Goal: Task Accomplishment & Management: Manage account settings

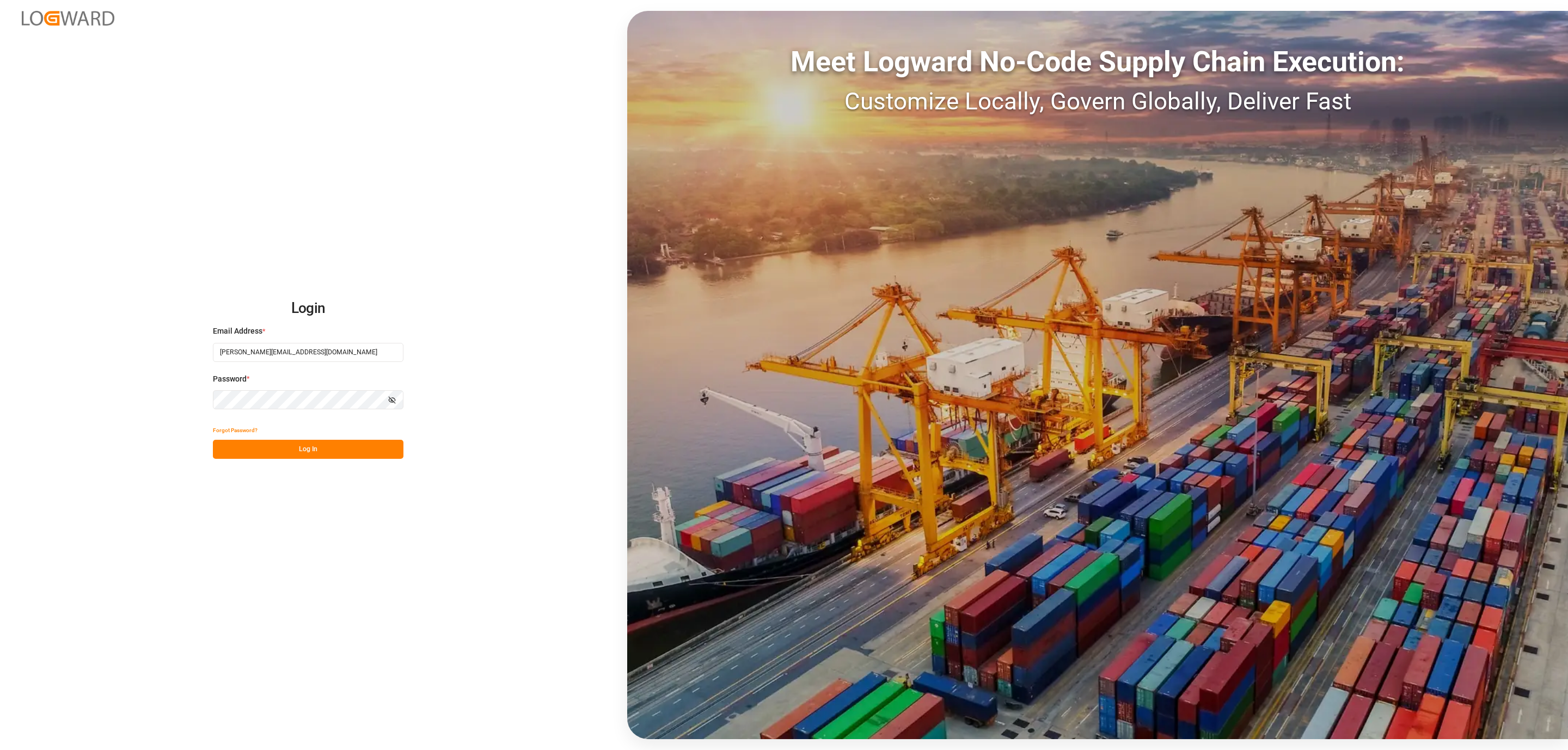
click at [255, 441] on button "Log In" at bounding box center [308, 449] width 191 height 19
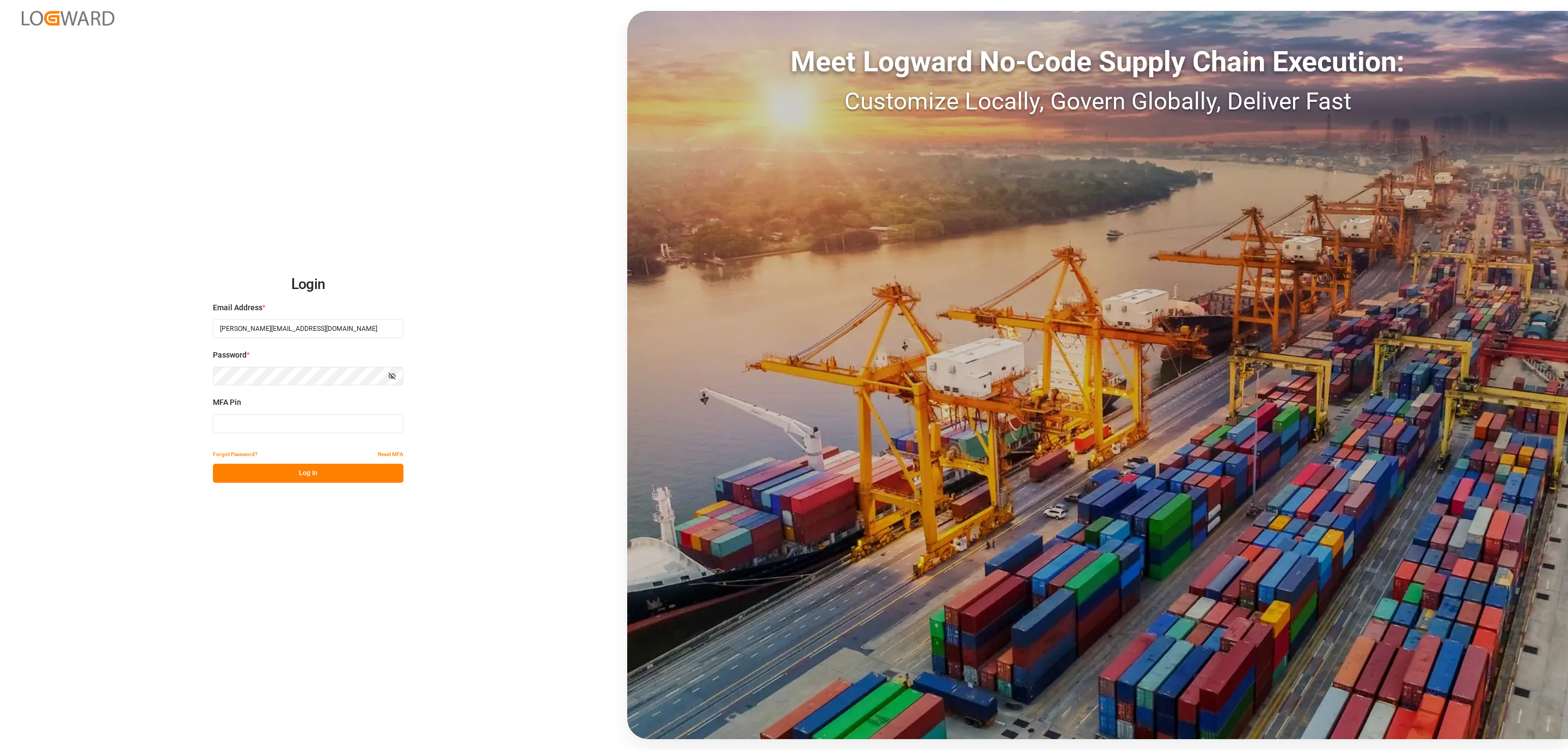
click at [265, 418] on input at bounding box center [308, 423] width 191 height 19
type input "161964"
click at [260, 474] on button "Log In" at bounding box center [308, 473] width 191 height 19
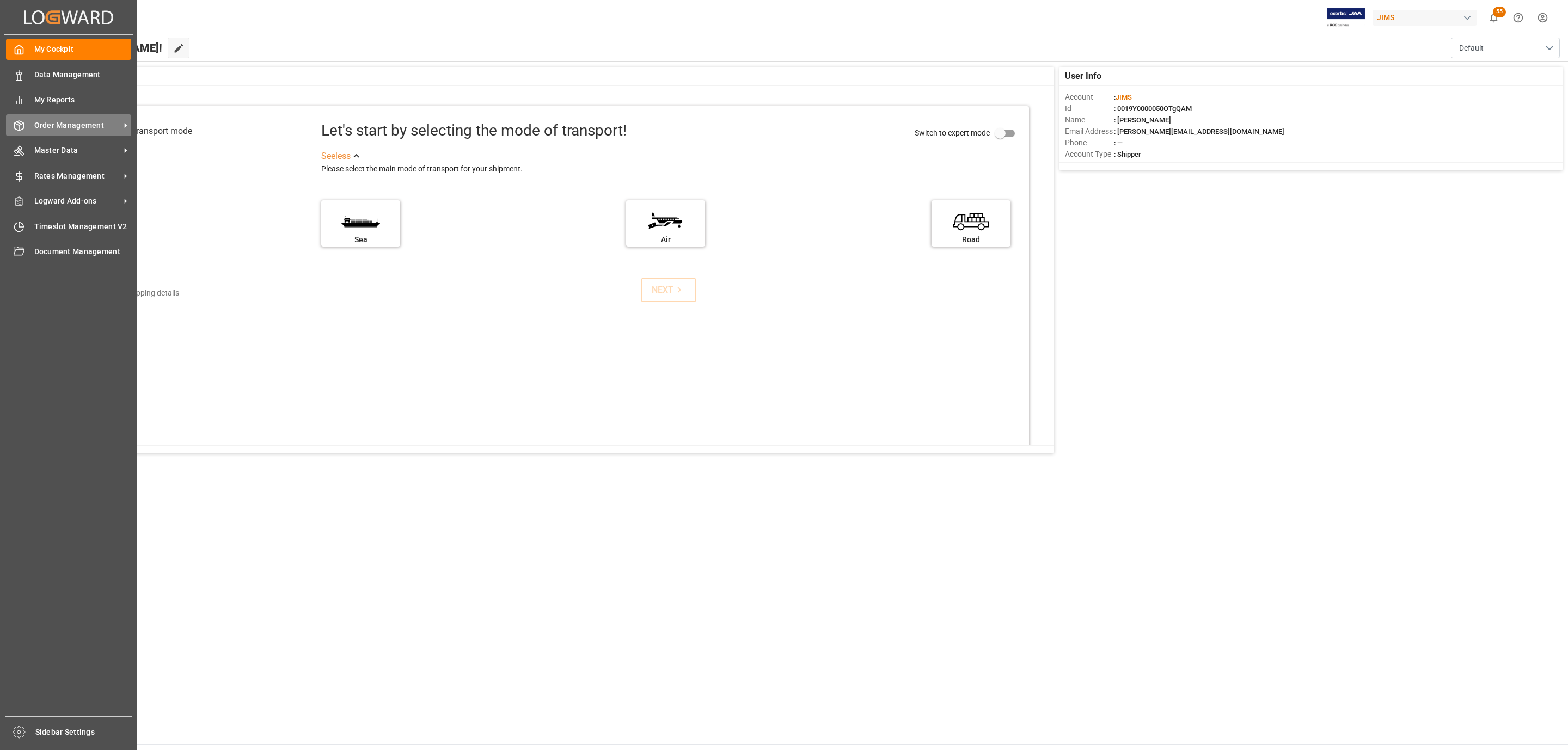
click at [79, 126] on span "Order Management" at bounding box center [77, 125] width 86 height 12
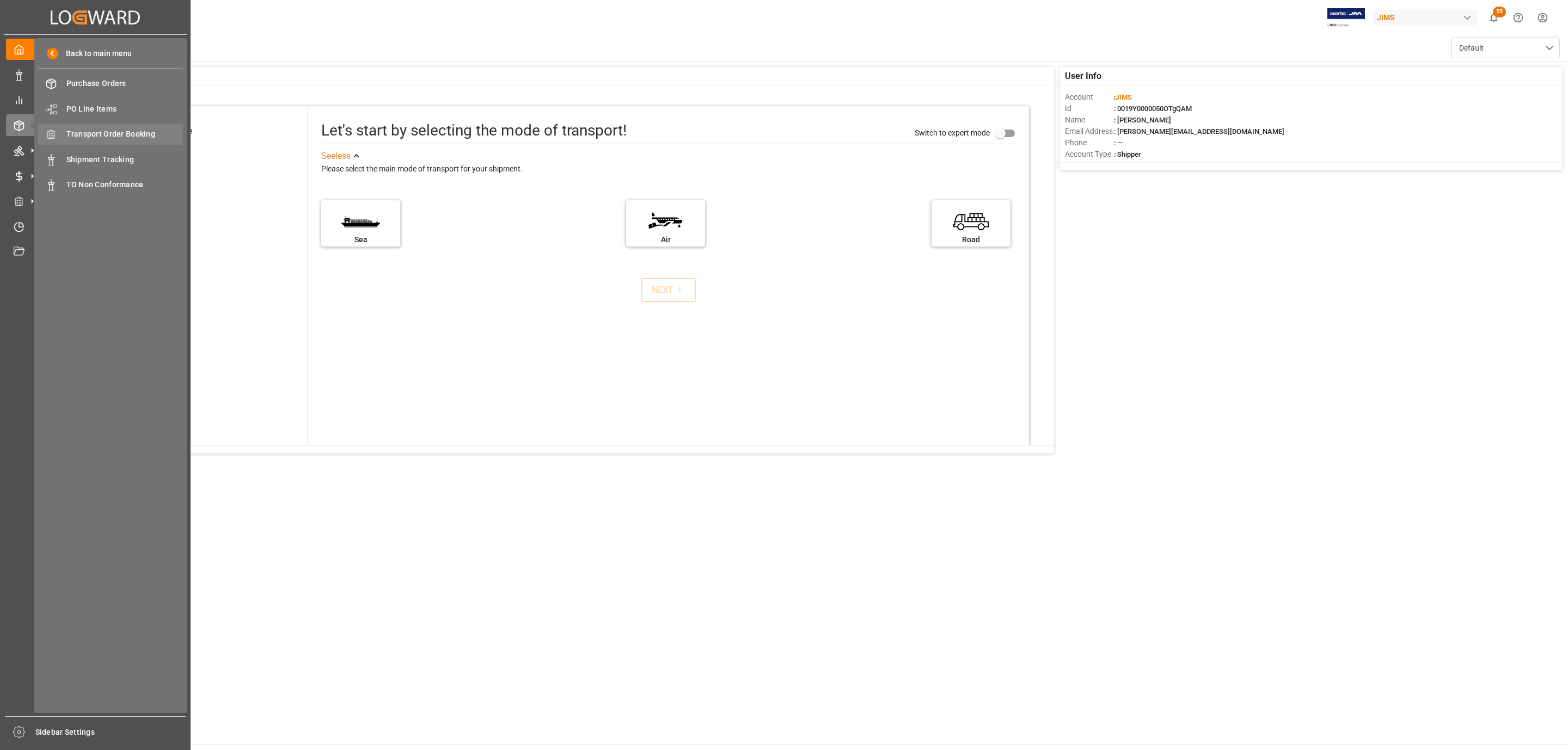
click at [113, 132] on span "Transport Order Booking" at bounding box center [125, 134] width 117 height 12
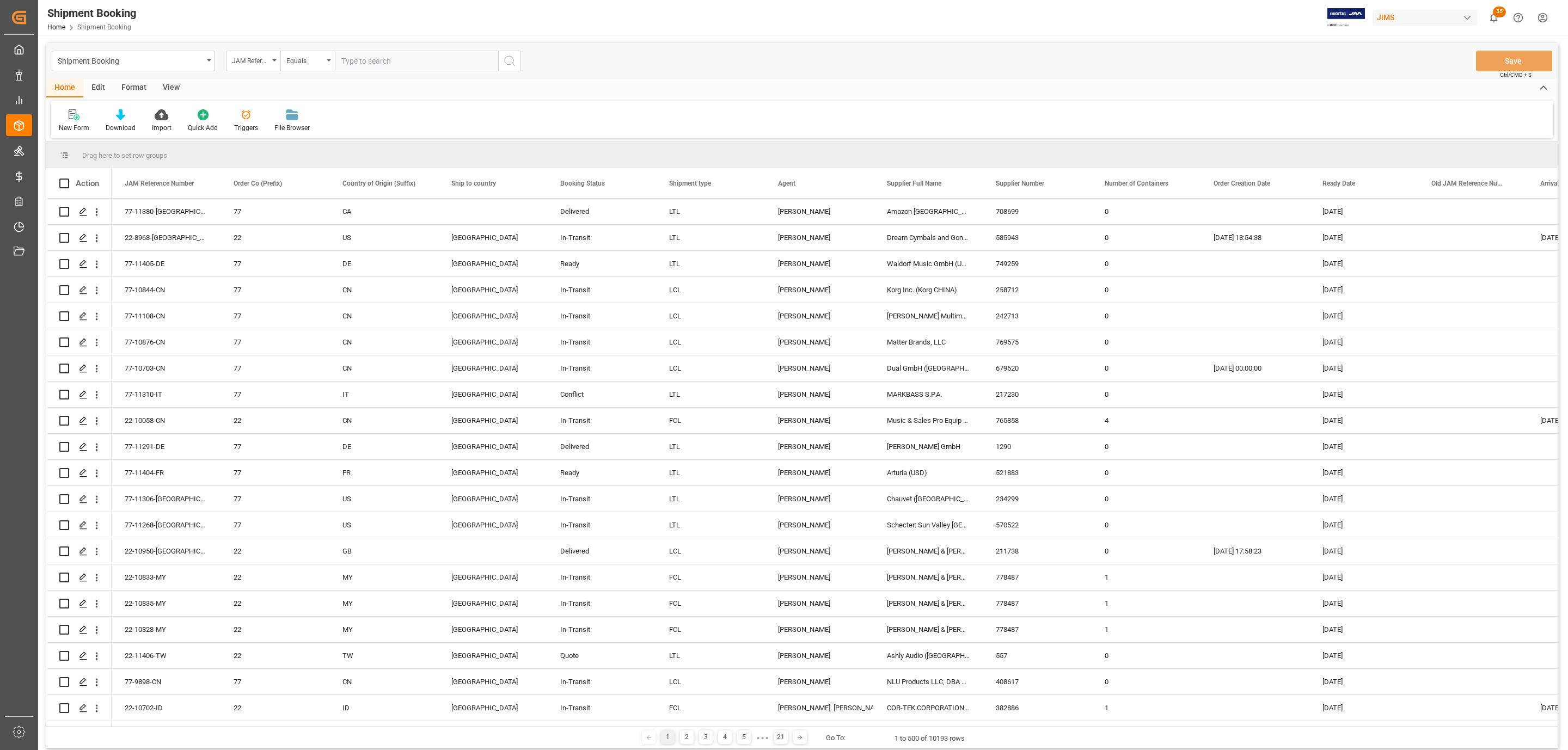
click at [74, 120] on icon at bounding box center [74, 115] width 11 height 11
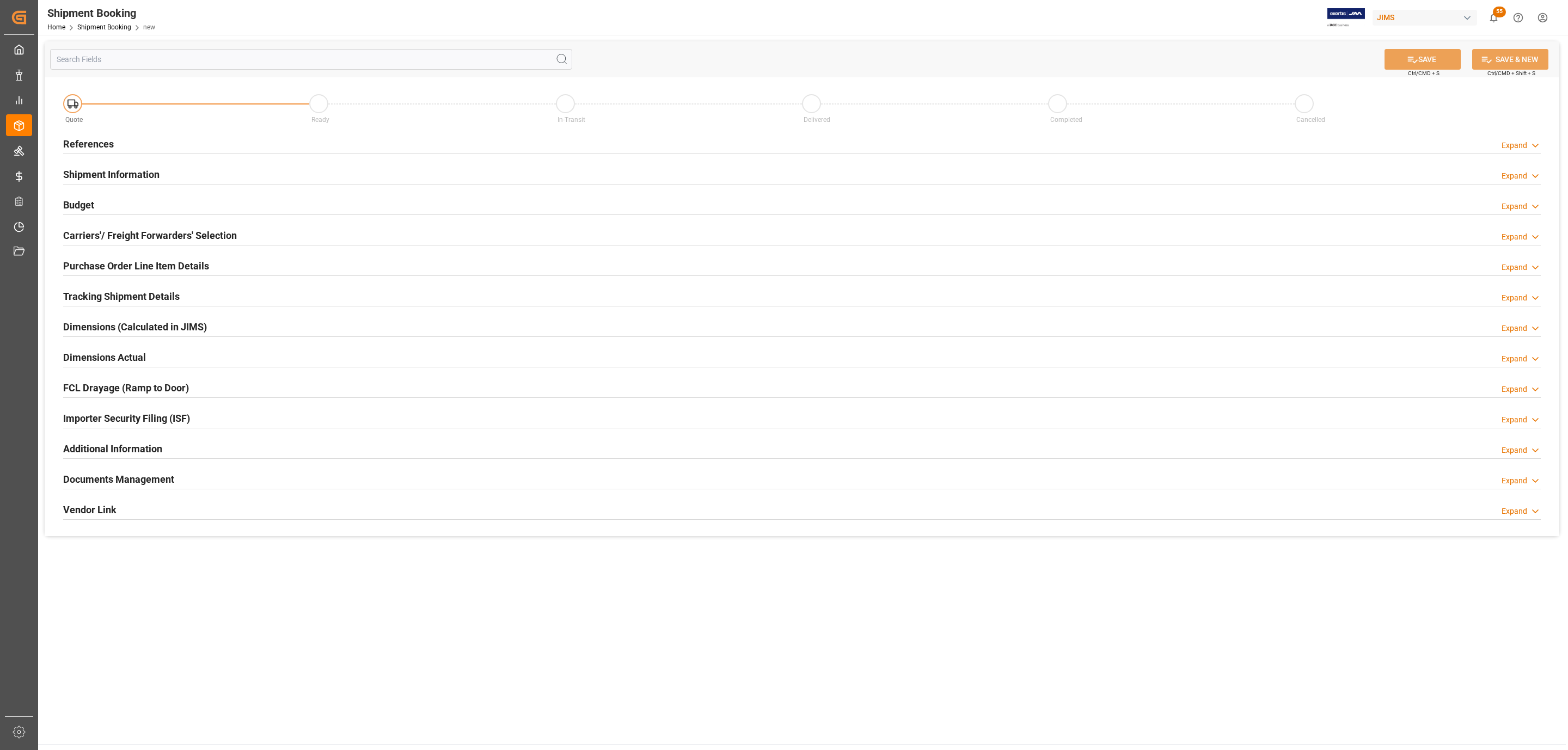
click at [163, 228] on h2 "Carriers'/ Freight Forwarders' Selection" at bounding box center [150, 236] width 174 height 15
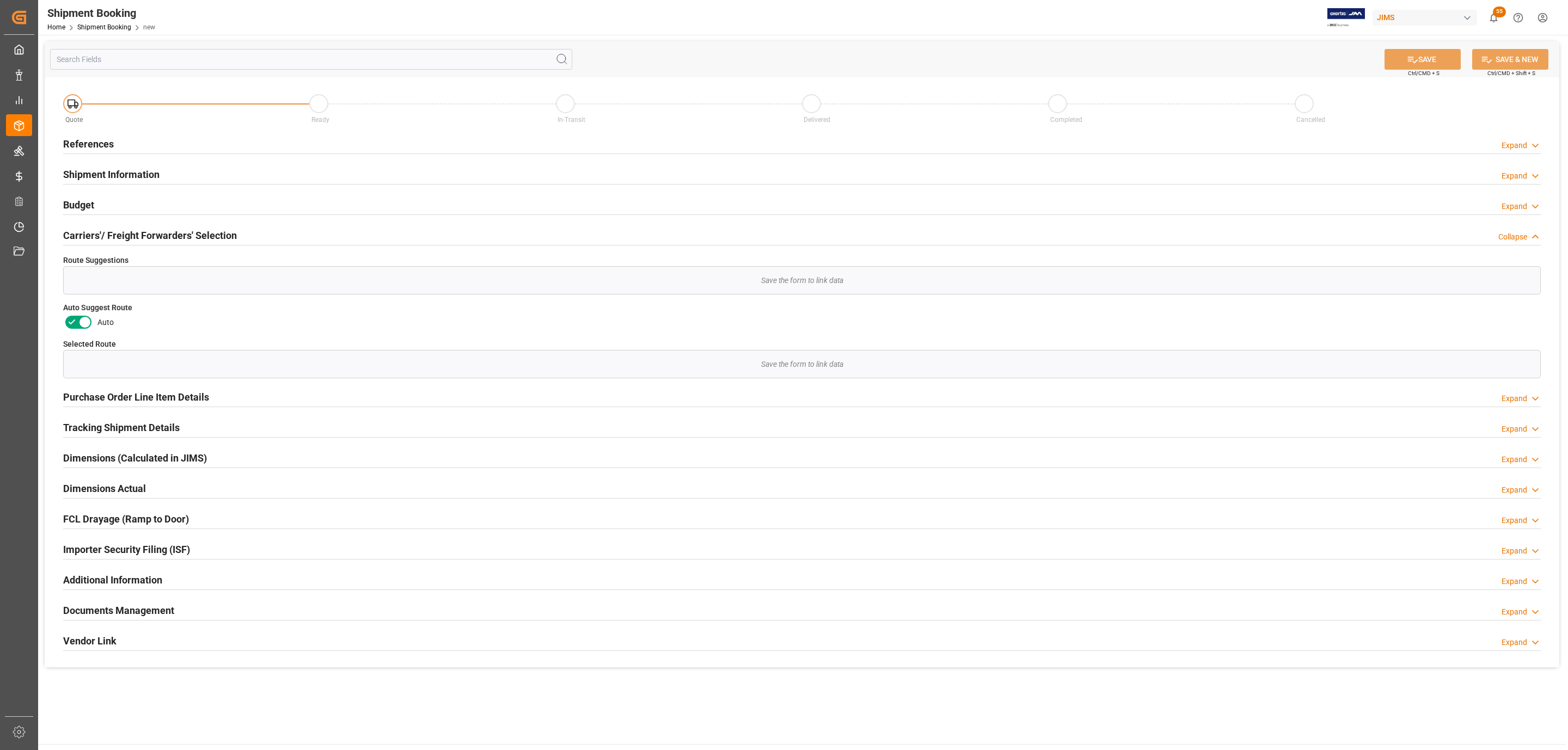
click at [72, 320] on icon at bounding box center [71, 322] width 13 height 13
click at [0, 0] on input "checkbox" at bounding box center [0, 0] width 0 height 0
click at [1411, 54] on icon at bounding box center [1412, 60] width 12 height 12
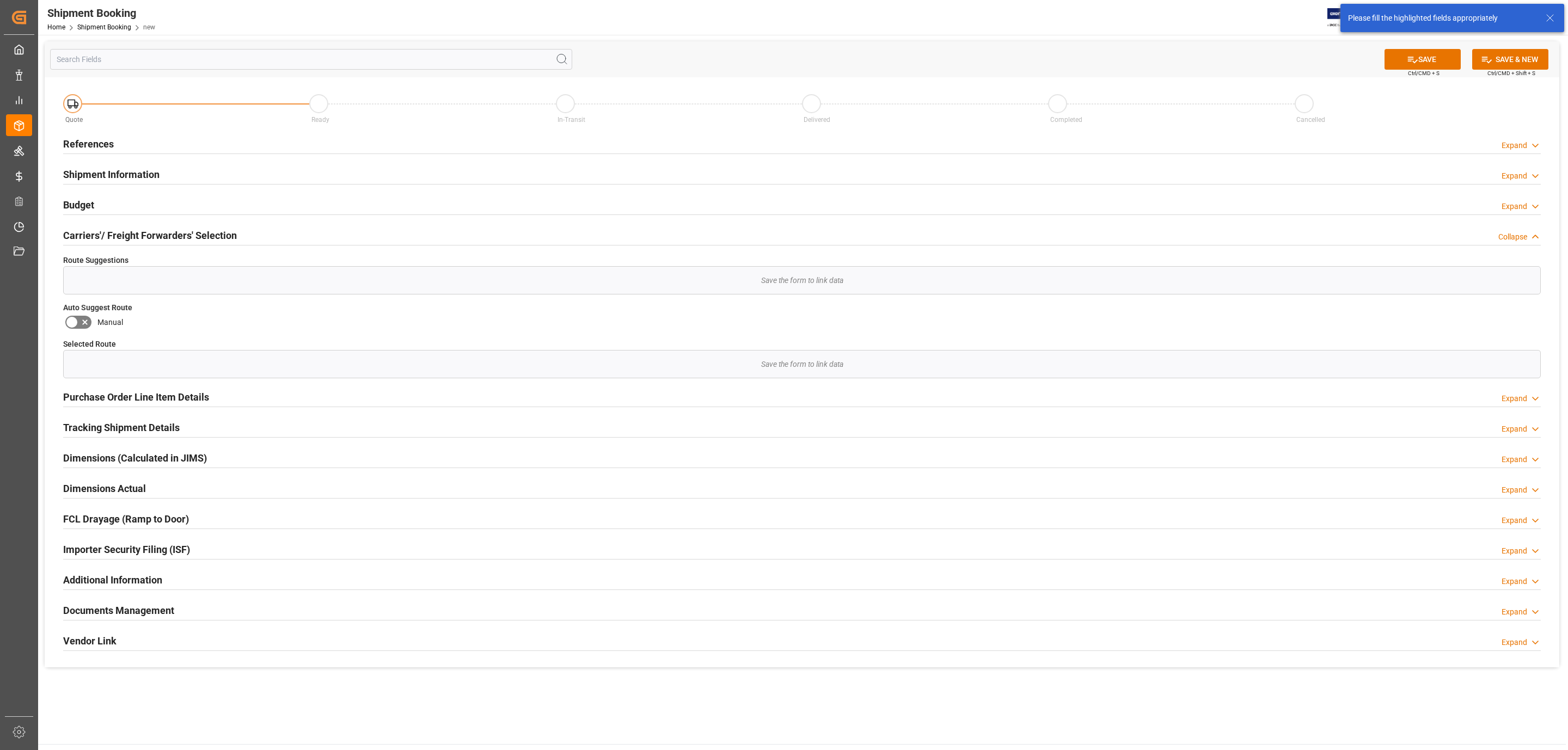
click at [245, 134] on div "References Expand" at bounding box center [802, 143] width 1477 height 21
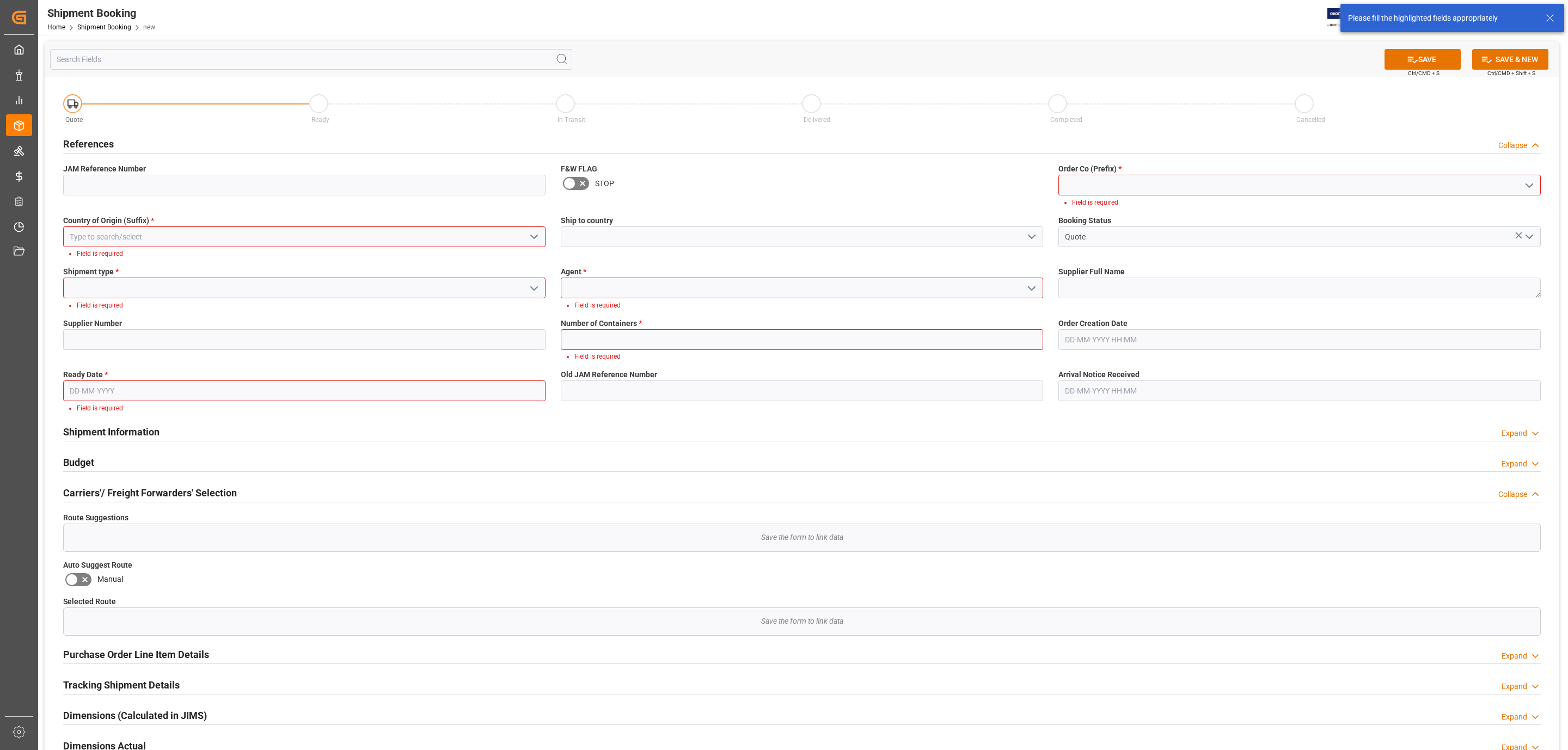
click at [317, 232] on input at bounding box center [304, 237] width 482 height 21
click at [290, 265] on div "US" at bounding box center [304, 261] width 481 height 24
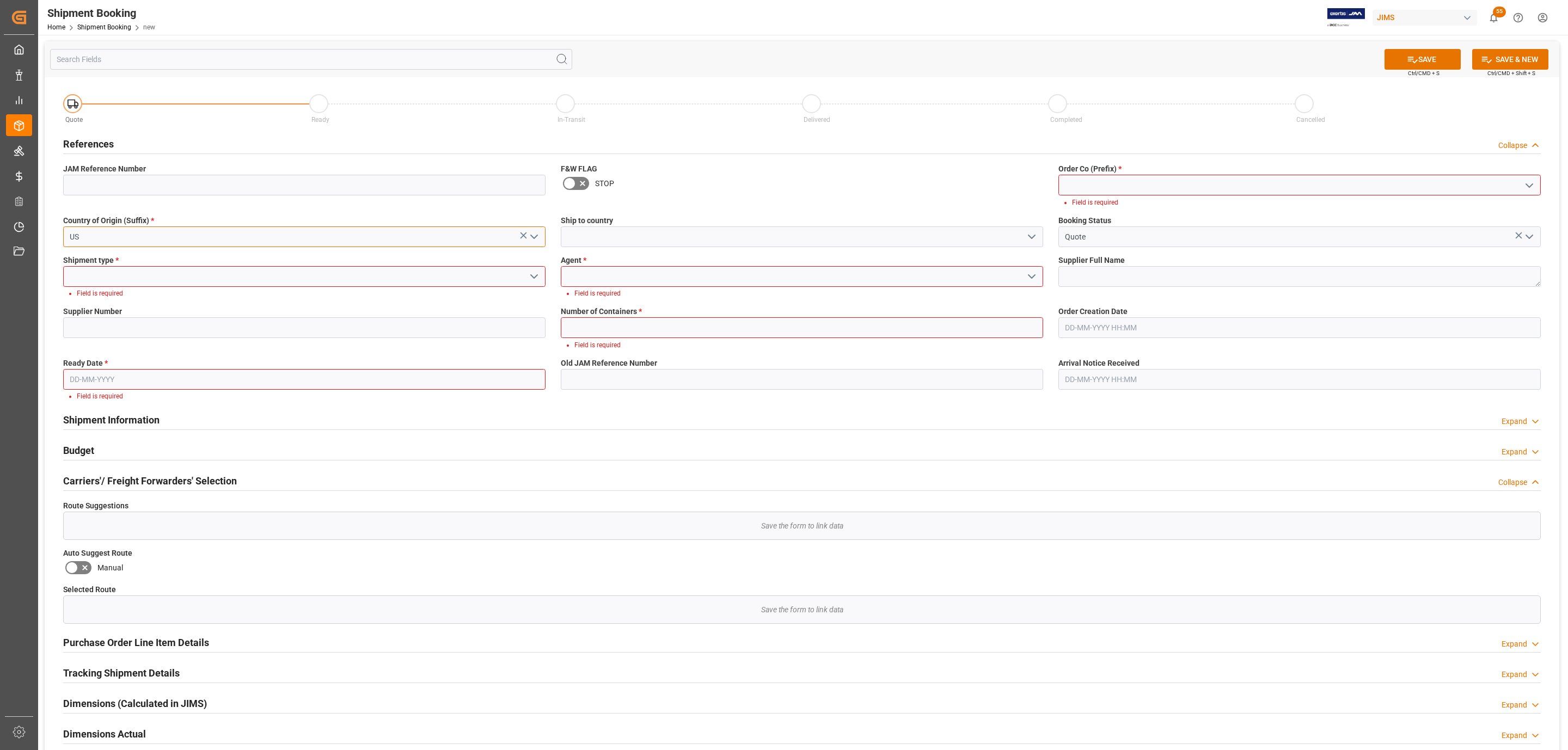
type input "US"
click at [527, 275] on icon "open menu" at bounding box center [533, 276] width 13 height 13
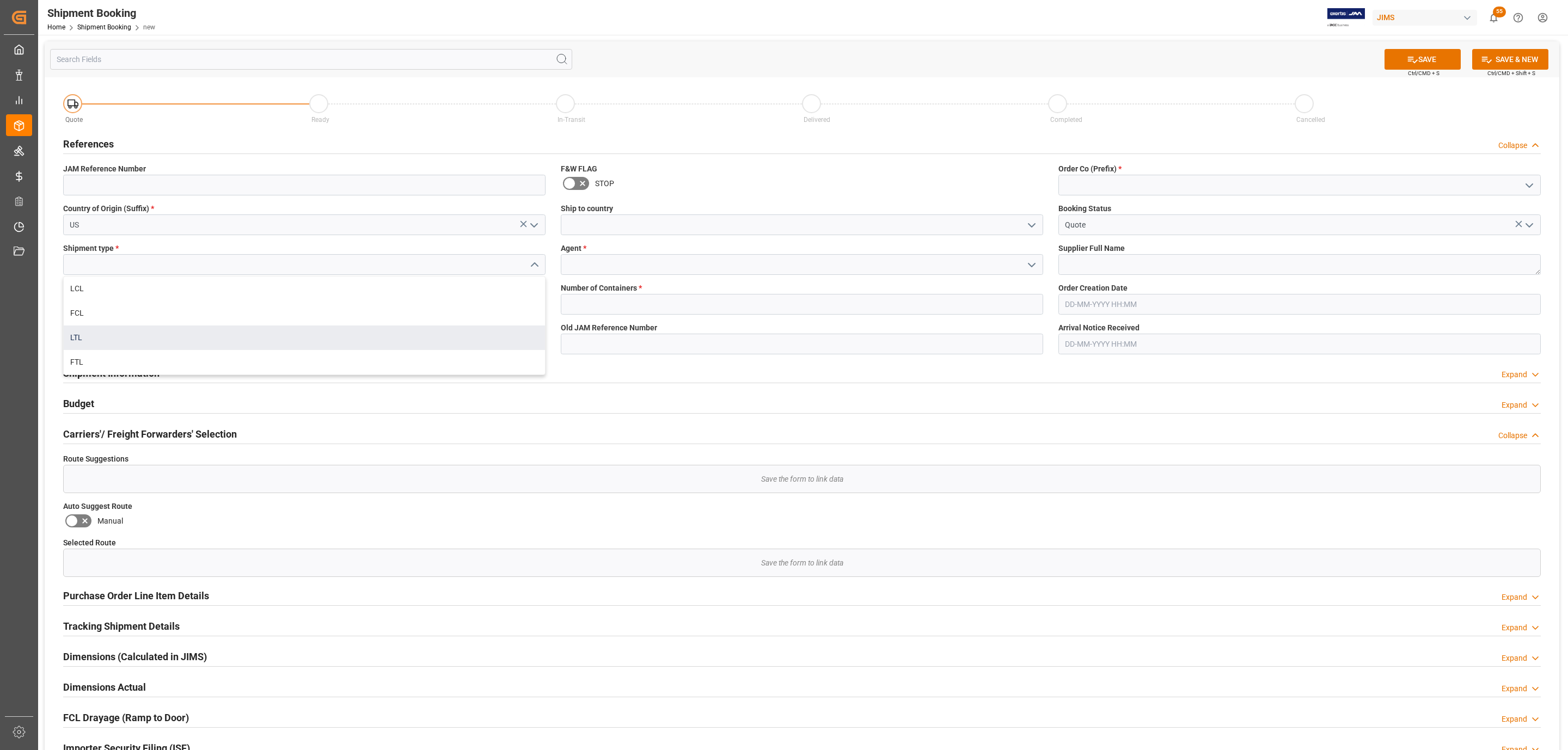
click at [213, 326] on div "LTL" at bounding box center [304, 338] width 481 height 24
type input "LTL"
drag, startPoint x: 225, startPoint y: 299, endPoint x: 220, endPoint y: 303, distance: 6.4
click at [225, 299] on input at bounding box center [304, 304] width 482 height 21
paste input "181970"
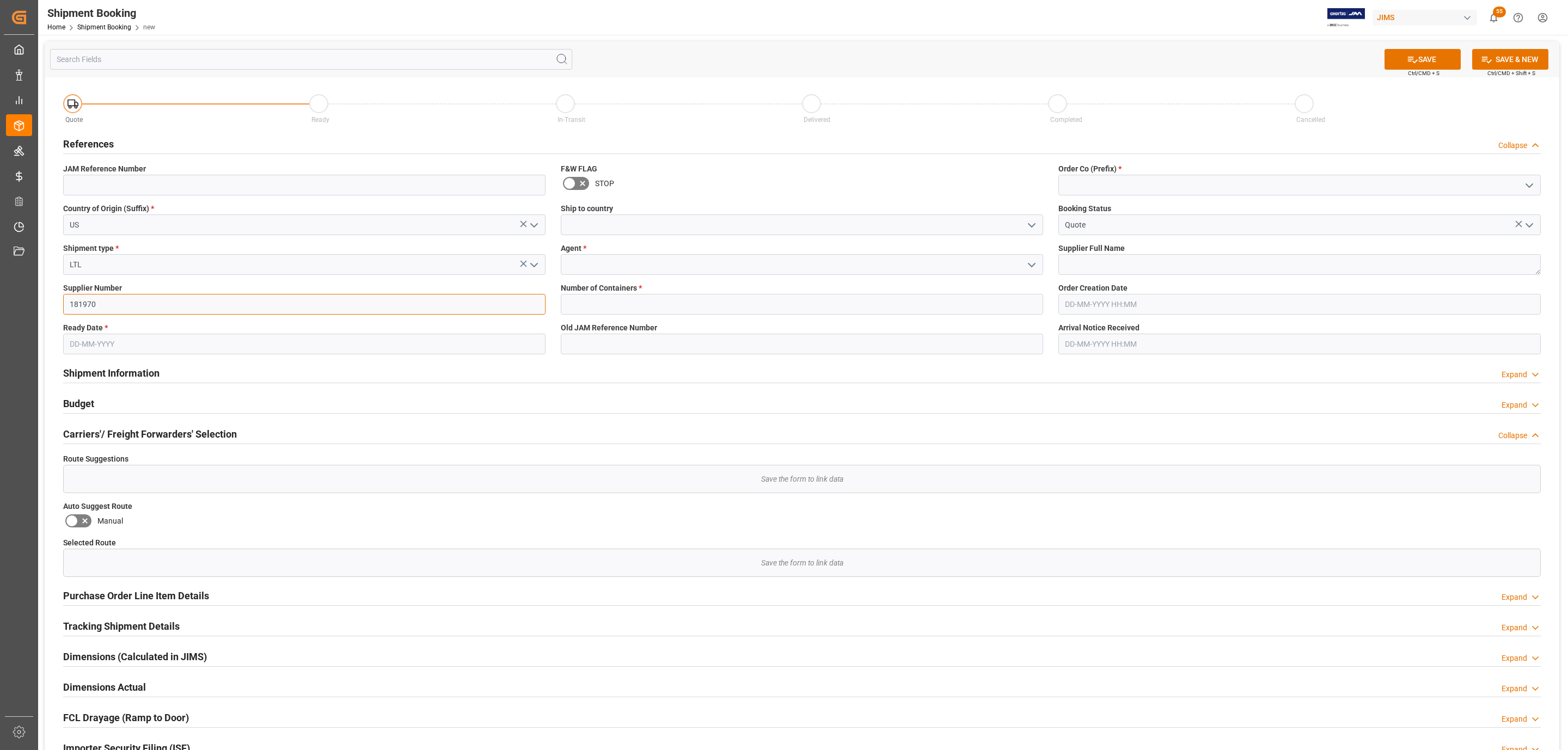
type input "181970"
click at [92, 352] on input "text" at bounding box center [304, 344] width 482 height 21
click at [98, 349] on input "text" at bounding box center [304, 344] width 482 height 21
click at [136, 433] on div "9" at bounding box center [141, 432] width 13 height 13
type input "09-10-2025"
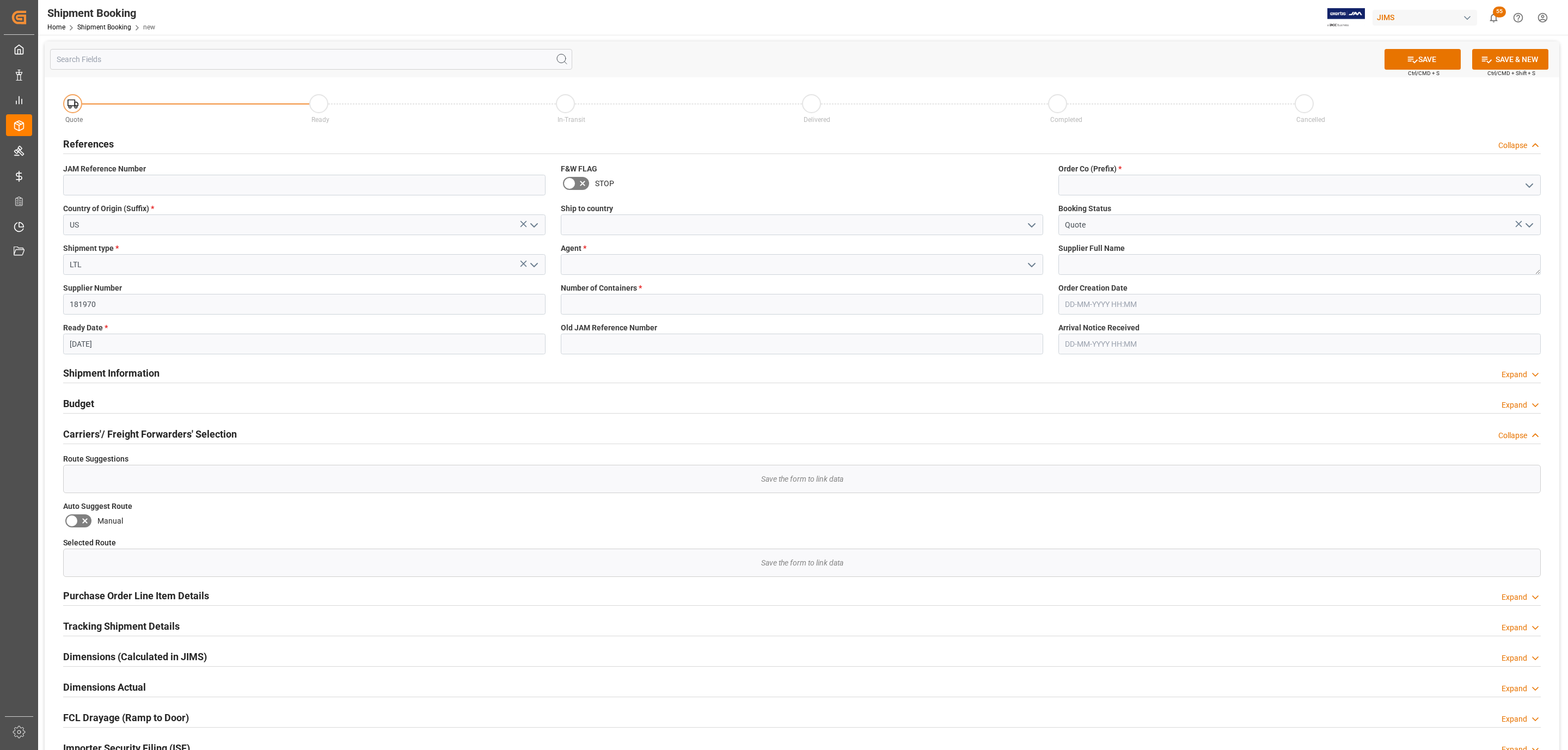
click at [1032, 228] on icon "open menu" at bounding box center [1031, 225] width 13 height 13
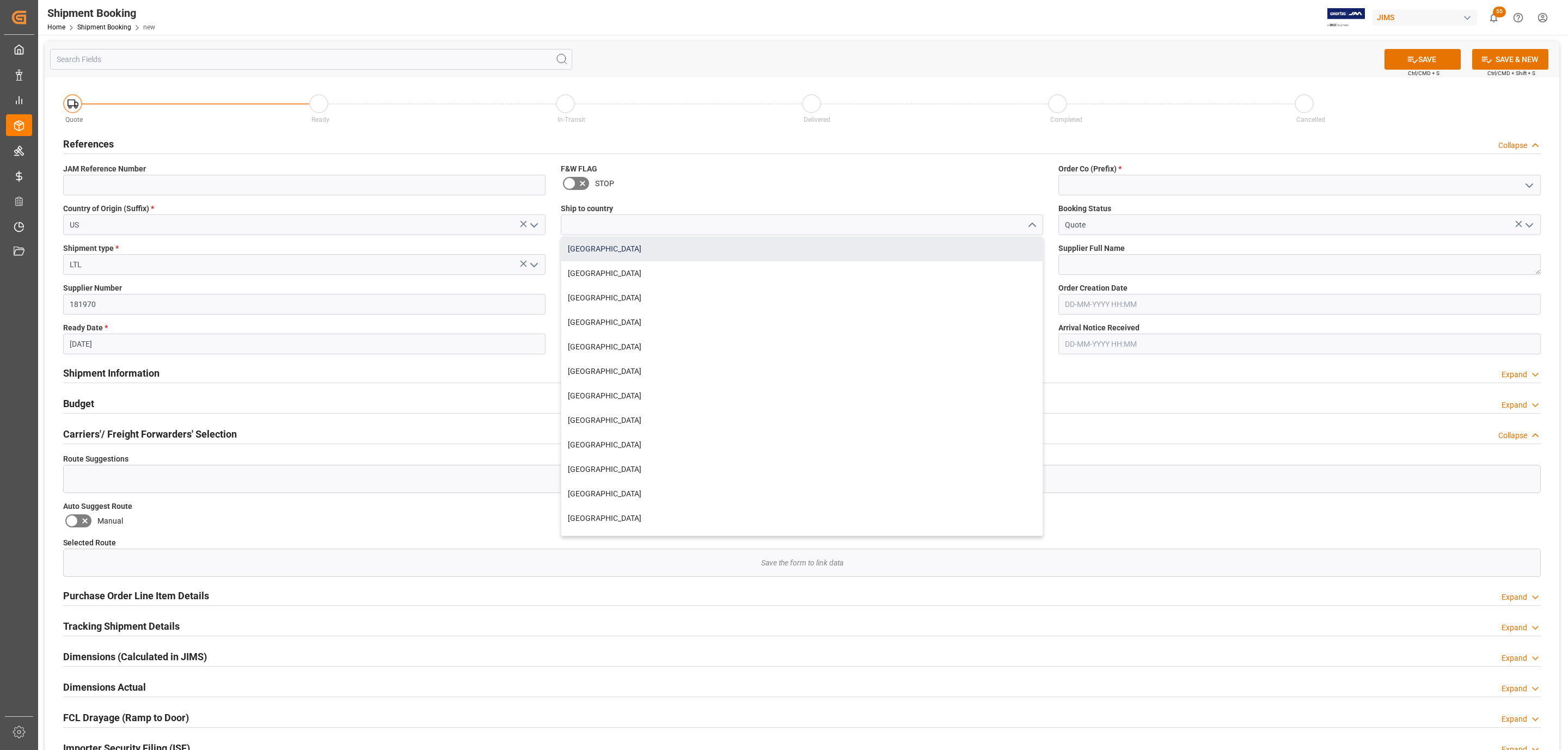
click at [737, 251] on div "Canada" at bounding box center [802, 249] width 481 height 24
type input "Canada"
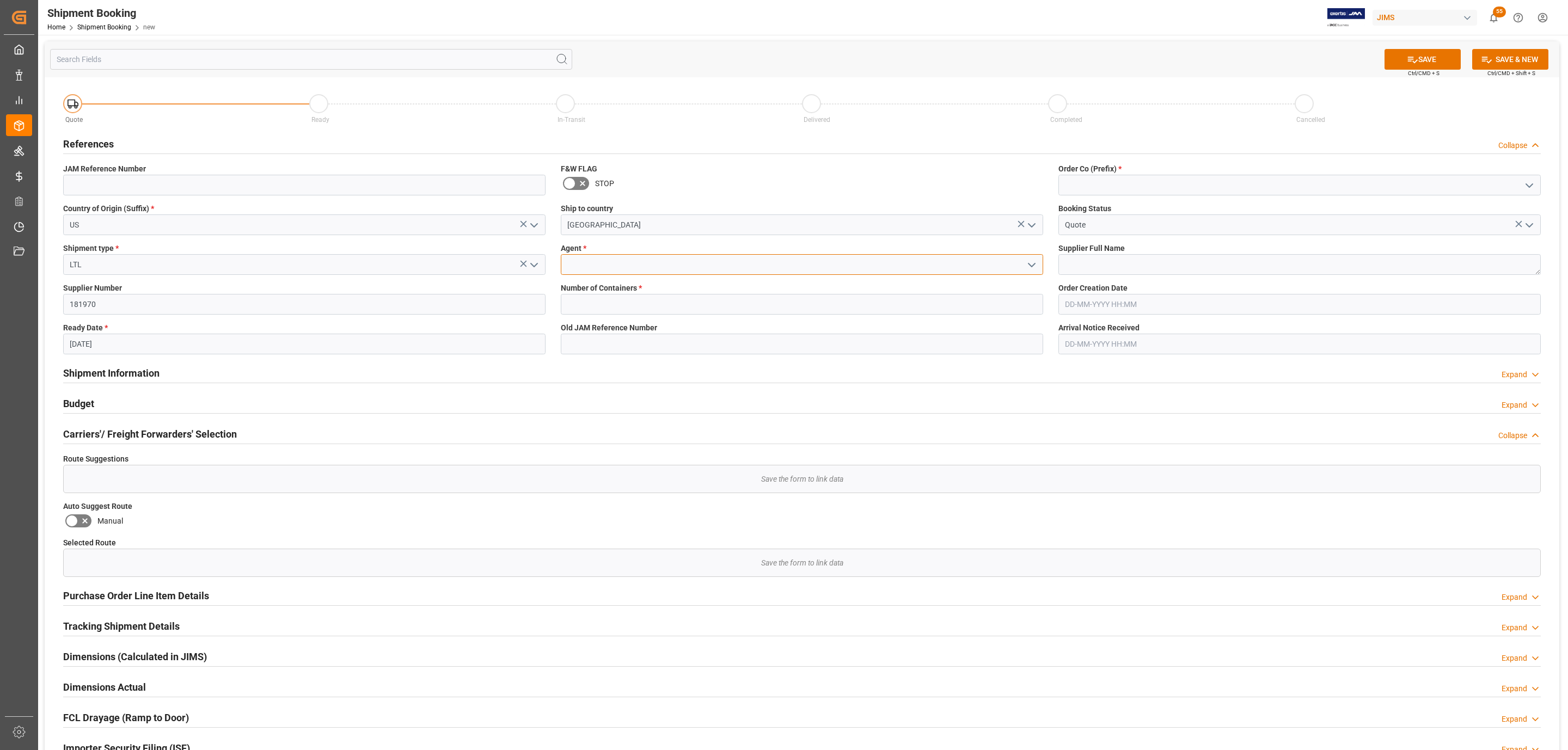
drag, startPoint x: 678, startPoint y: 268, endPoint x: 960, endPoint y: 268, distance: 282.0
click at [681, 268] on input at bounding box center [802, 264] width 482 height 21
click at [1039, 264] on input at bounding box center [802, 264] width 482 height 21
click at [1031, 264] on icon "open menu" at bounding box center [1031, 265] width 13 height 13
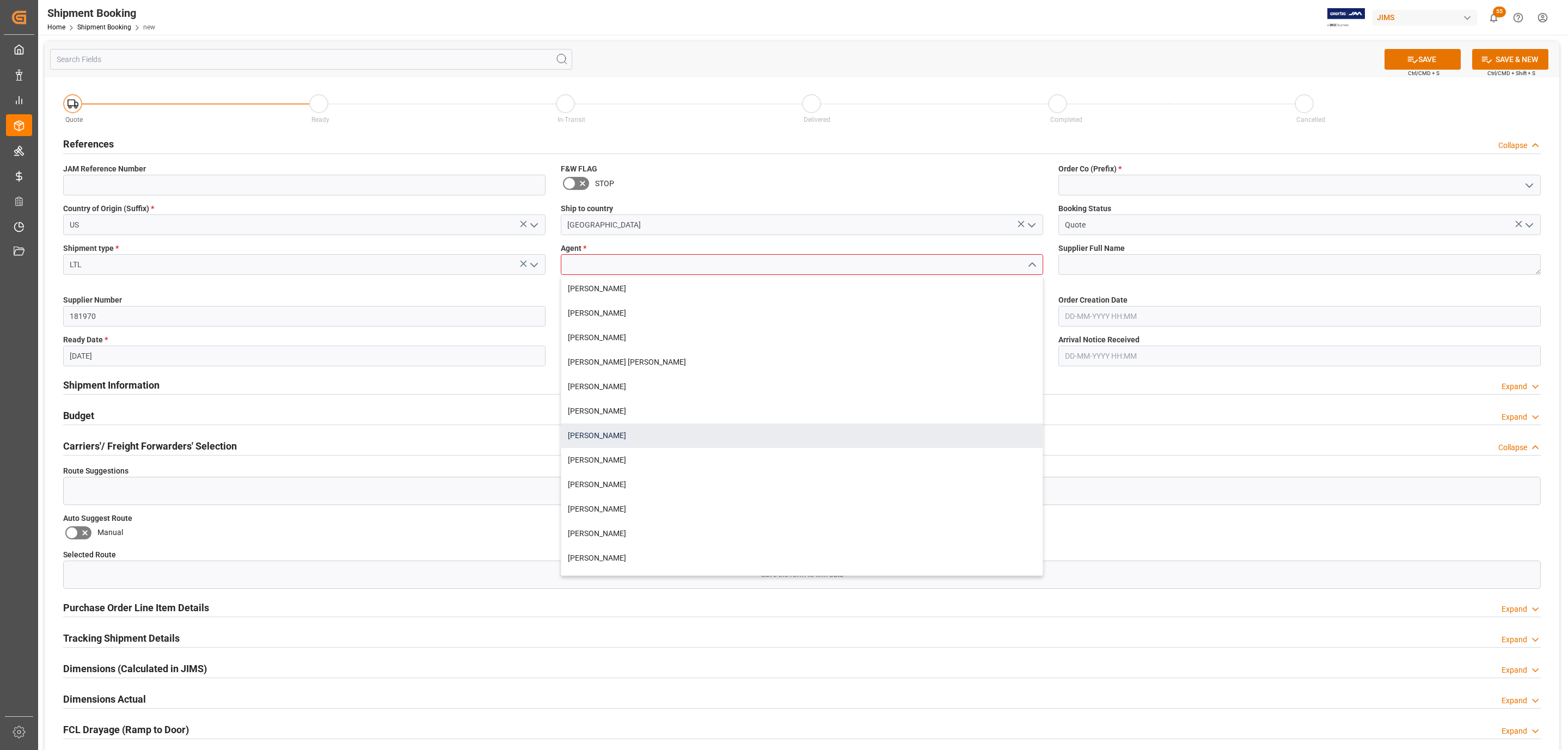
click at [635, 424] on div "[PERSON_NAME]" at bounding box center [802, 436] width 481 height 24
type input "[PERSON_NAME]"
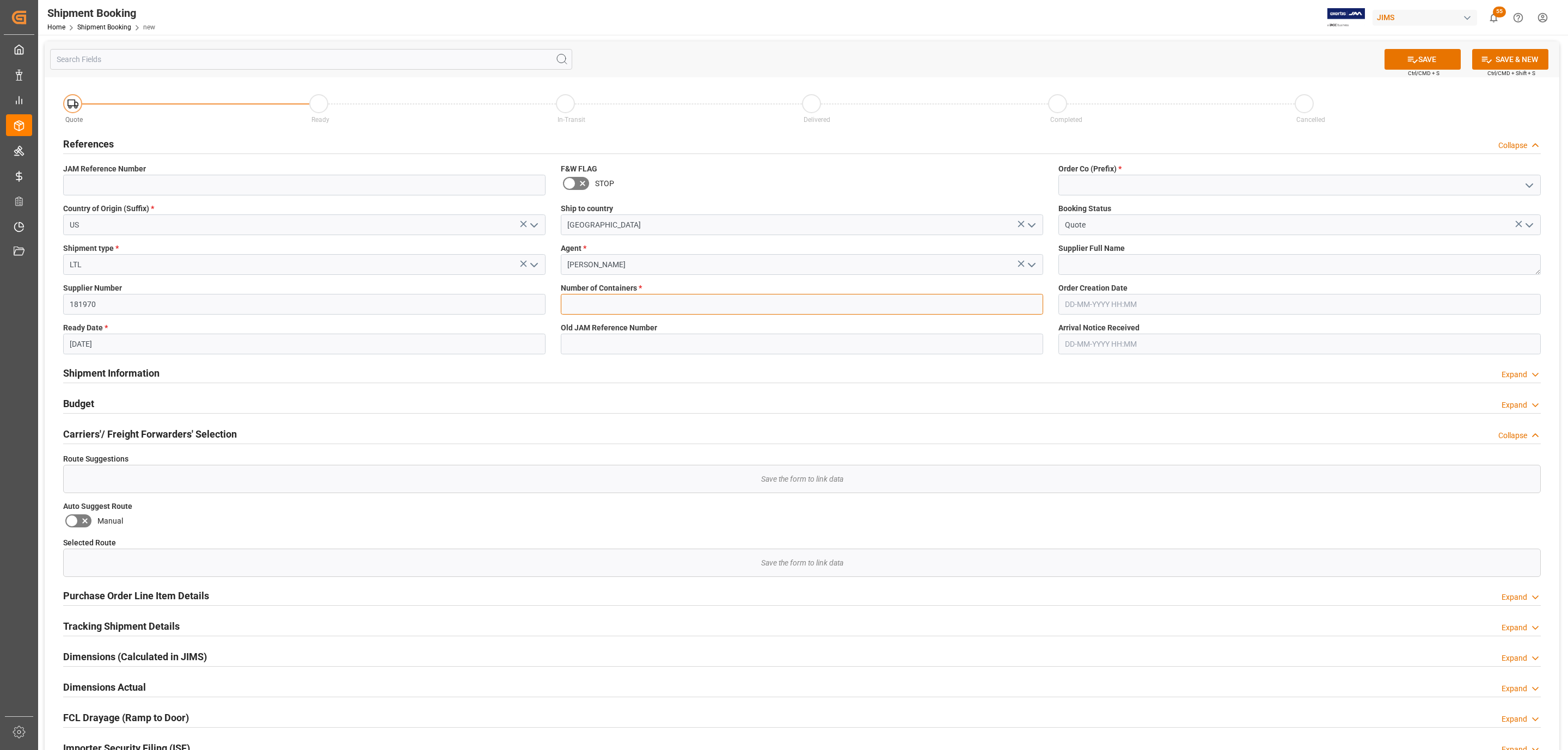
click at [618, 301] on input "text" at bounding box center [802, 304] width 482 height 21
type input "0"
click at [1526, 185] on icon "open menu" at bounding box center [1528, 185] width 13 height 13
click at [1116, 223] on div "77" at bounding box center [1299, 234] width 481 height 24
type input "77"
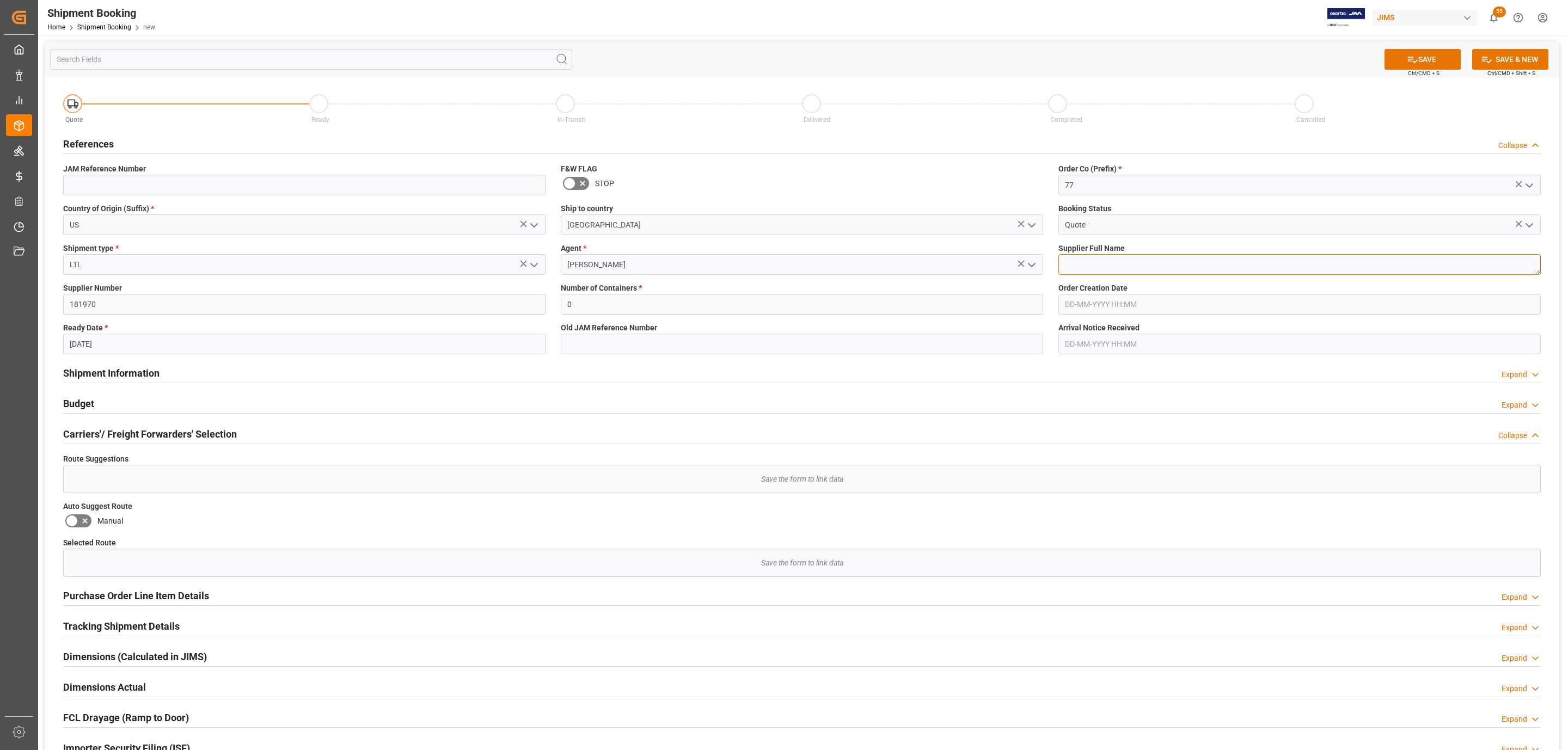
click at [1109, 260] on textarea at bounding box center [1299, 264] width 482 height 21
click at [1168, 271] on textarea at bounding box center [1299, 264] width 482 height 21
paste textarea "Radio Design Labs"
type textarea "Radio Design Labs"
click at [1412, 49] on button "SAVE" at bounding box center [1422, 59] width 76 height 21
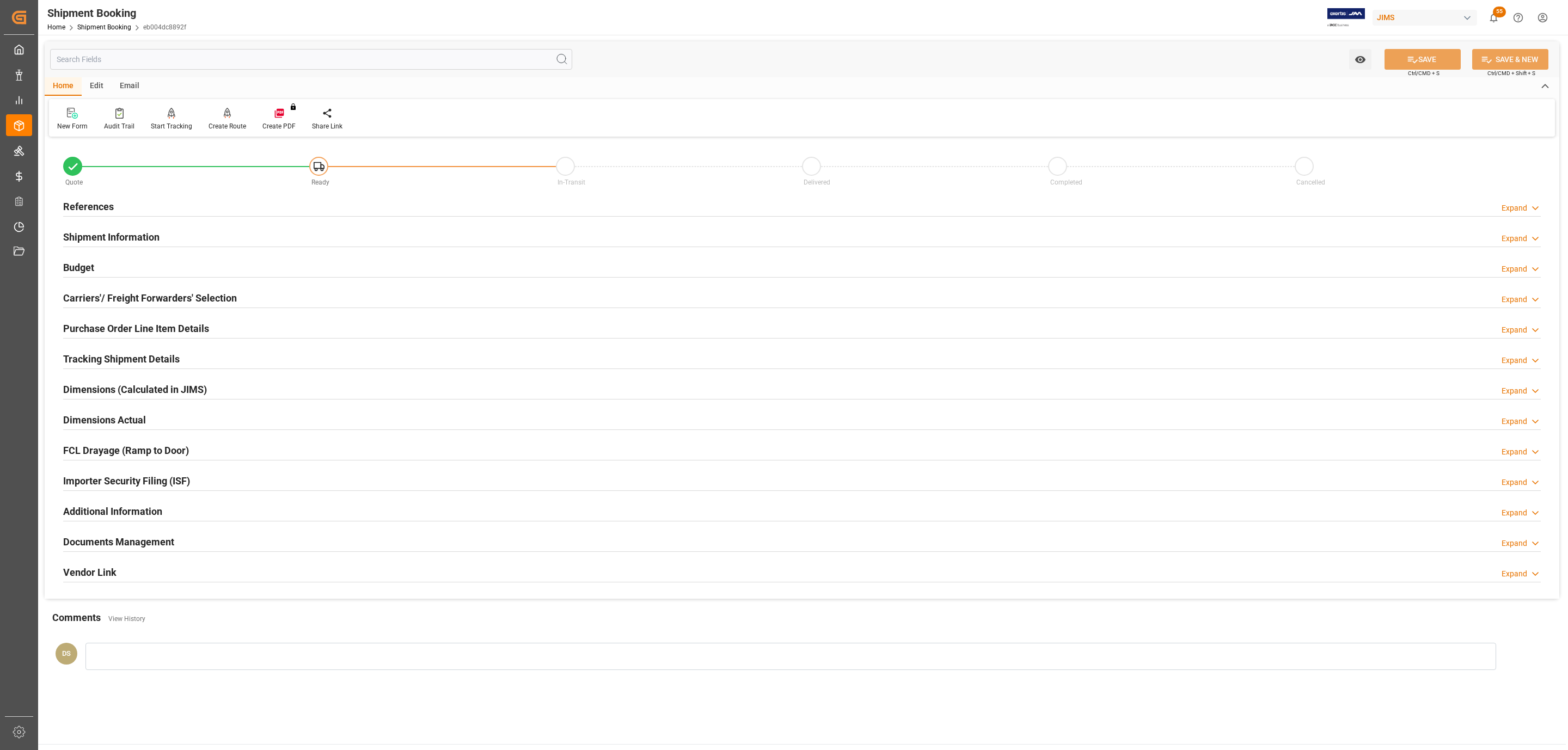
click at [134, 295] on h2 "Carriers'/ Freight Forwarders' Selection" at bounding box center [150, 298] width 174 height 15
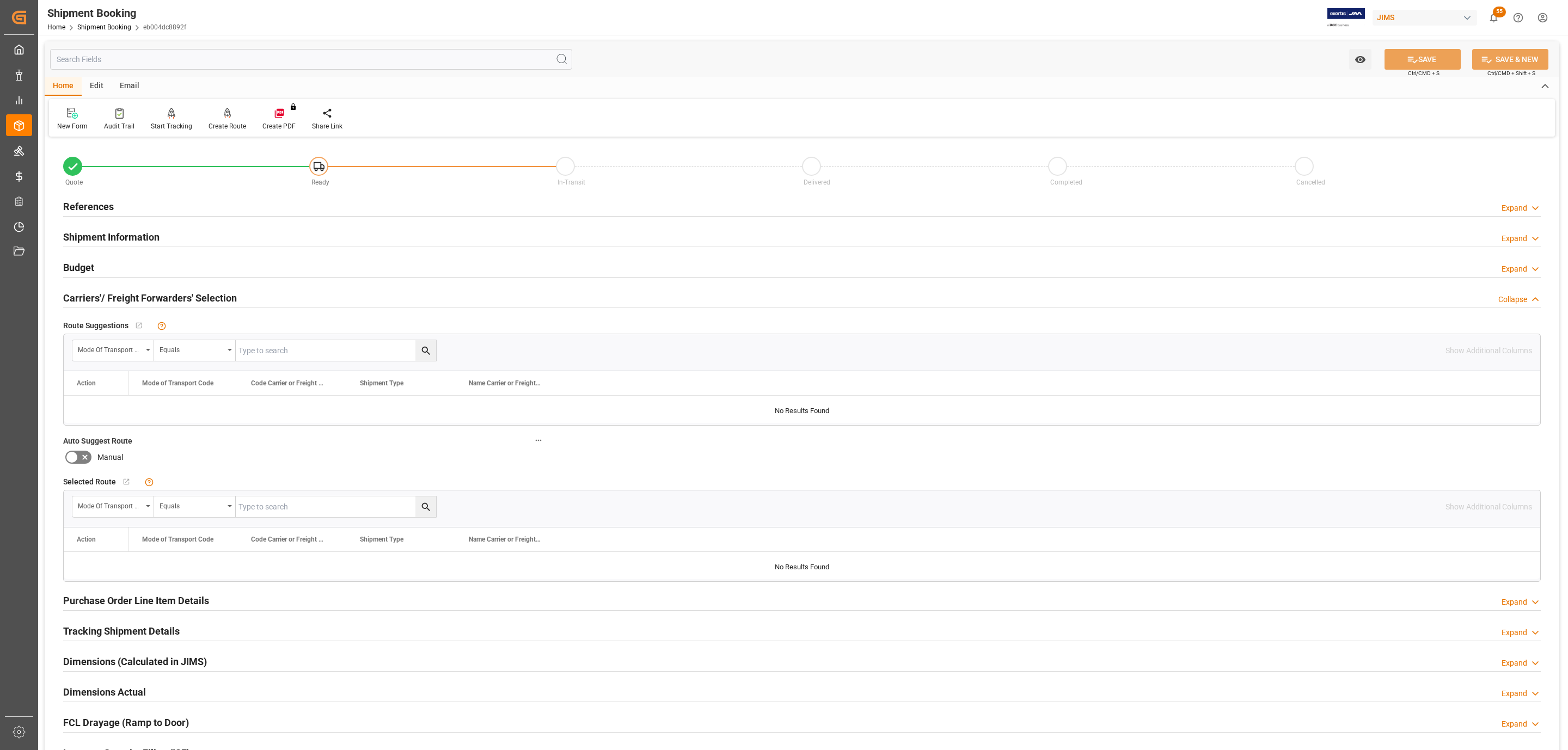
click at [136, 261] on div "Budget Expand" at bounding box center [802, 267] width 1477 height 21
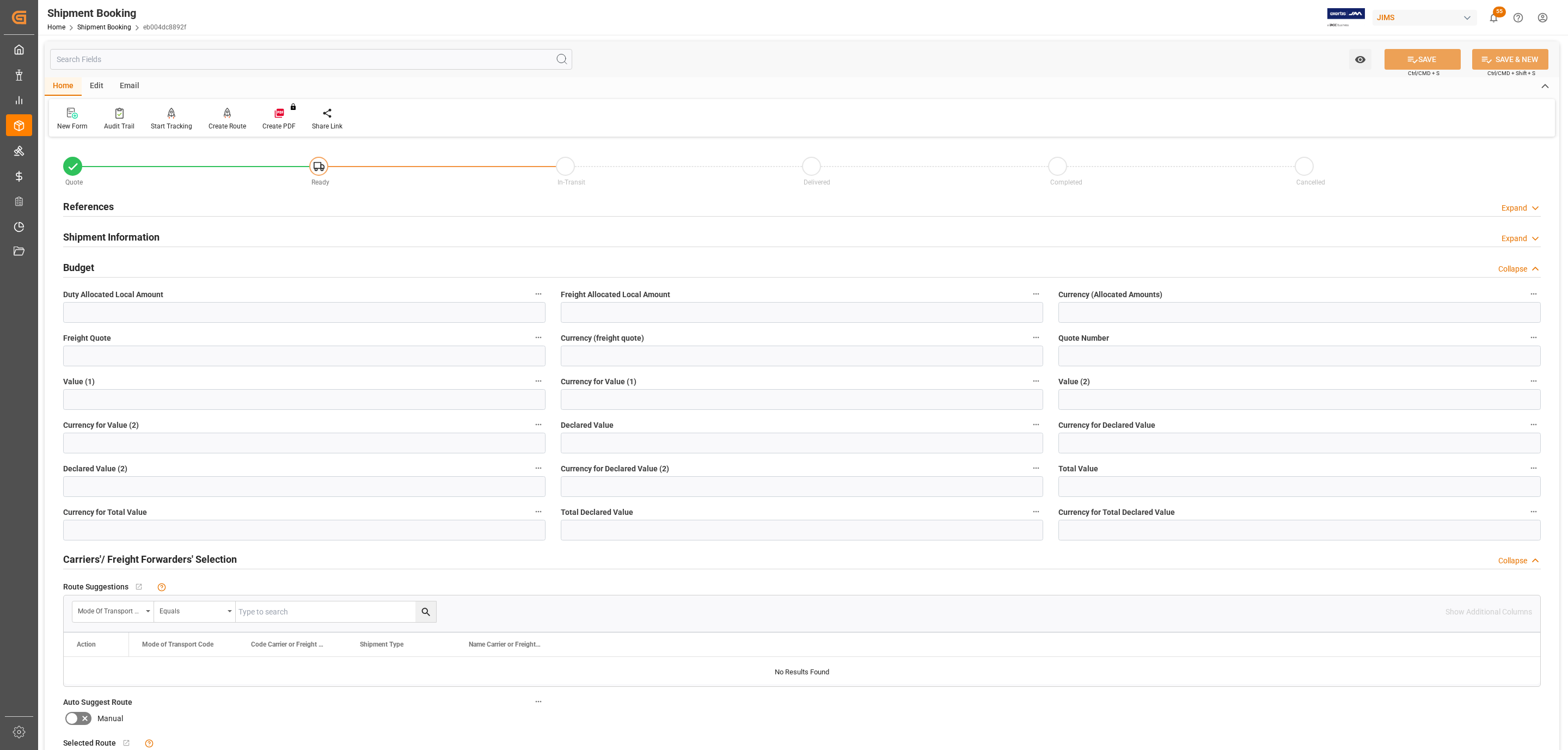
click at [141, 231] on h2 "Shipment Information" at bounding box center [111, 237] width 96 height 15
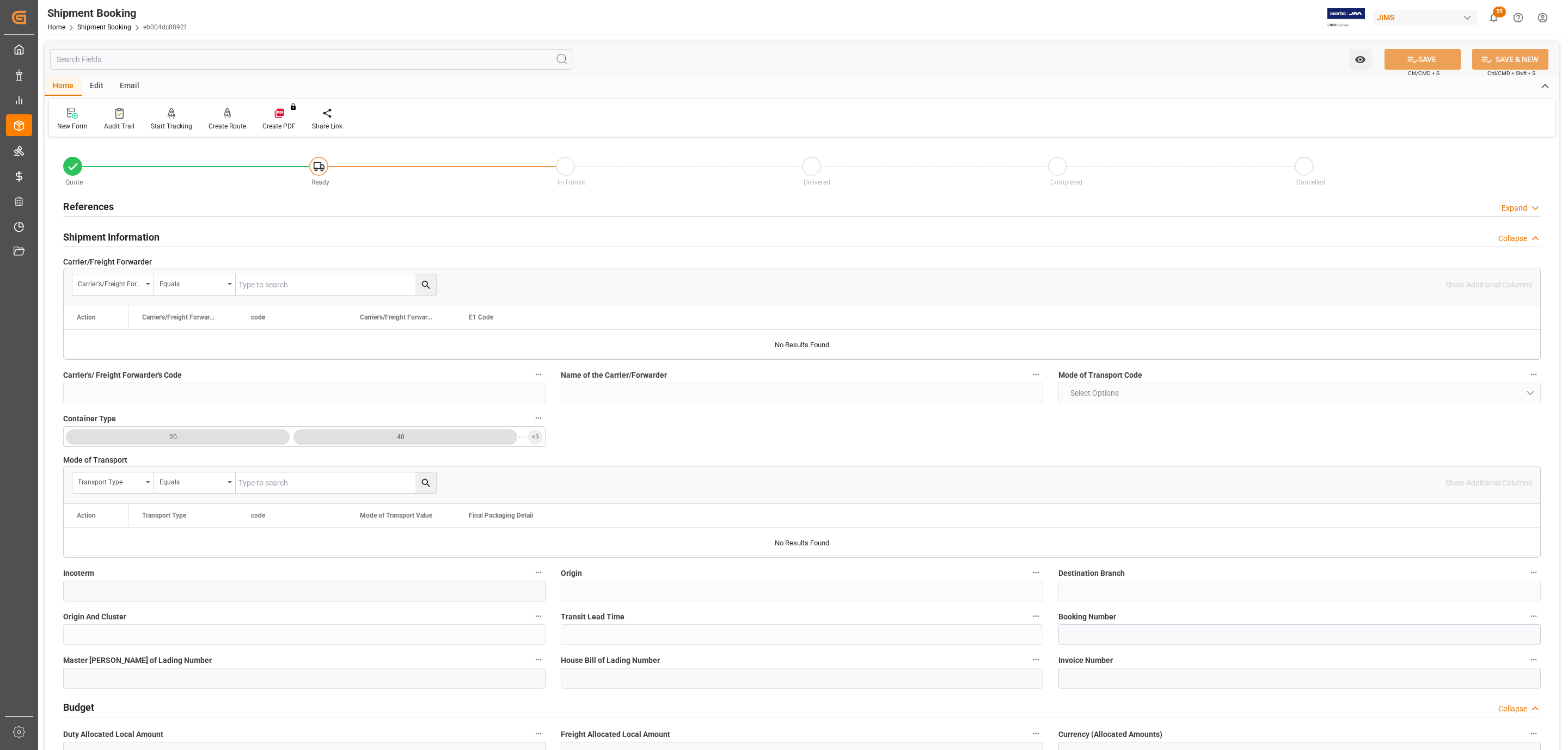
click at [142, 196] on div "References Expand" at bounding box center [802, 206] width 1477 height 21
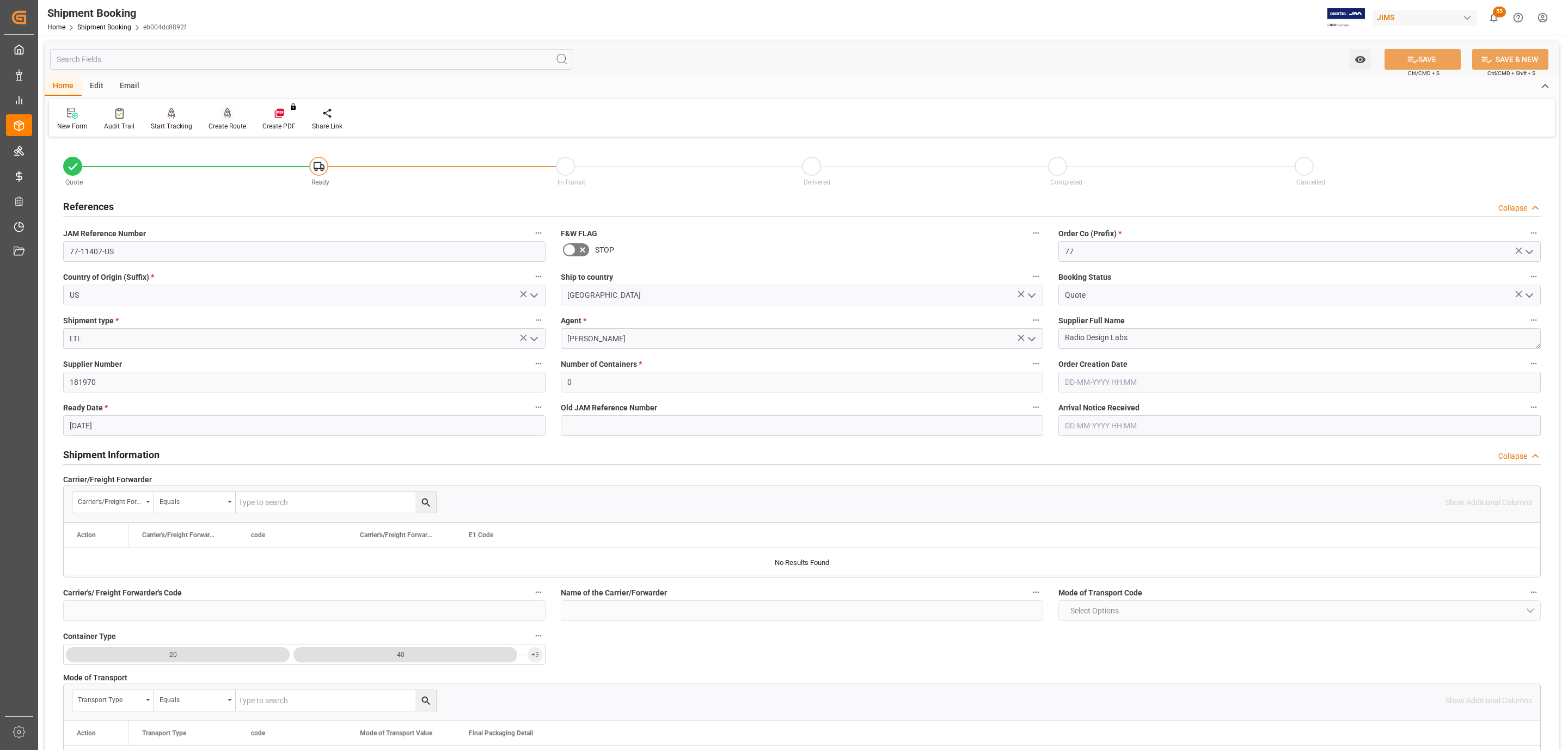
click at [230, 110] on div at bounding box center [227, 113] width 38 height 12
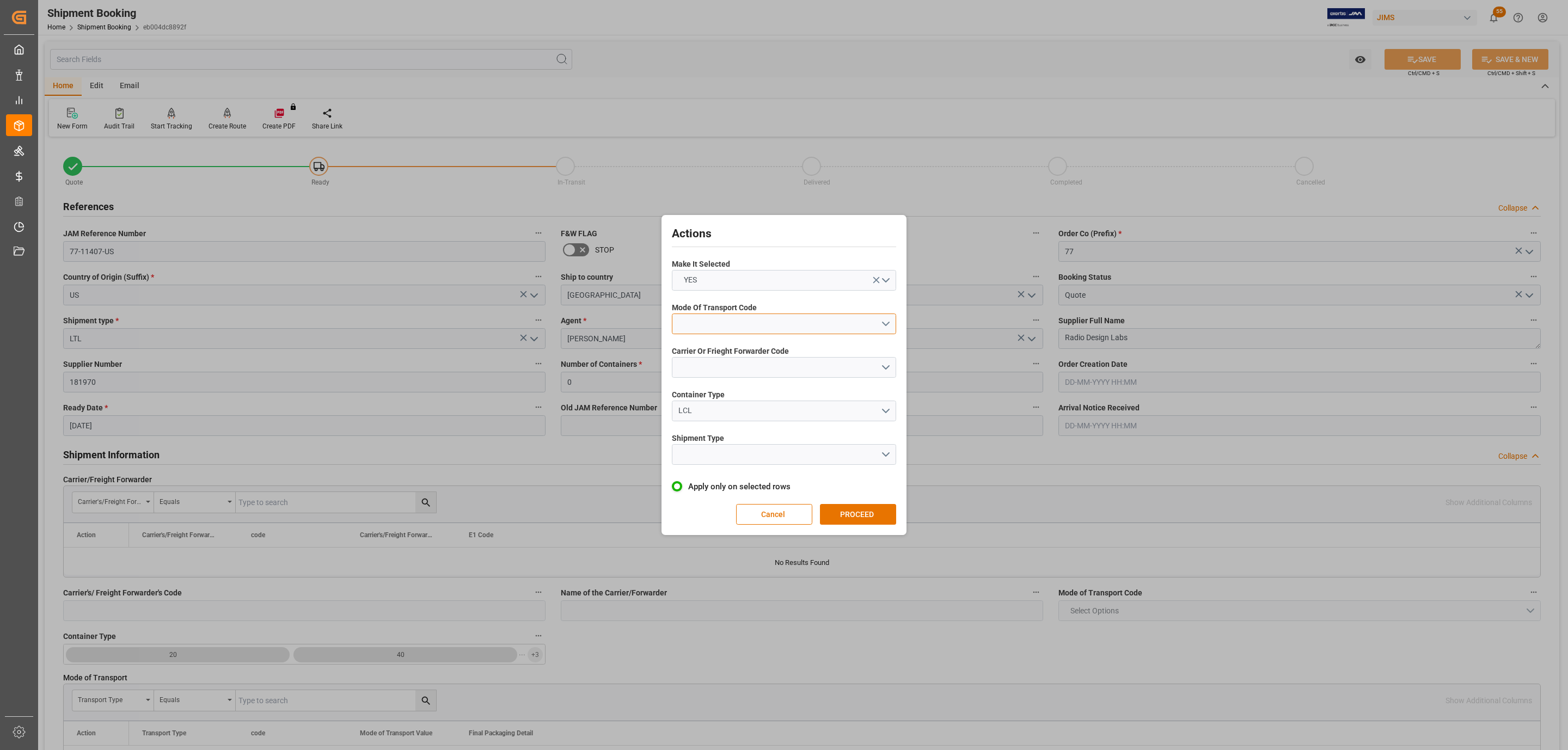
click at [726, 319] on button "open menu" at bounding box center [784, 324] width 224 height 21
click at [767, 412] on div "5- COURIER GROUND" at bounding box center [784, 418] width 223 height 23
click at [740, 371] on button "open menu" at bounding box center [784, 367] width 224 height 21
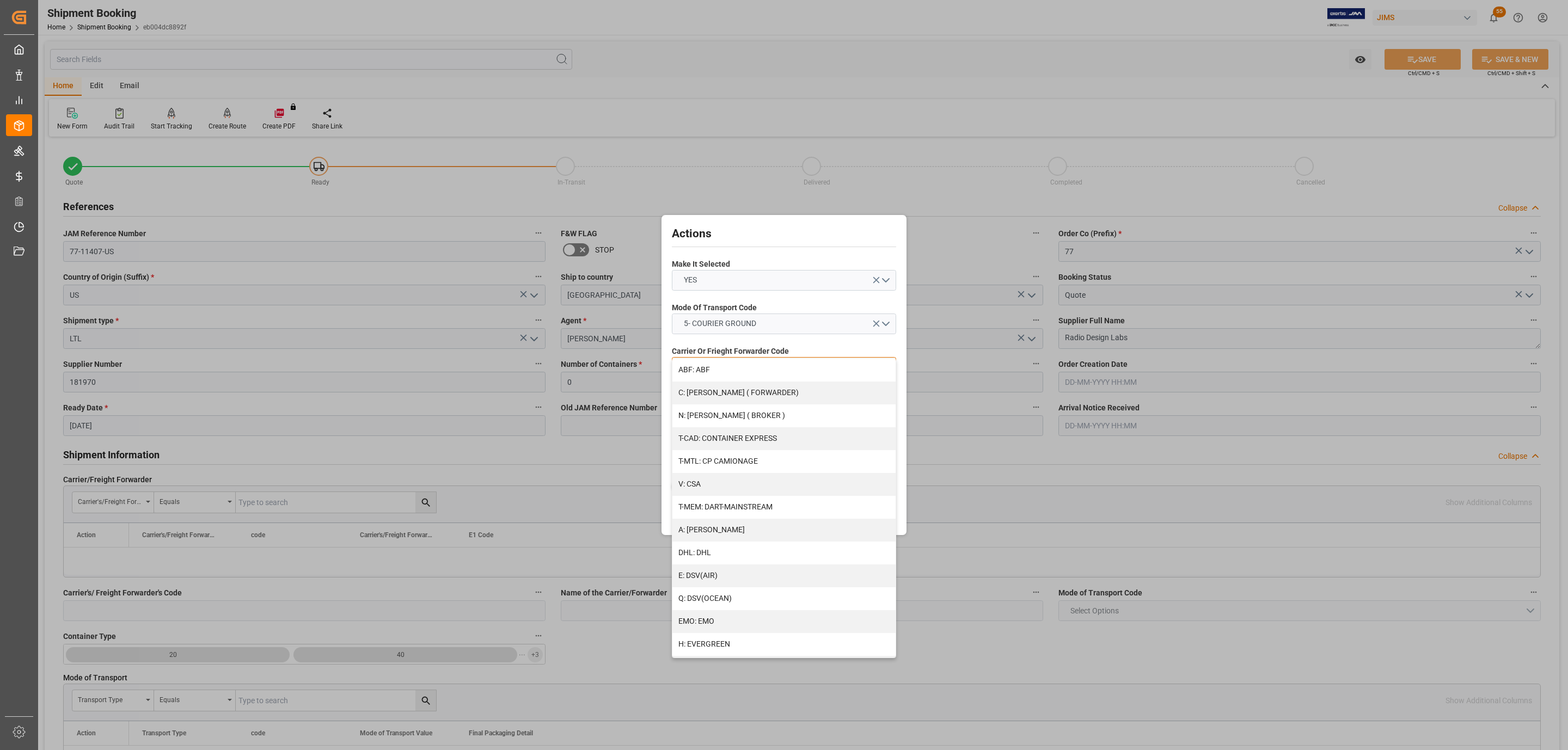
scroll to position [523, 0]
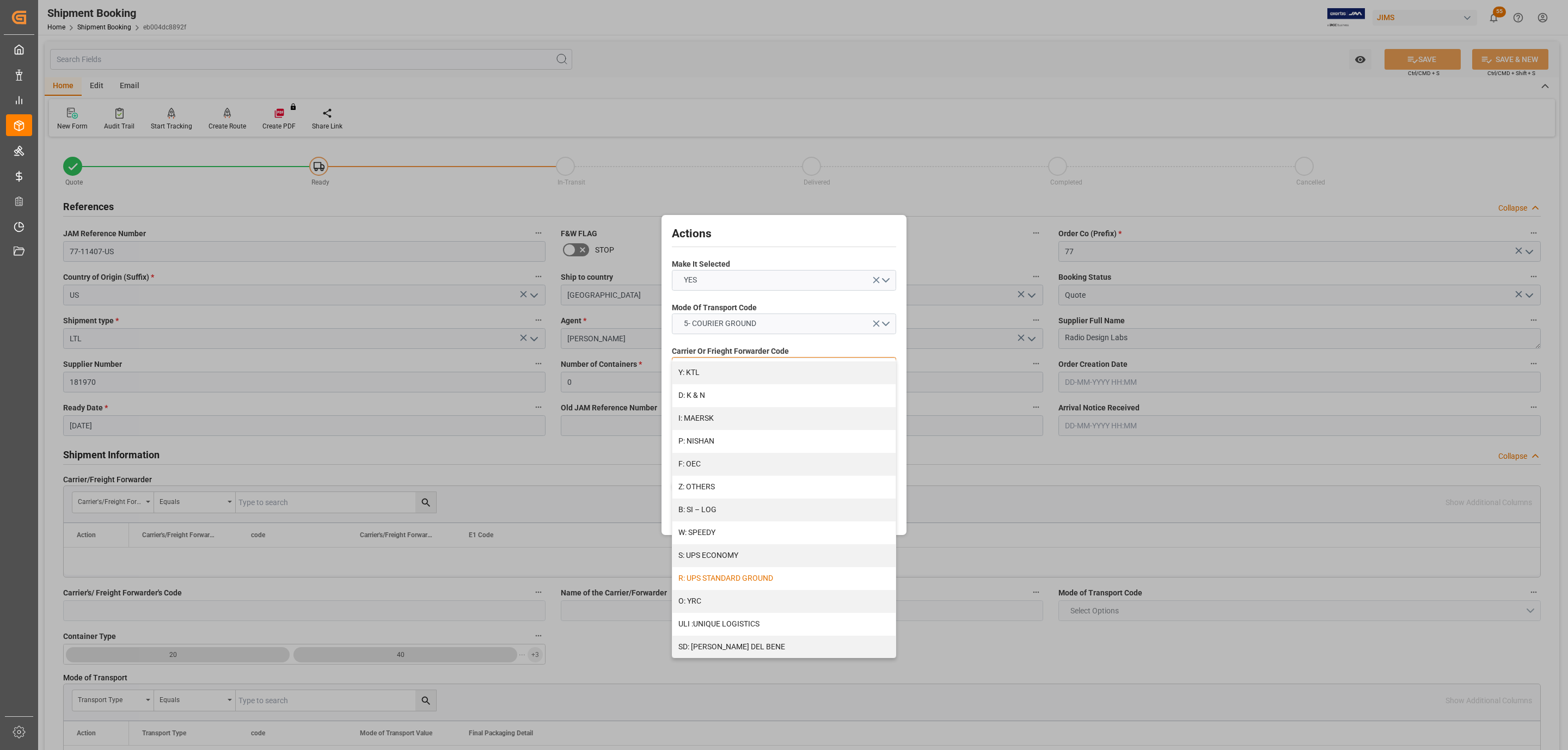
click at [751, 578] on div "R: UPS STANDARD GROUND" at bounding box center [784, 579] width 223 height 23
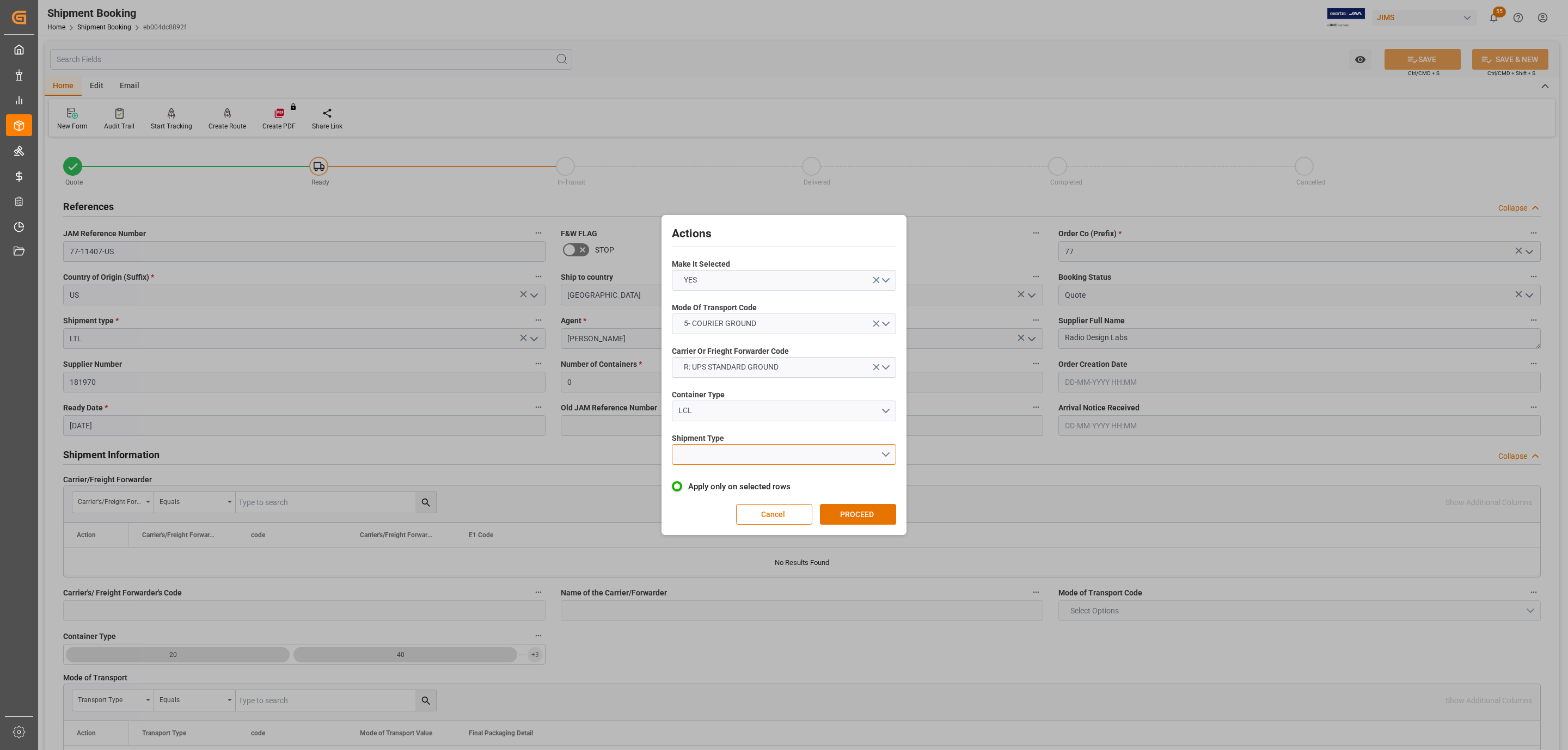
click at [722, 444] on button "open menu" at bounding box center [784, 454] width 224 height 21
click at [724, 445] on div "LTL LCL FCL FTL" at bounding box center [784, 491] width 224 height 93
click at [725, 451] on div "LTL" at bounding box center [784, 457] width 223 height 23
click at [834, 505] on div "Actions Make It Selected YES Mode Of Transport Code 5- COURIER GROUND Carrier O…" at bounding box center [784, 375] width 239 height 315
click at [840, 505] on button "PROCEED" at bounding box center [857, 514] width 76 height 21
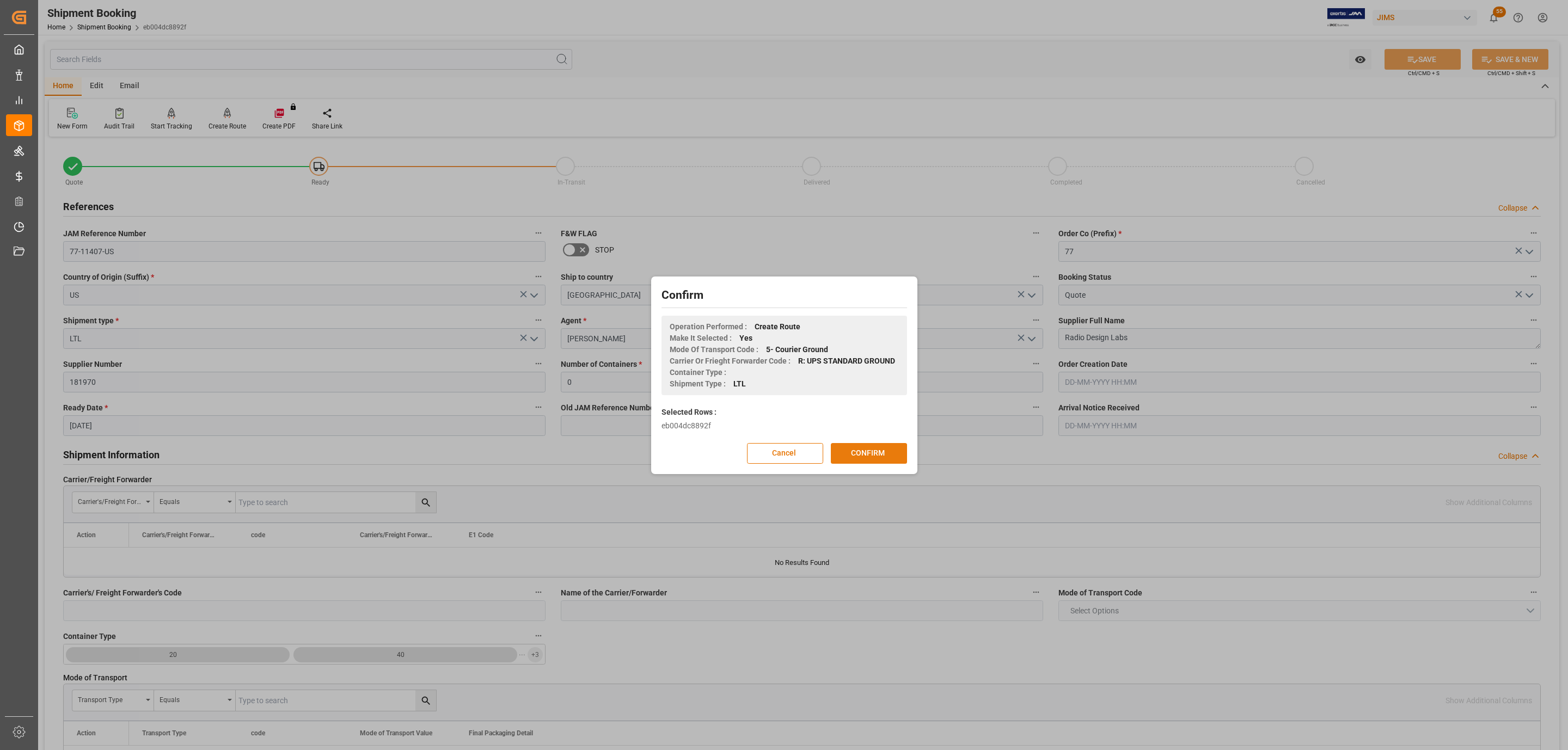
click at [870, 443] on button "CONFIRM" at bounding box center [868, 454] width 76 height 21
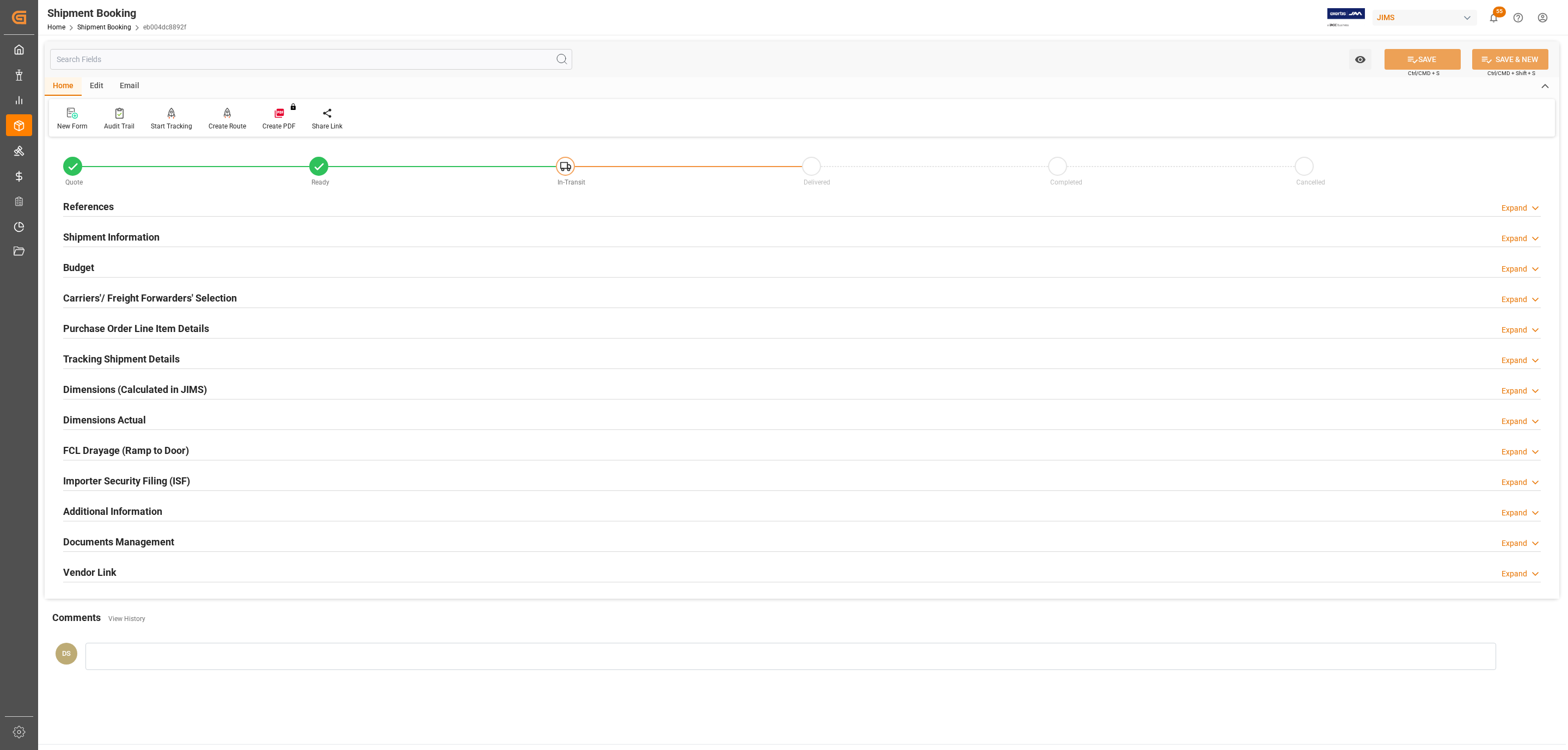
click at [160, 294] on h2 "Carriers'/ Freight Forwarders' Selection" at bounding box center [150, 298] width 174 height 15
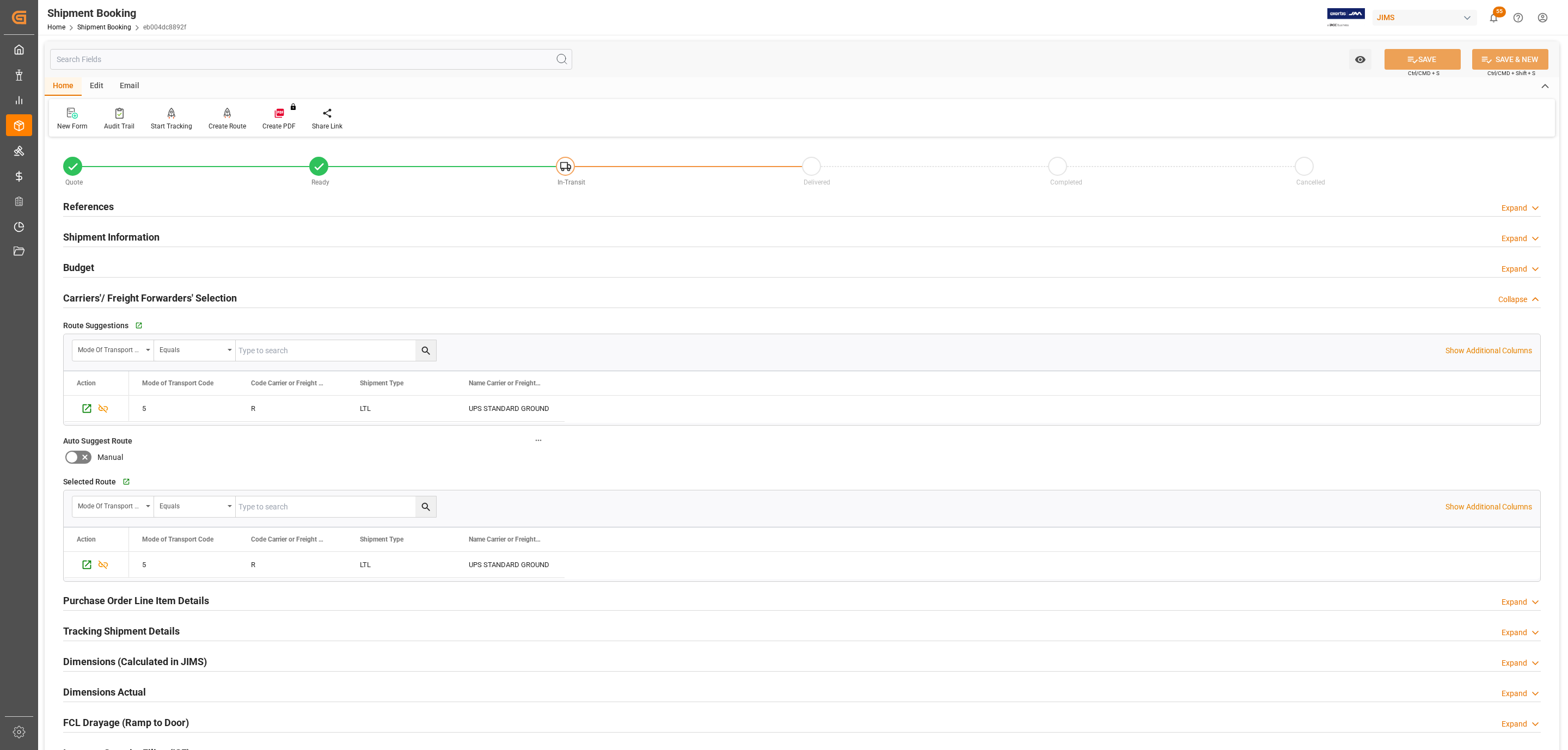
click at [160, 268] on div "Budget Expand" at bounding box center [802, 267] width 1477 height 21
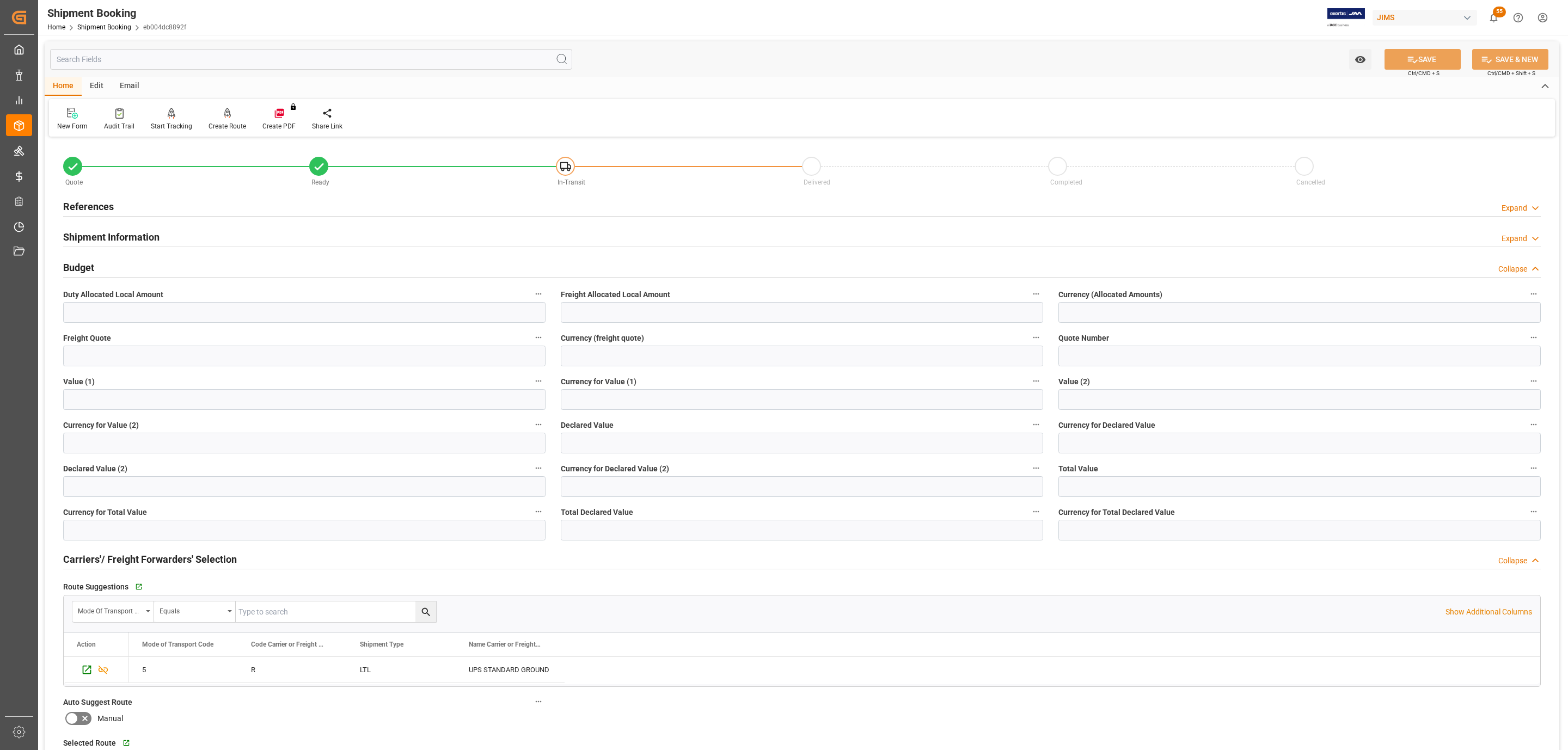
click at [160, 268] on div "Budget Collapse" at bounding box center [802, 267] width 1477 height 21
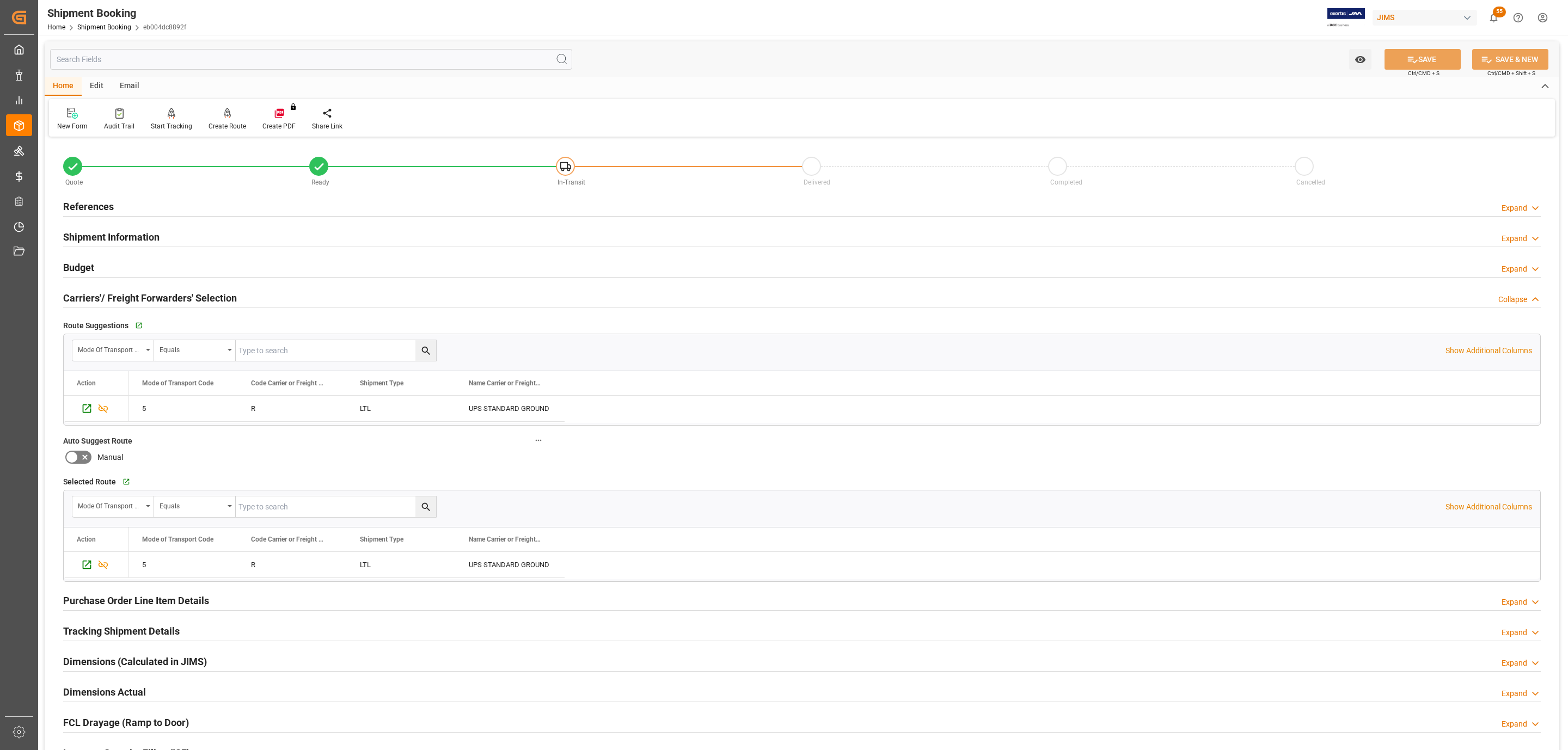
click at [127, 208] on div "References Expand" at bounding box center [802, 206] width 1477 height 21
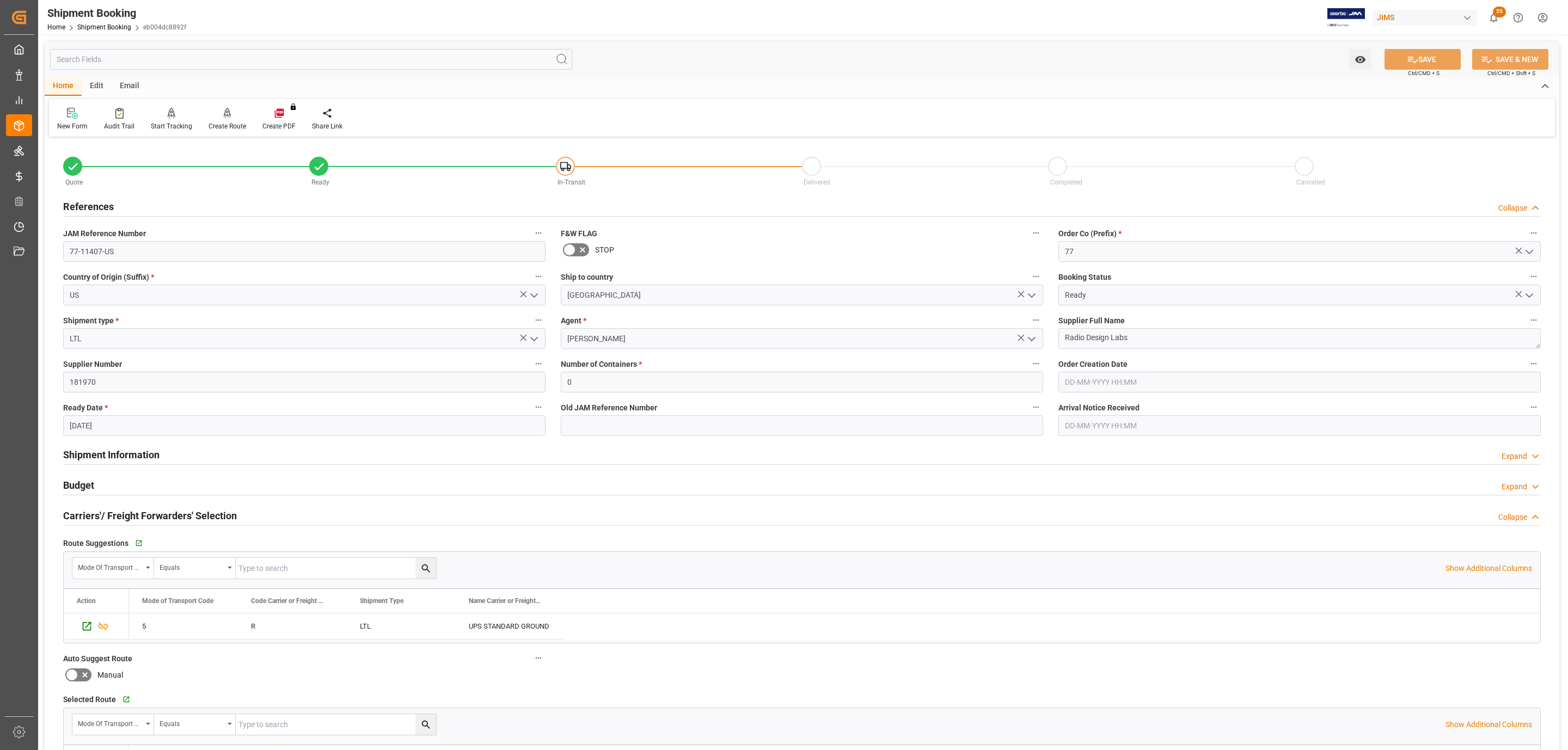
click at [126, 234] on span "JAM Reference Number" at bounding box center [105, 234] width 83 height 12
click at [532, 234] on button "JAM Reference Number" at bounding box center [538, 233] width 14 height 14
click at [126, 234] on div at bounding box center [784, 375] width 1568 height 750
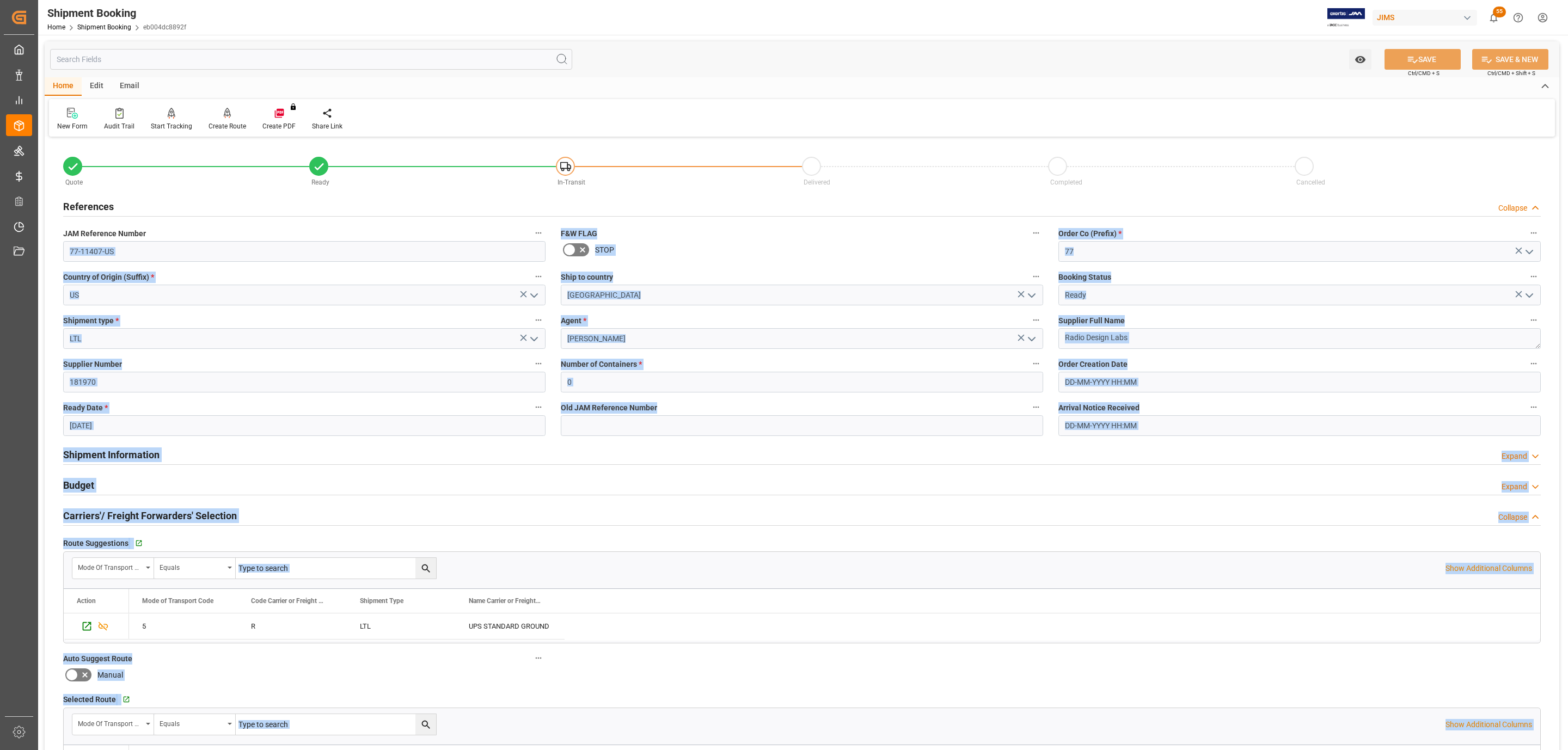
click at [125, 242] on body "Created by potrace 1.15, written by Peter Selinger 2001-2017 Created by potrace…" at bounding box center [784, 375] width 1568 height 750
click at [125, 242] on input "77-11407-US" at bounding box center [304, 251] width 482 height 21
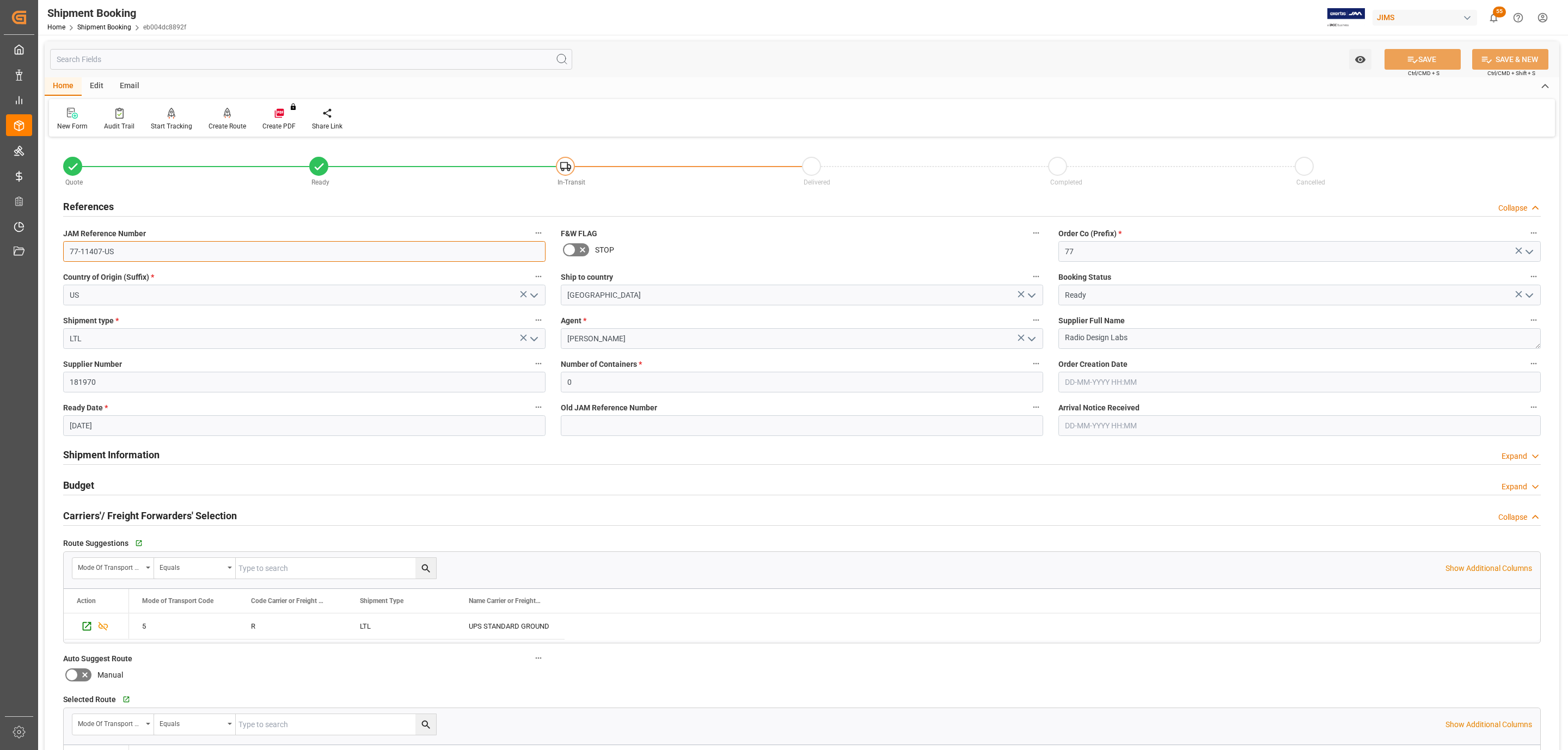
click at [125, 242] on input "77-11407-US" at bounding box center [304, 251] width 482 height 21
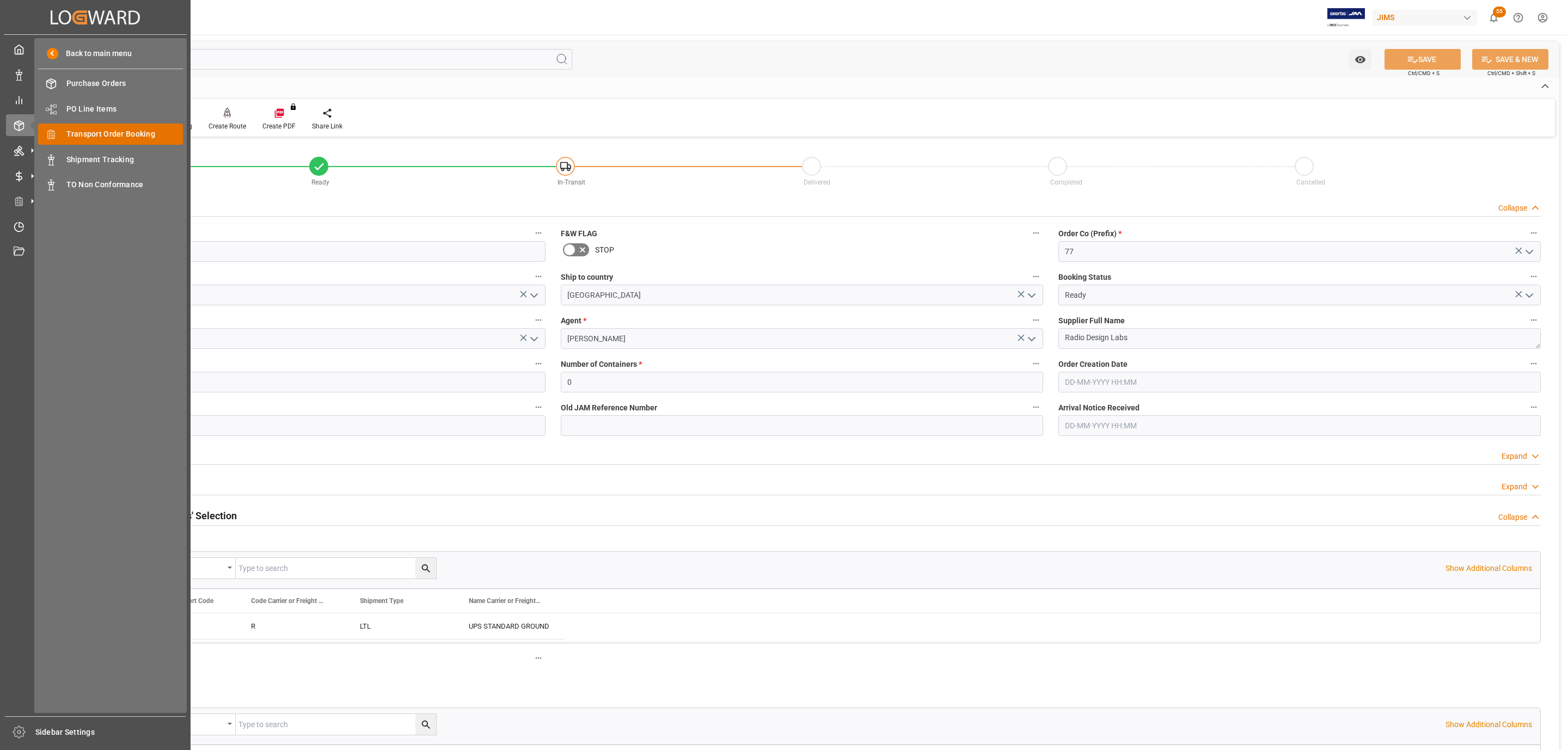
click at [107, 134] on span "Transport Order Booking" at bounding box center [125, 134] width 117 height 12
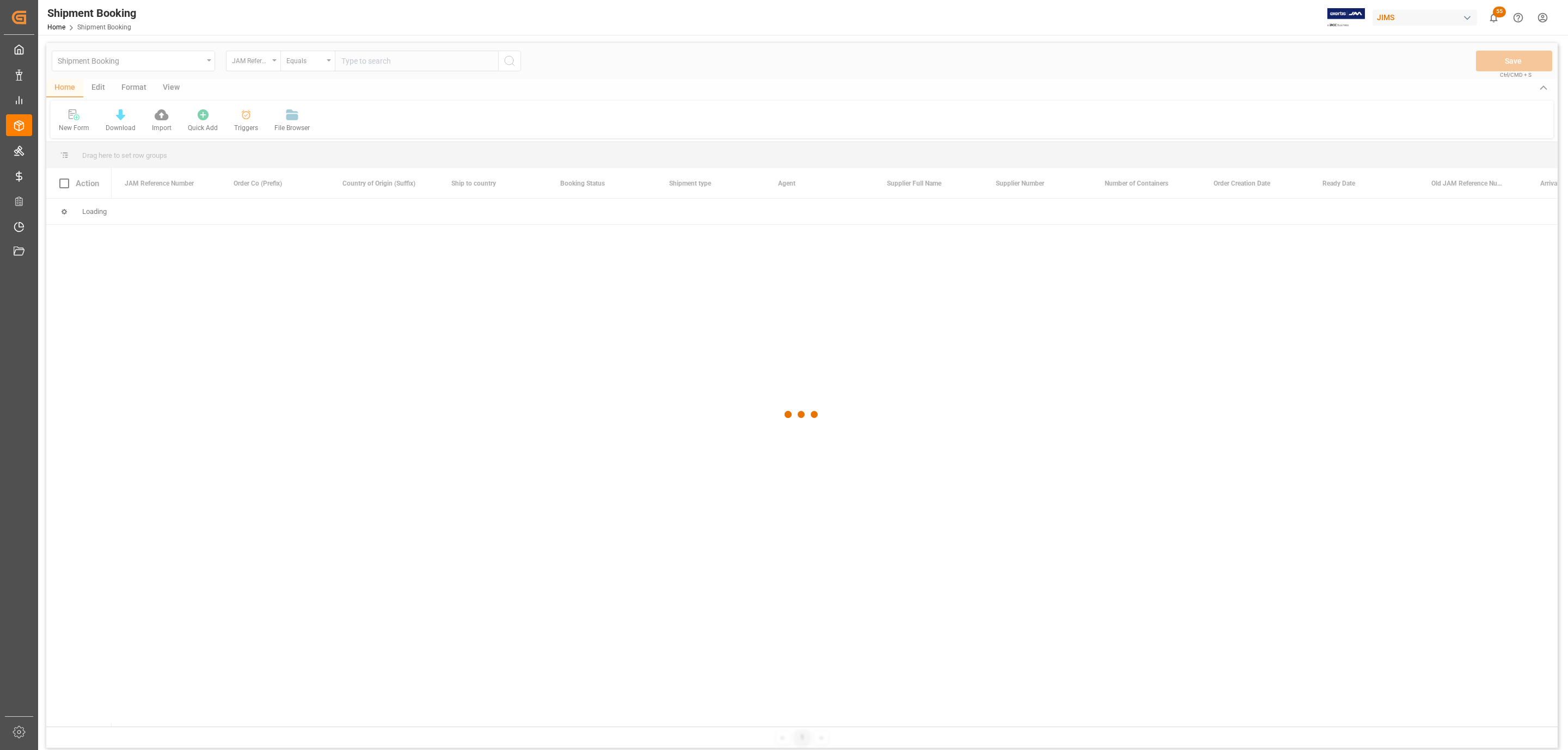
click at [378, 59] on div at bounding box center [802, 415] width 1511 height 743
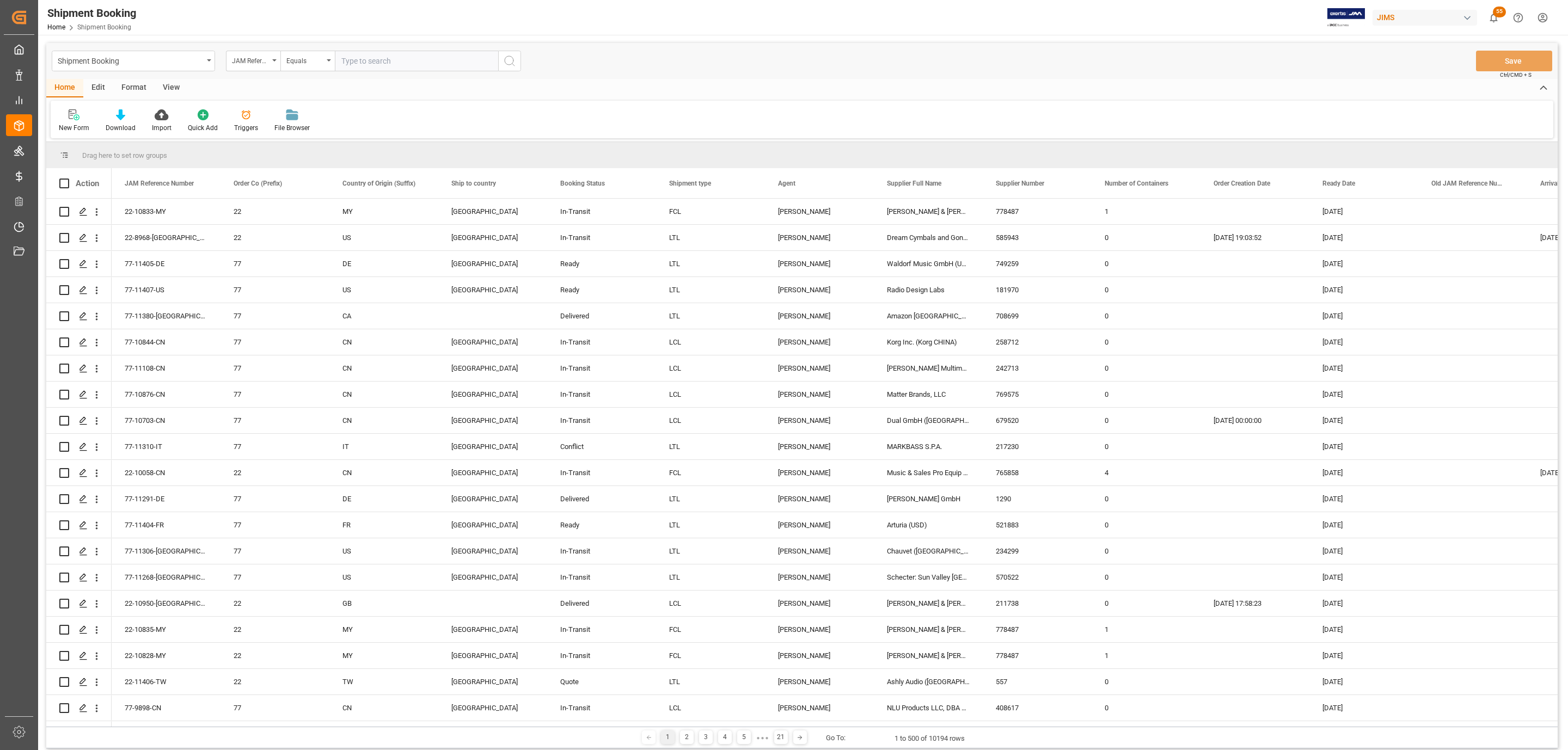
click at [378, 58] on input "text" at bounding box center [417, 61] width 163 height 21
paste input "77-11347-US"
type input "77-11347-US"
click at [510, 64] on circle "search button" at bounding box center [509, 60] width 9 height 9
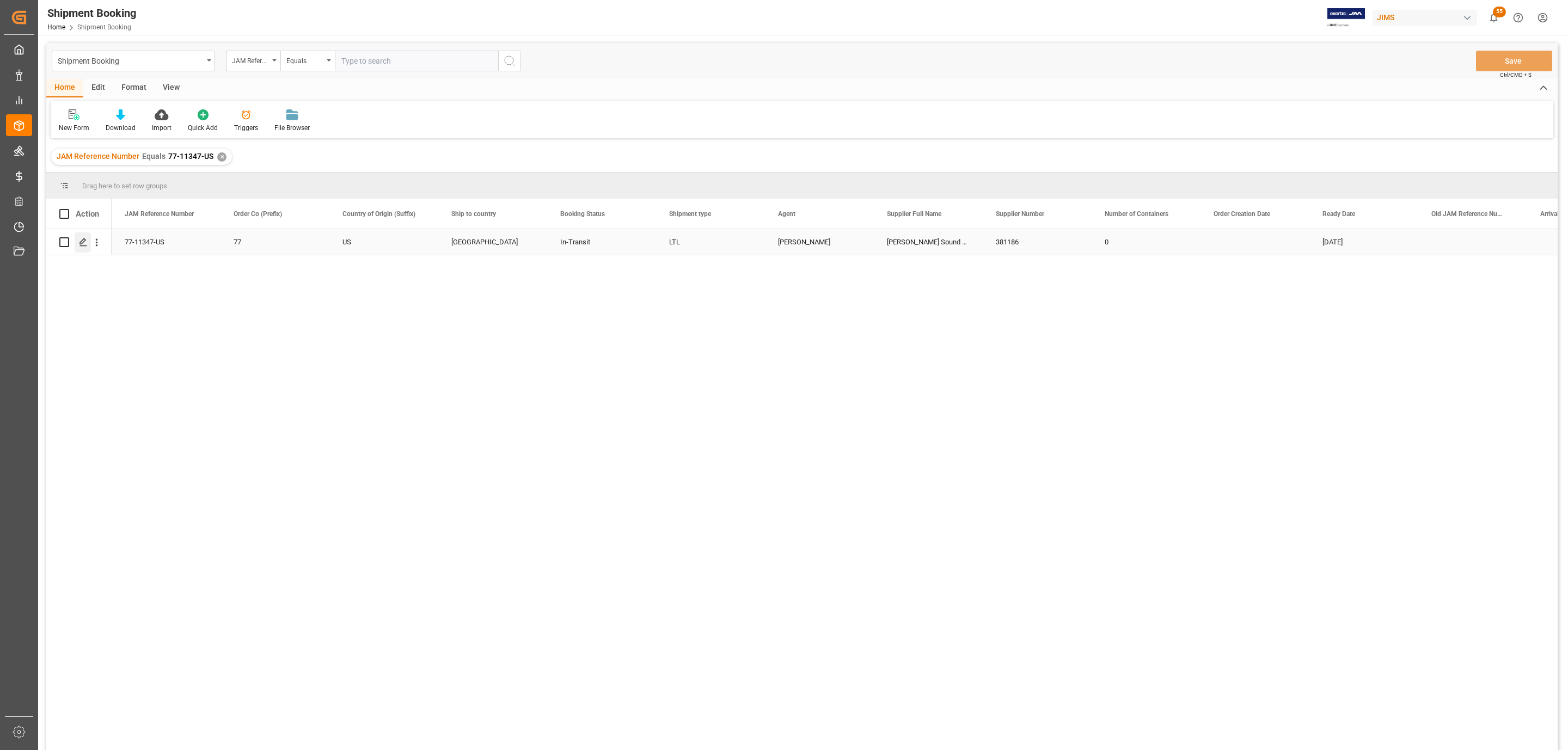
click at [84, 244] on icon "Press SPACE to select this row." at bounding box center [83, 242] width 9 height 9
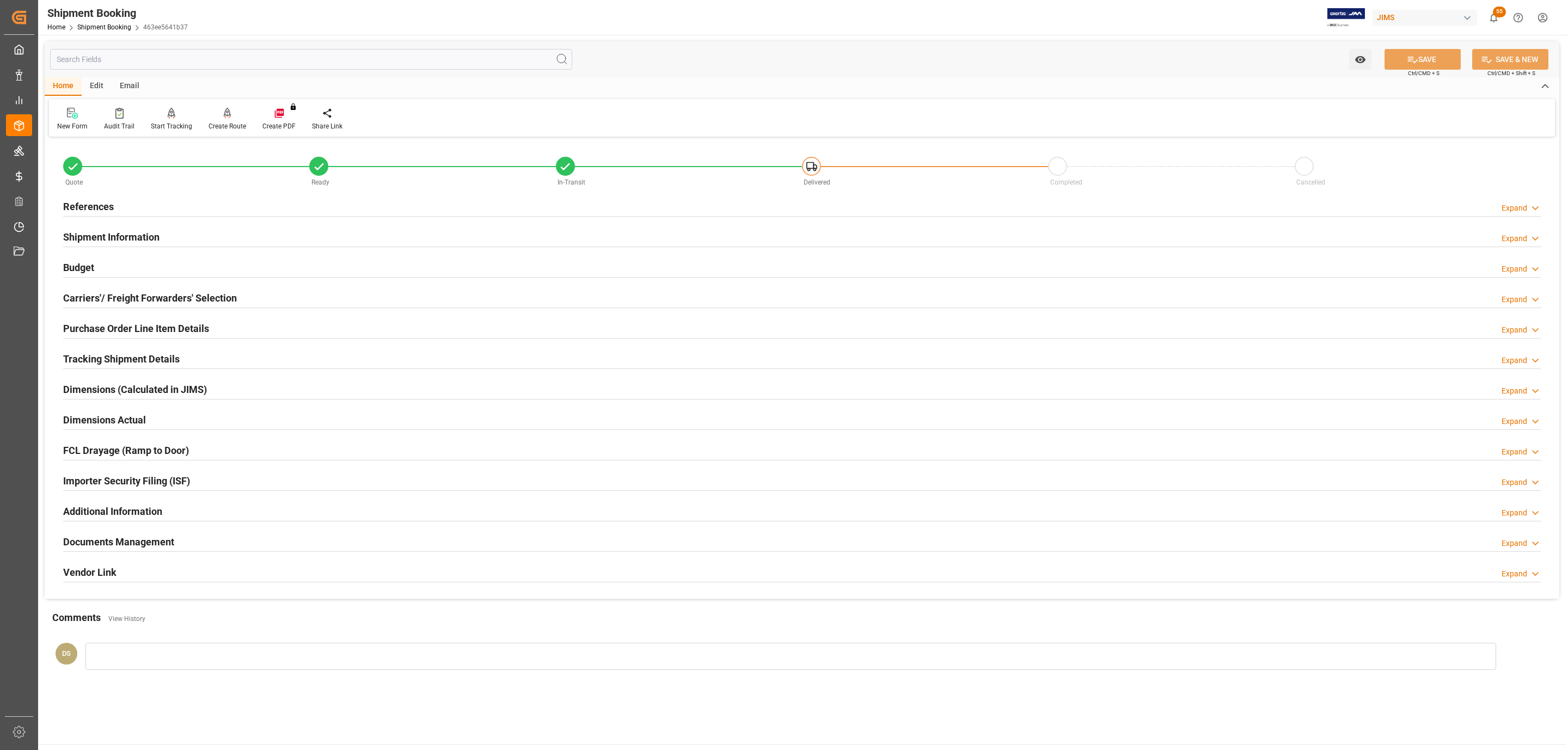
click at [146, 327] on h2 "Purchase Order Line Item Details" at bounding box center [136, 328] width 146 height 15
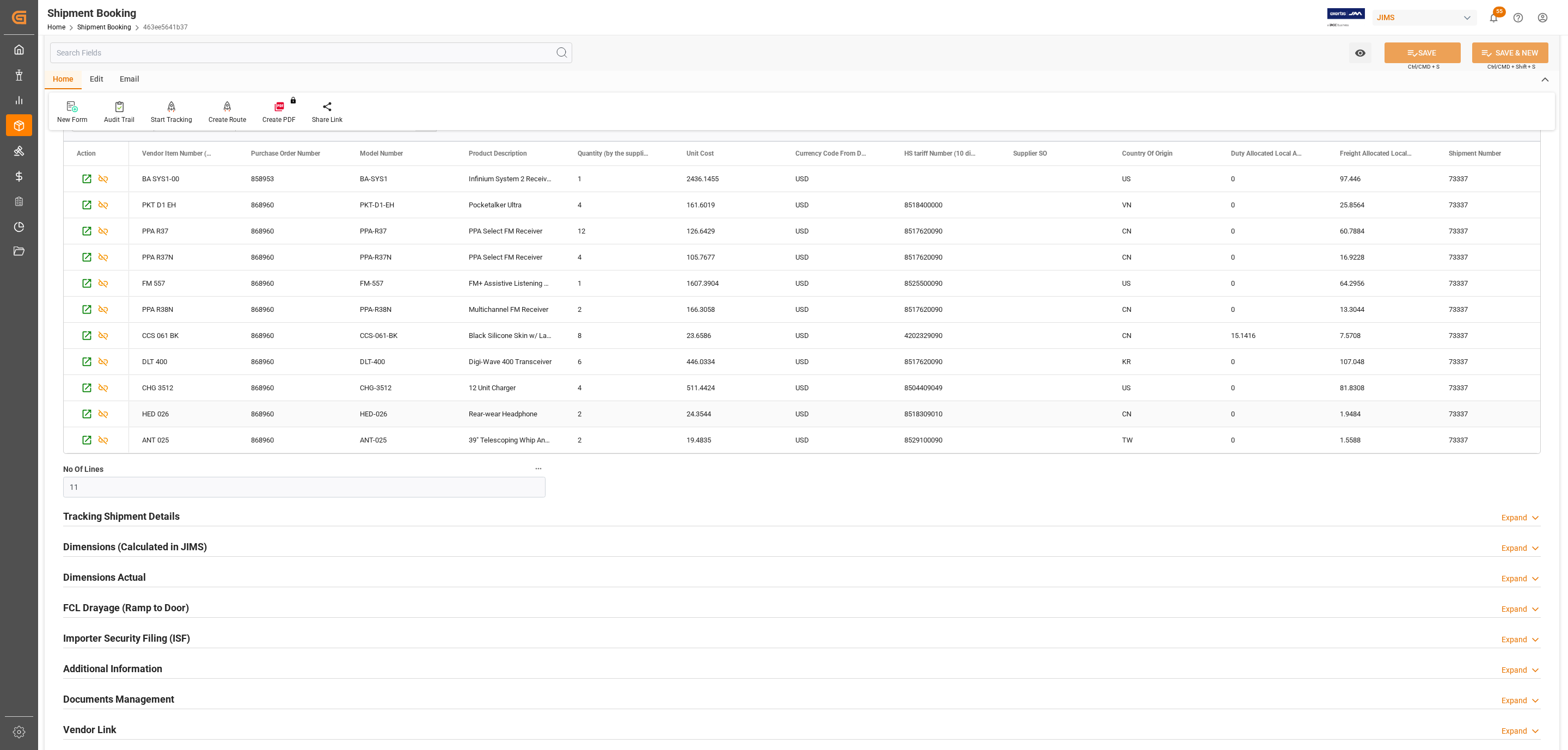
scroll to position [326, 0]
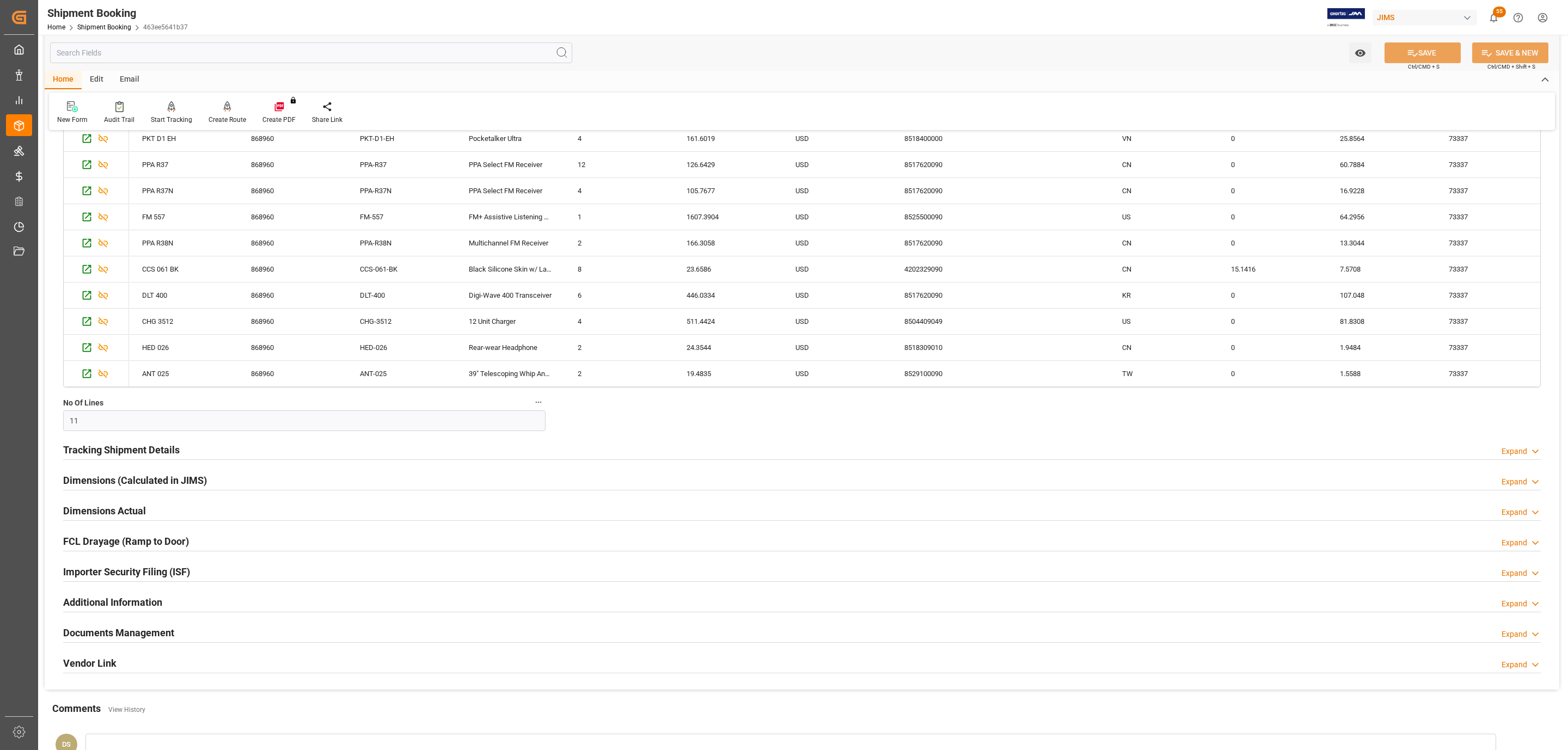
click at [106, 455] on h2 "Tracking Shipment Details" at bounding box center [121, 450] width 116 height 15
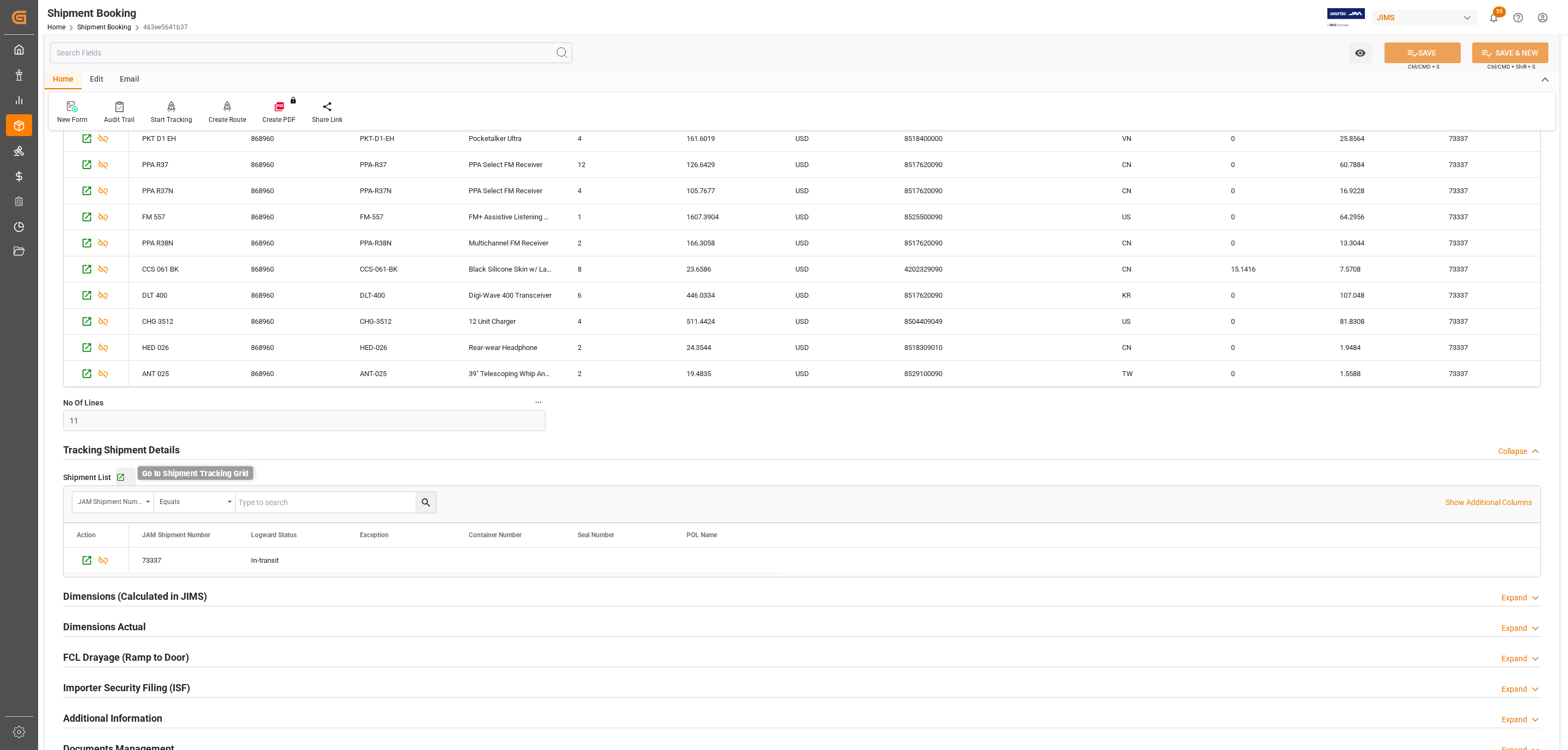
click at [117, 477] on icon "button" at bounding box center [121, 478] width 7 height 7
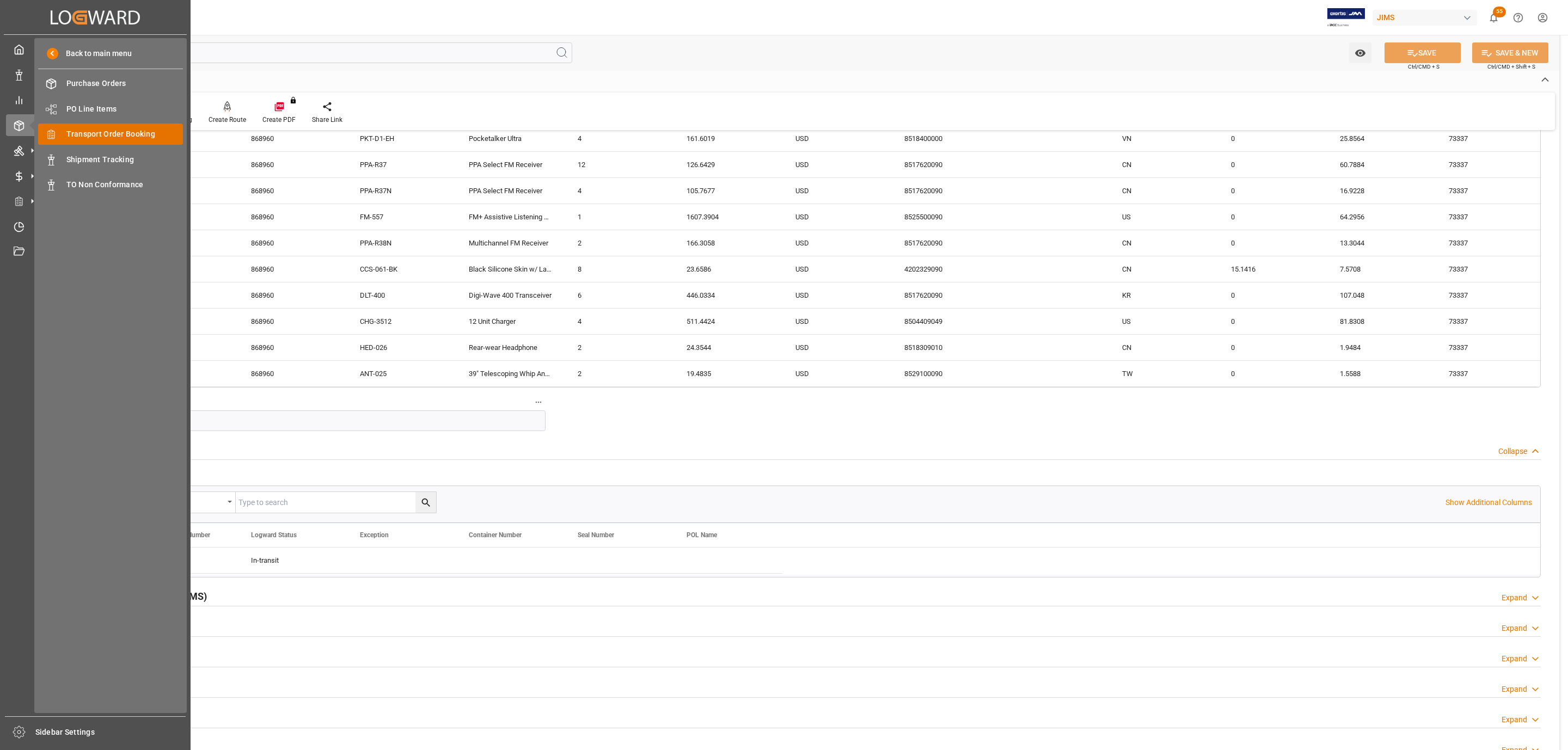
click at [120, 134] on span "Transport Order Booking" at bounding box center [125, 134] width 117 height 12
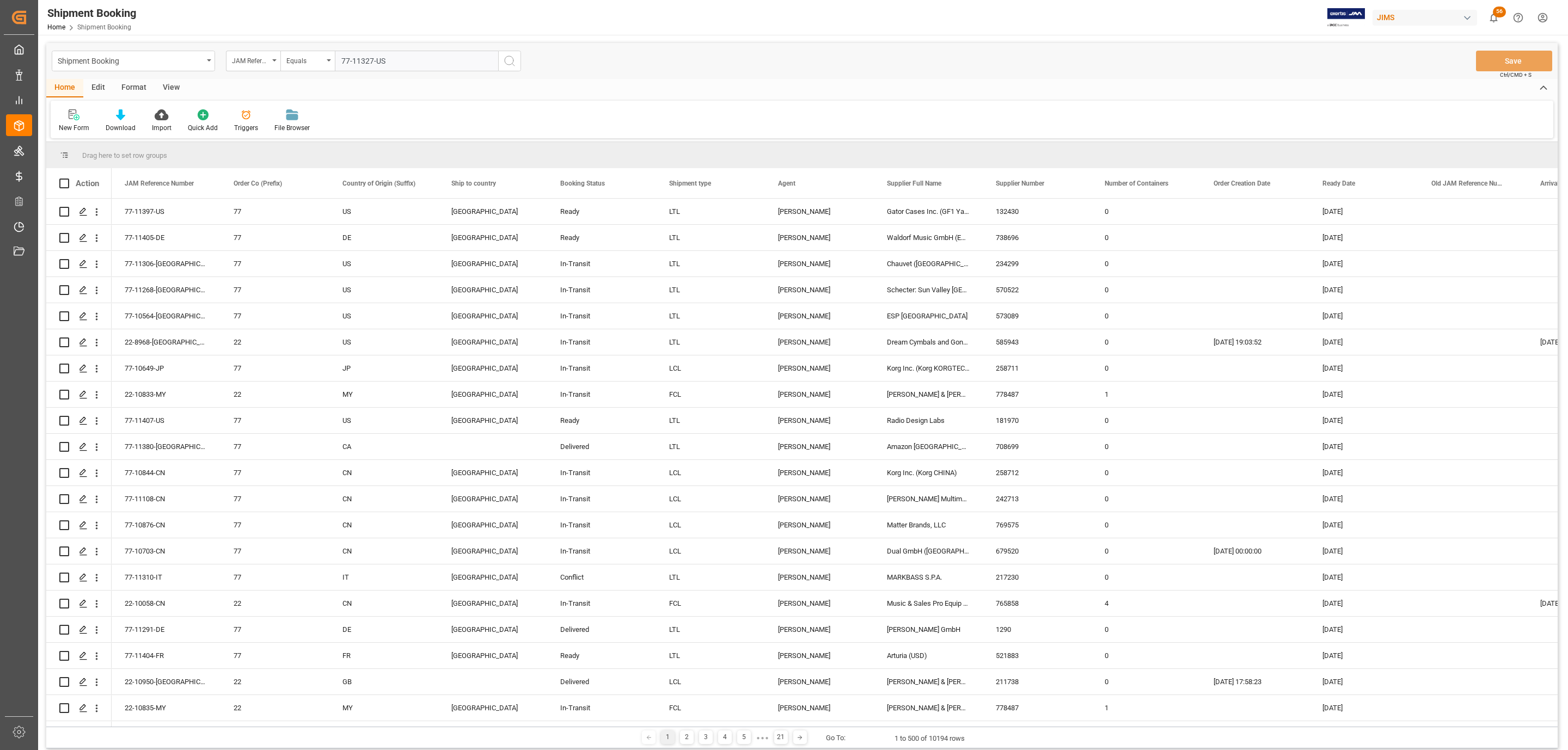
type input "77-11327-US"
click at [510, 59] on icon "search button" at bounding box center [509, 60] width 13 height 13
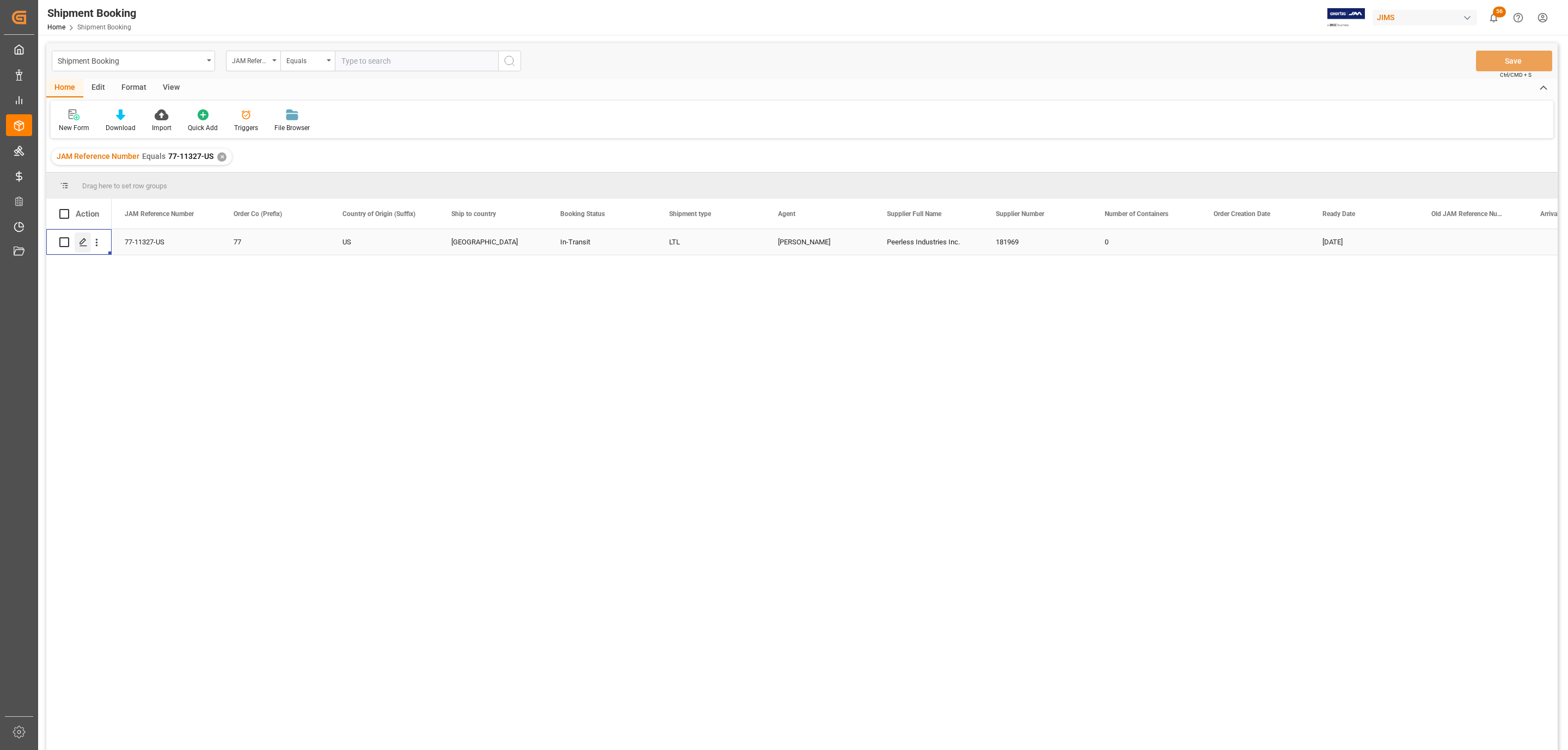
click at [82, 244] on polygon "Press SPACE to select this row." at bounding box center [82, 241] width 5 height 5
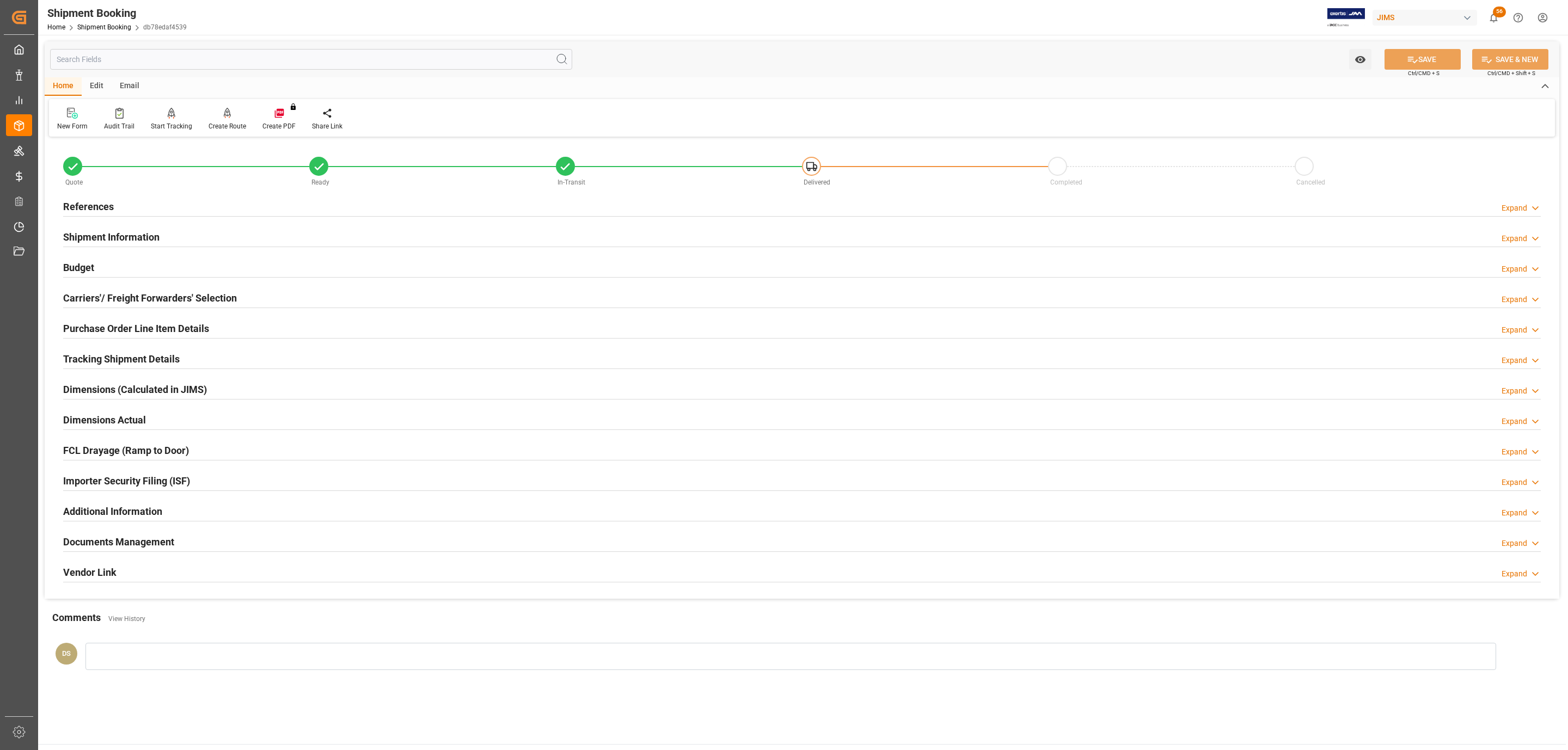
click at [114, 541] on h2 "Documents Management" at bounding box center [119, 542] width 111 height 15
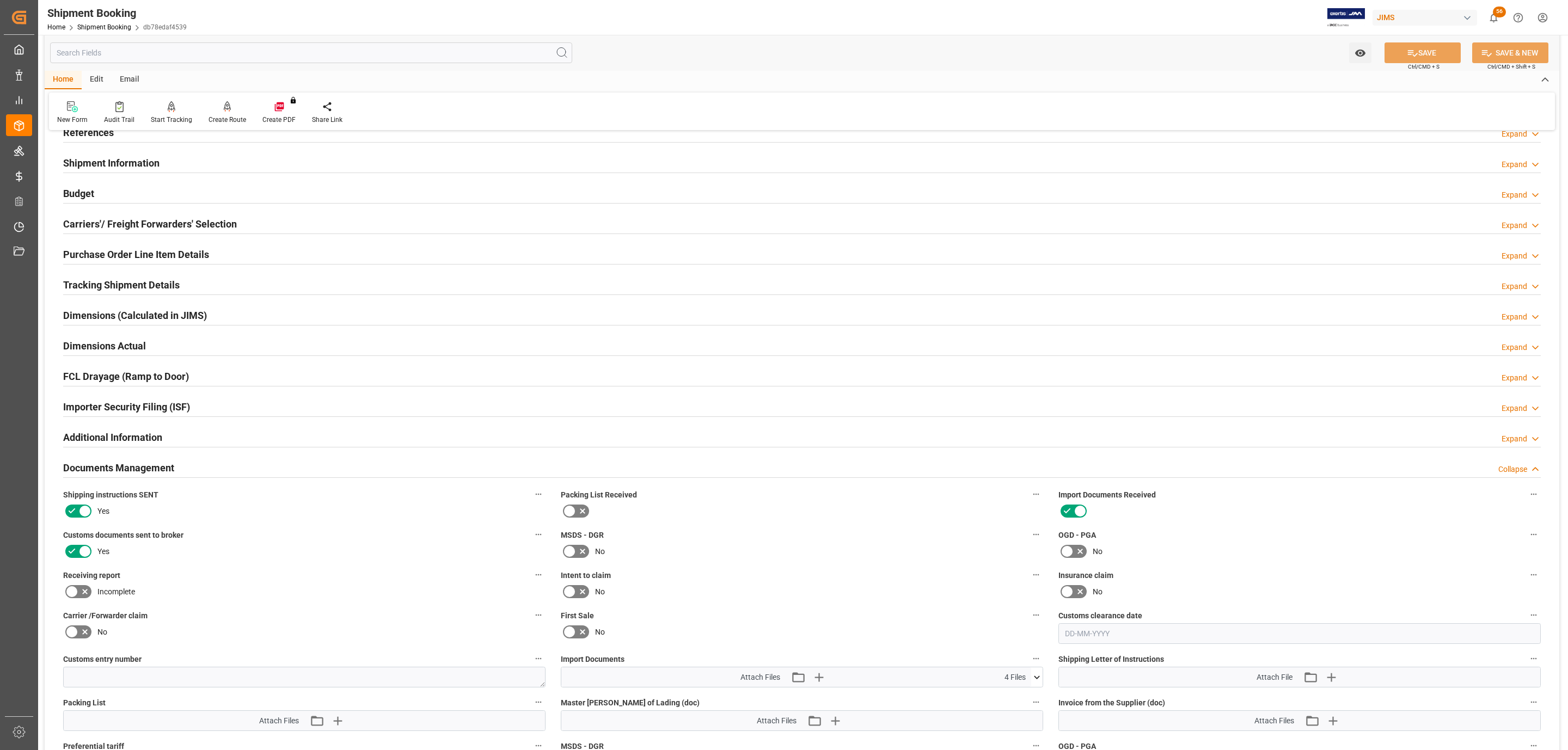
scroll to position [326, 0]
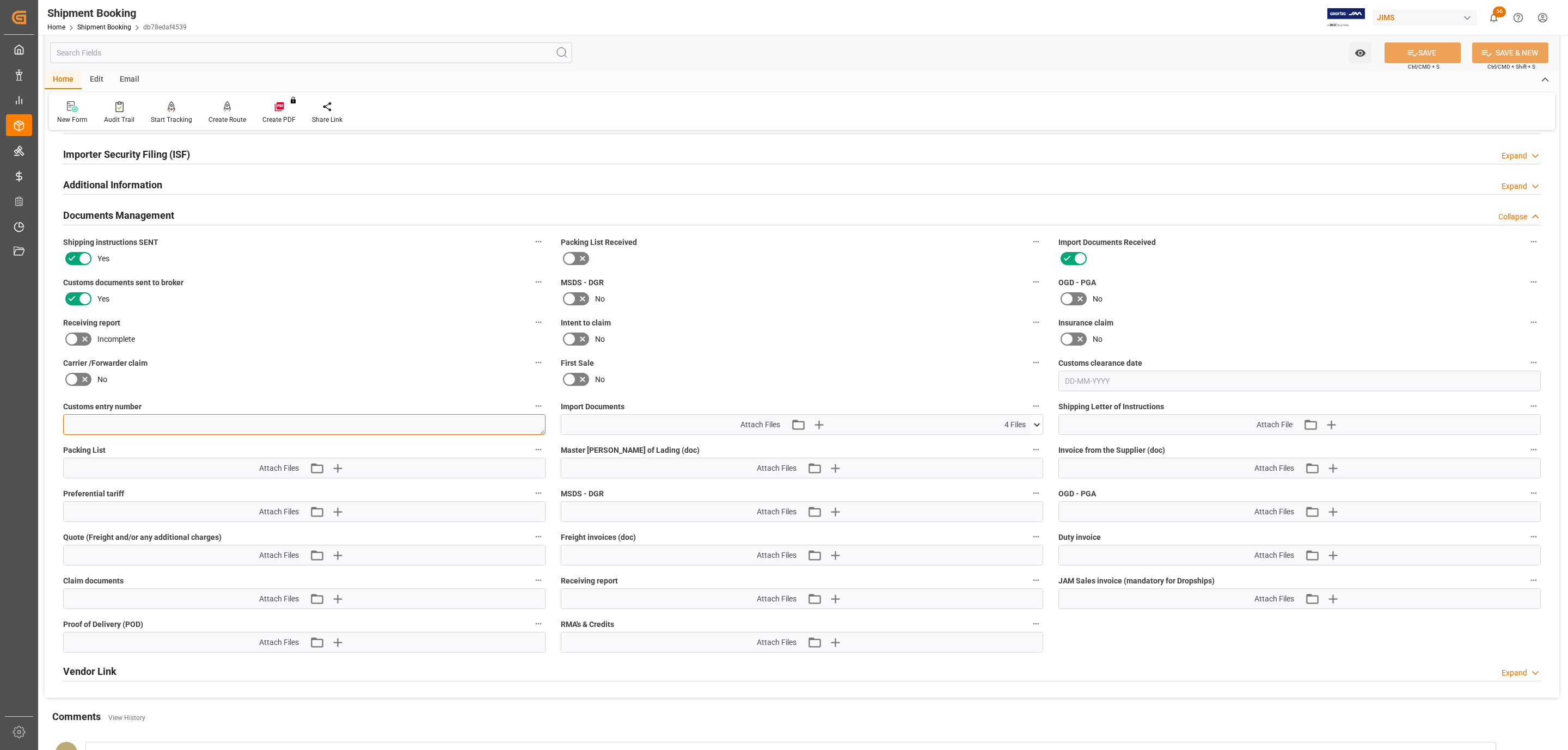
click at [218, 416] on textarea at bounding box center [304, 424] width 482 height 21
paste textarea "13391-69301321-8"
type textarea "13391-69301321-8"
click at [1407, 49] on icon at bounding box center [1412, 53] width 12 height 12
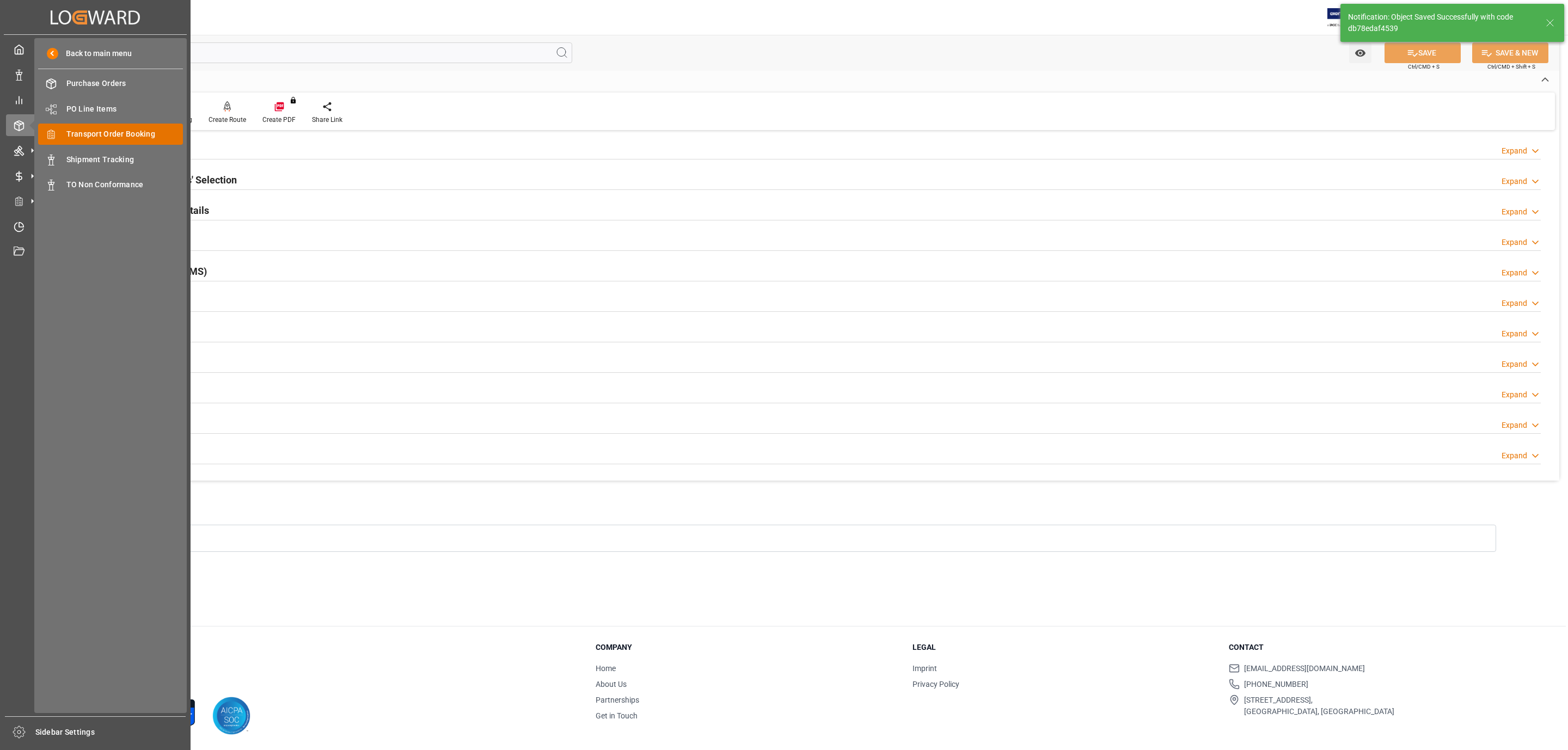
scroll to position [118, 0]
click at [93, 129] on span "Transport Order Booking" at bounding box center [125, 134] width 117 height 12
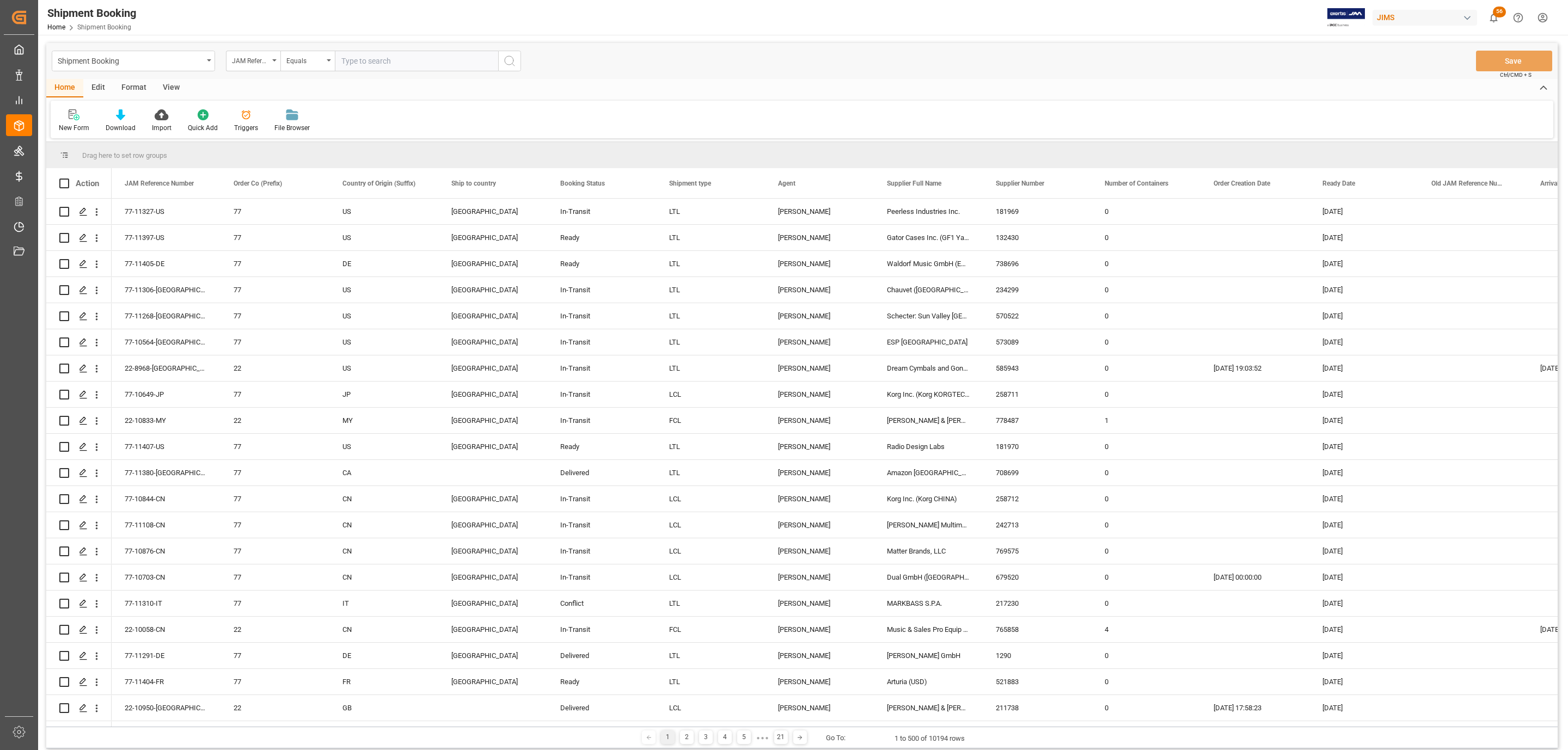
click at [393, 64] on input "text" at bounding box center [417, 61] width 163 height 21
paste input "77-11403-US"
type input "77-11403-US"
click at [507, 61] on icon "search button" at bounding box center [509, 60] width 13 height 13
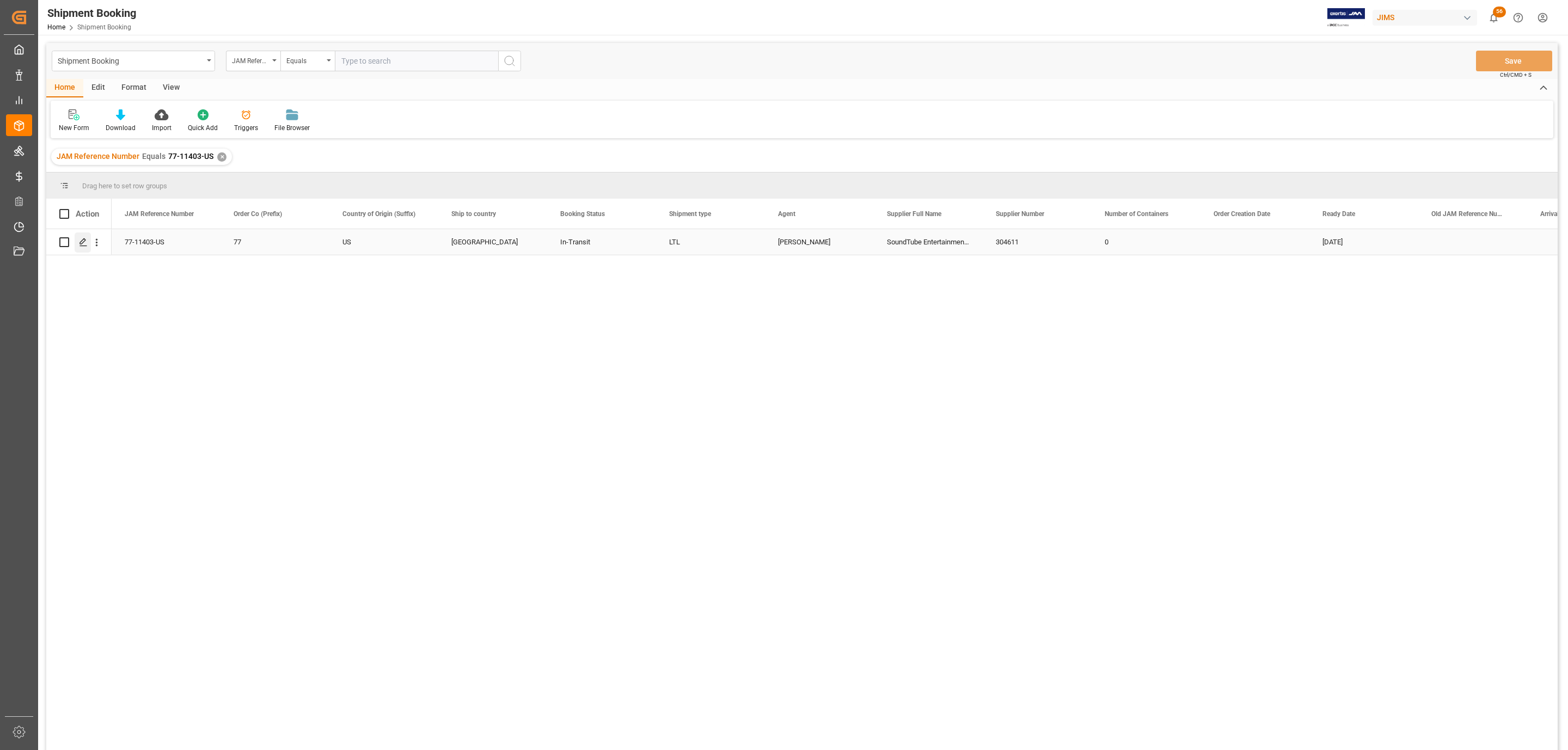
click at [82, 240] on polygon "Press SPACE to select this row." at bounding box center [82, 241] width 5 height 5
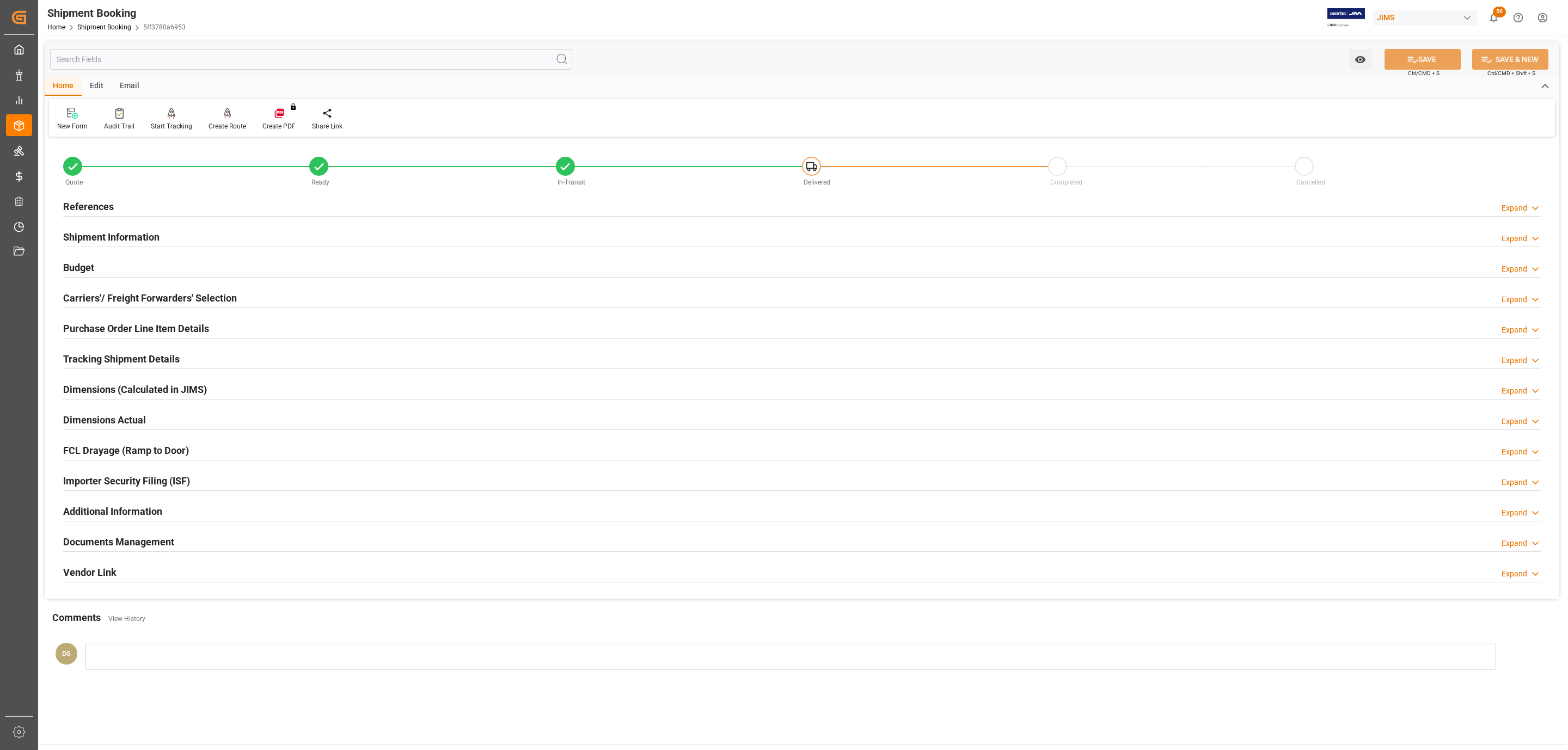
click at [127, 292] on h2 "Carriers'/ Freight Forwarders' Selection" at bounding box center [150, 298] width 174 height 15
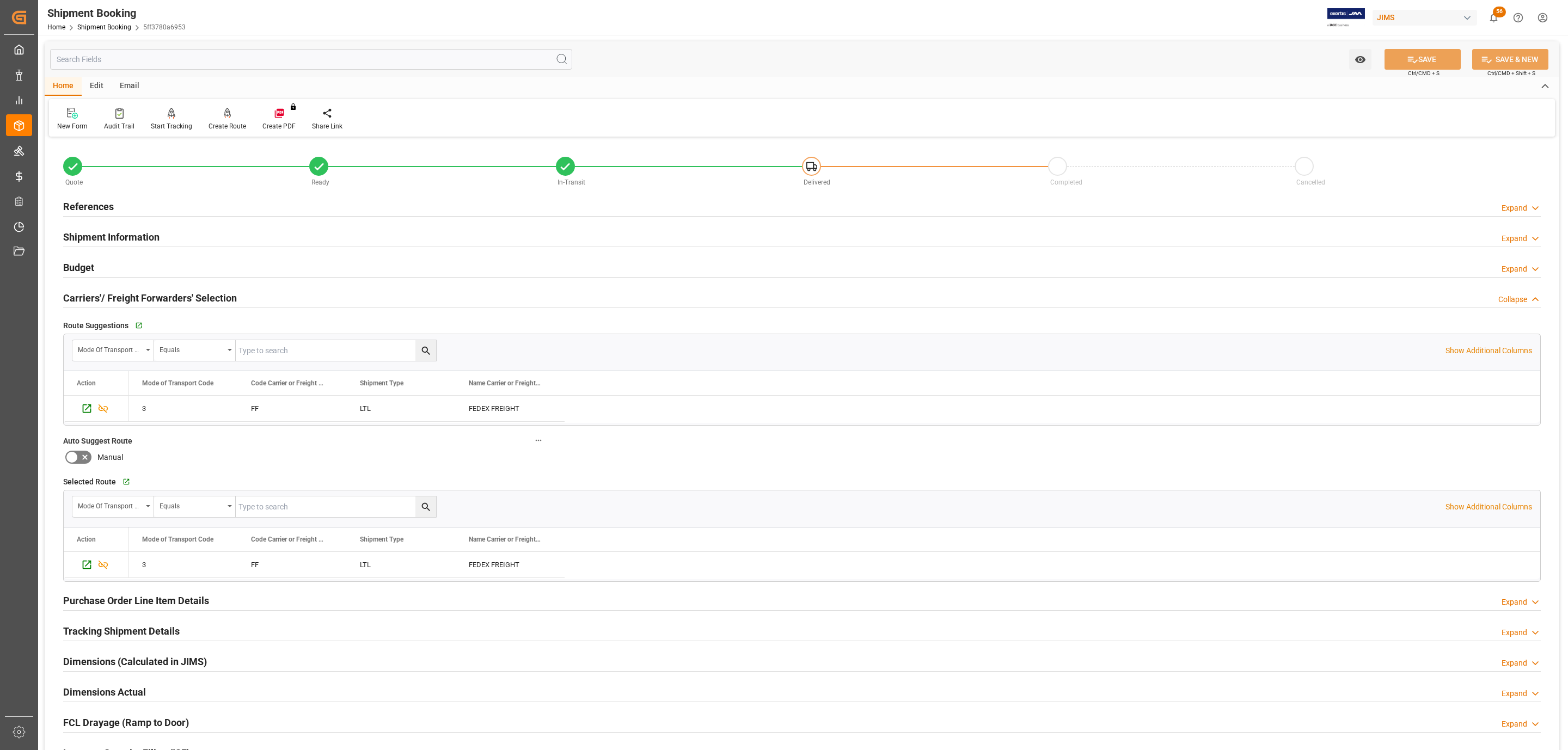
click at [144, 628] on h2 "Tracking Shipment Details" at bounding box center [121, 631] width 116 height 15
click at [123, 663] on icon "button" at bounding box center [120, 659] width 9 height 9
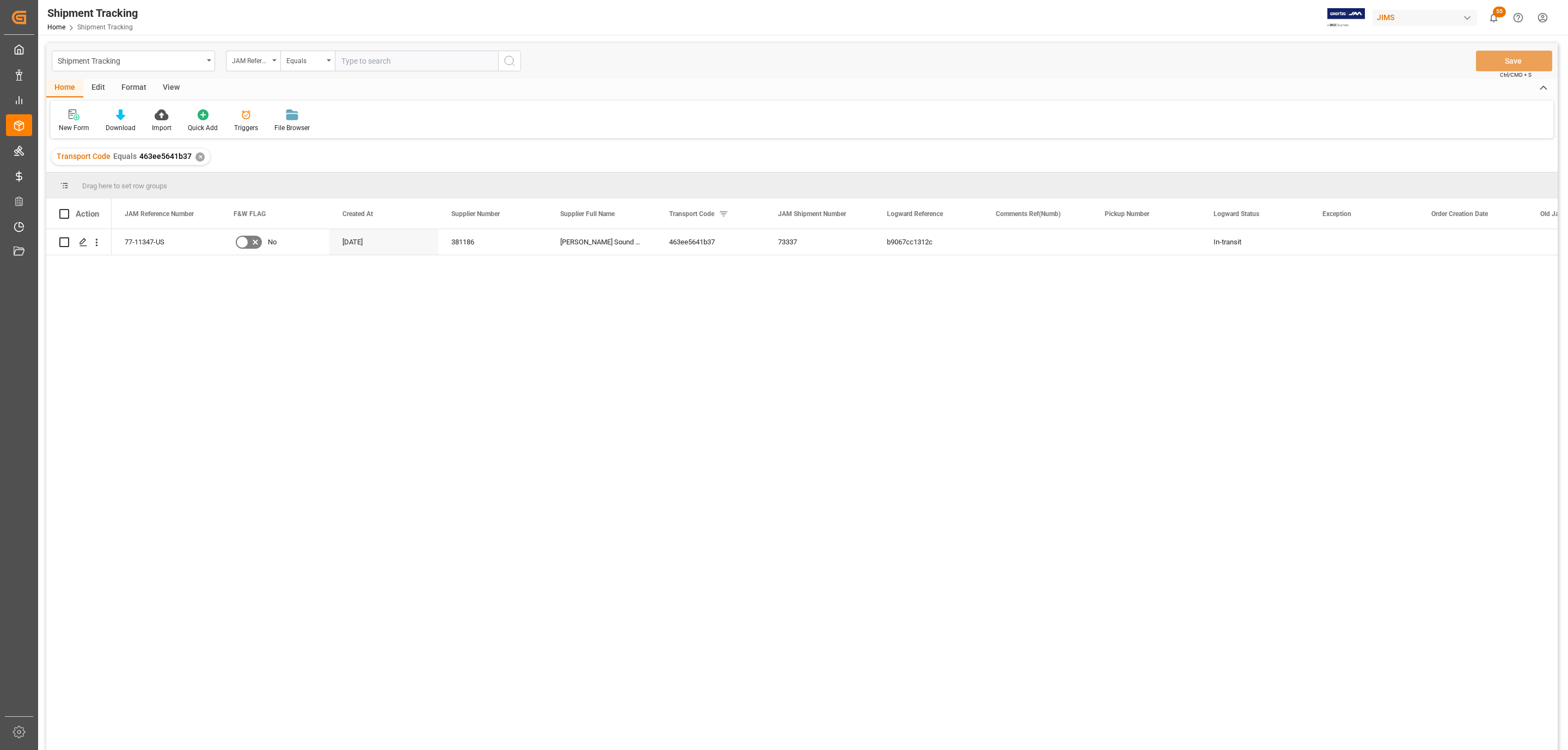
click at [166, 86] on div "View" at bounding box center [171, 88] width 33 height 18
click at [116, 123] on div "Standard Templates" at bounding box center [123, 128] width 54 height 10
click at [111, 113] on div at bounding box center [123, 114] width 54 height 12
click at [121, 117] on icon at bounding box center [124, 115] width 11 height 11
click at [121, 118] on icon at bounding box center [124, 115] width 11 height 11
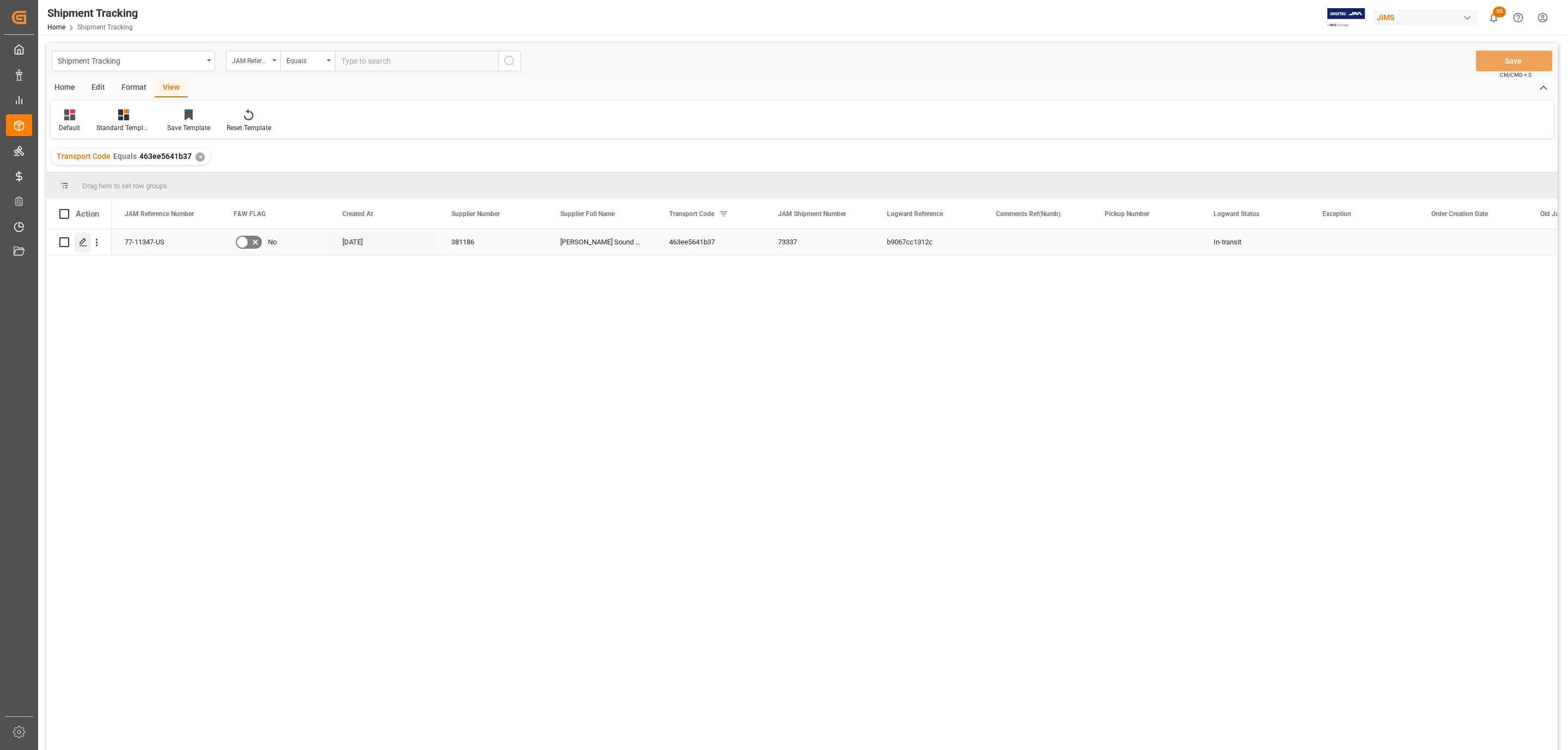
click at [82, 240] on polygon "Press SPACE to select this row." at bounding box center [82, 241] width 5 height 5
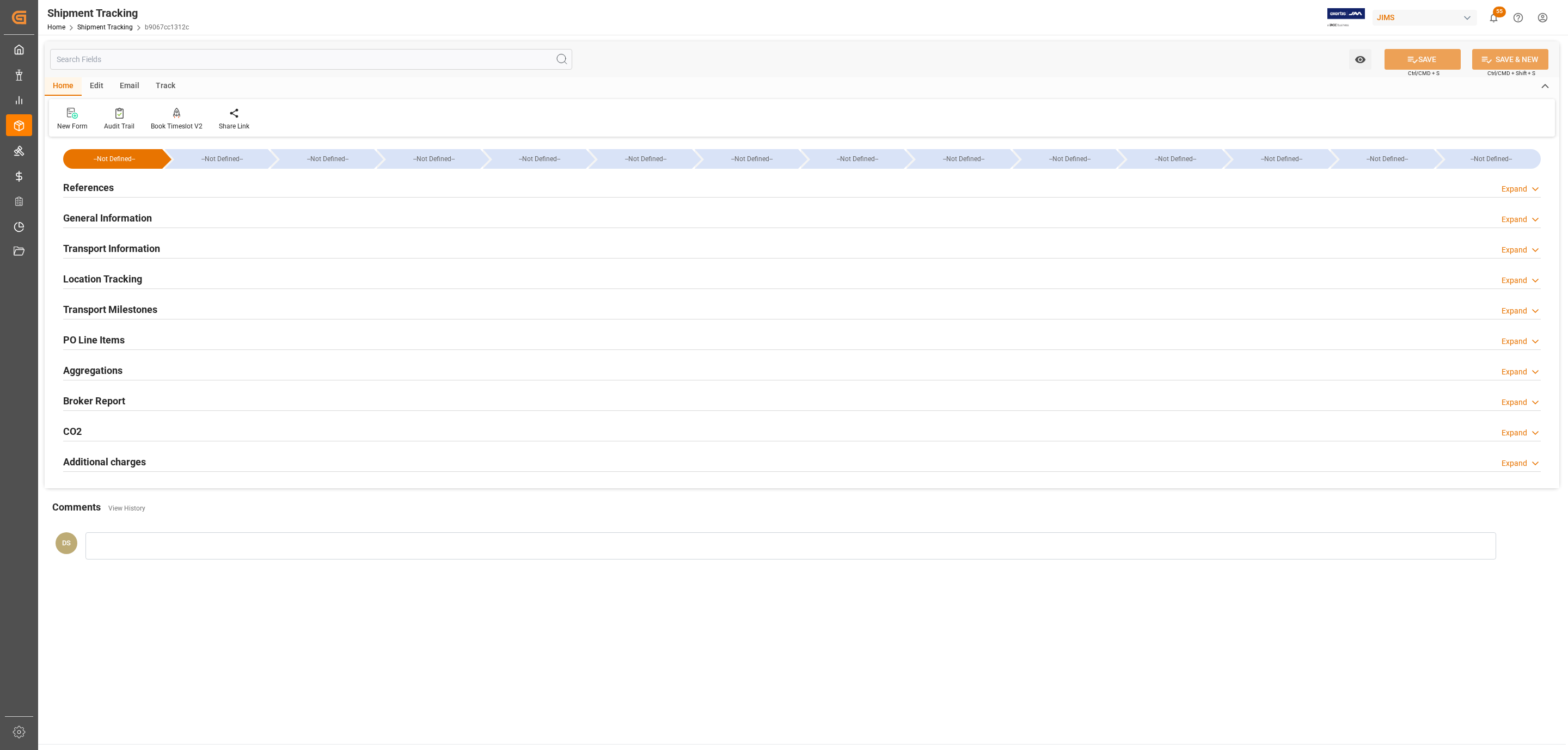
click at [100, 336] on h2 "PO Line Items" at bounding box center [94, 340] width 62 height 15
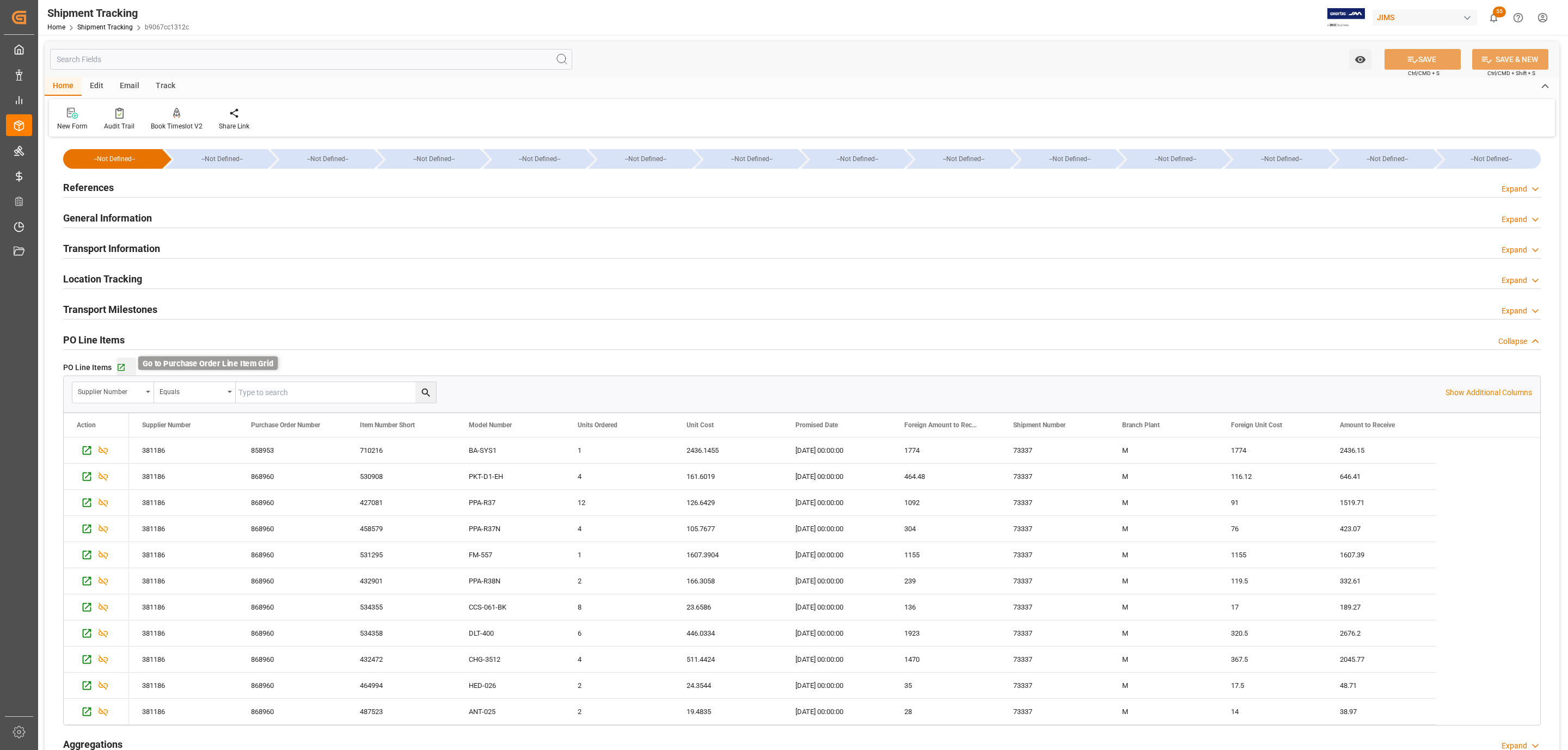
click at [121, 366] on icon "button" at bounding box center [121, 368] width 7 height 7
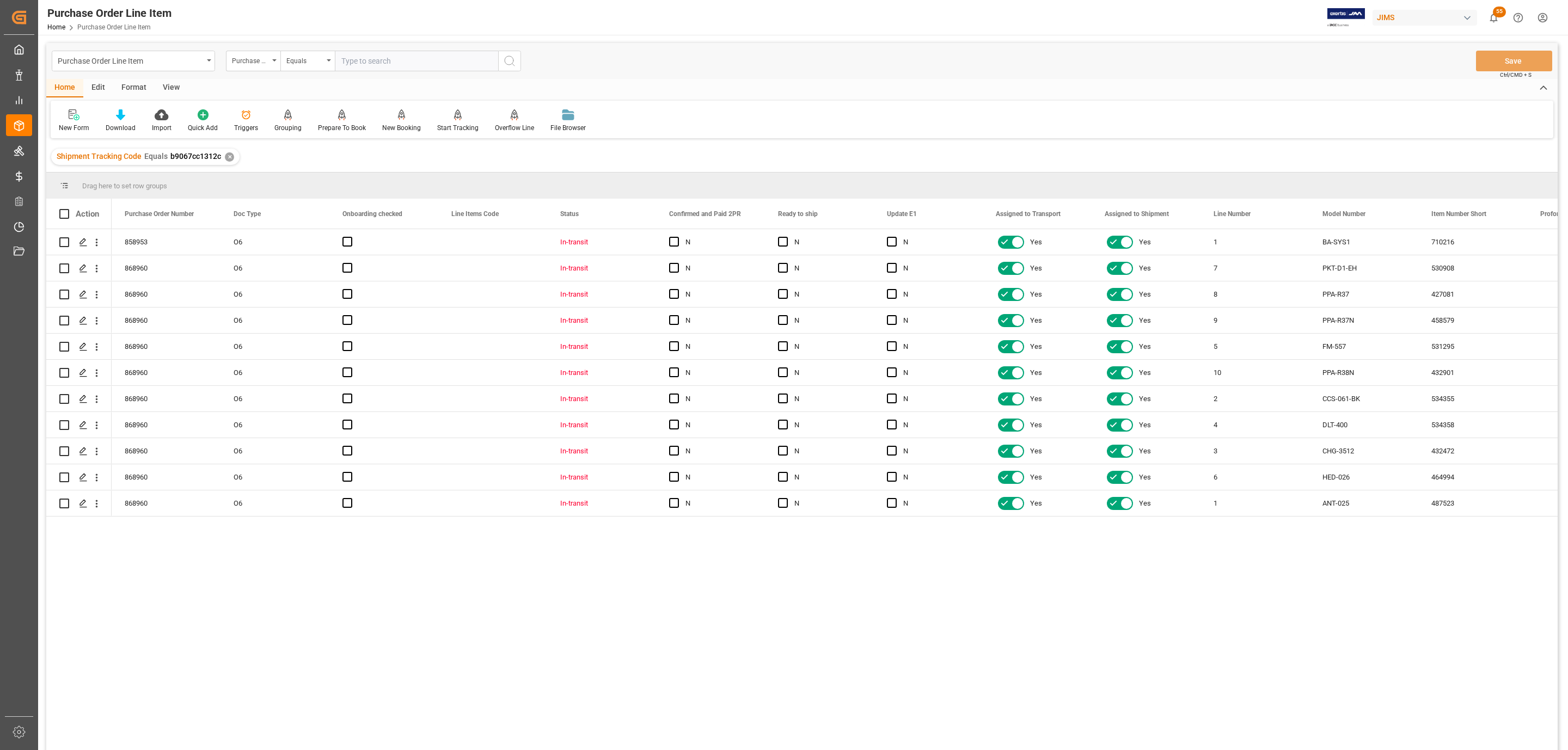
click at [170, 87] on div "View" at bounding box center [171, 88] width 33 height 18
click at [129, 126] on div "Standard Templates" at bounding box center [123, 128] width 54 height 10
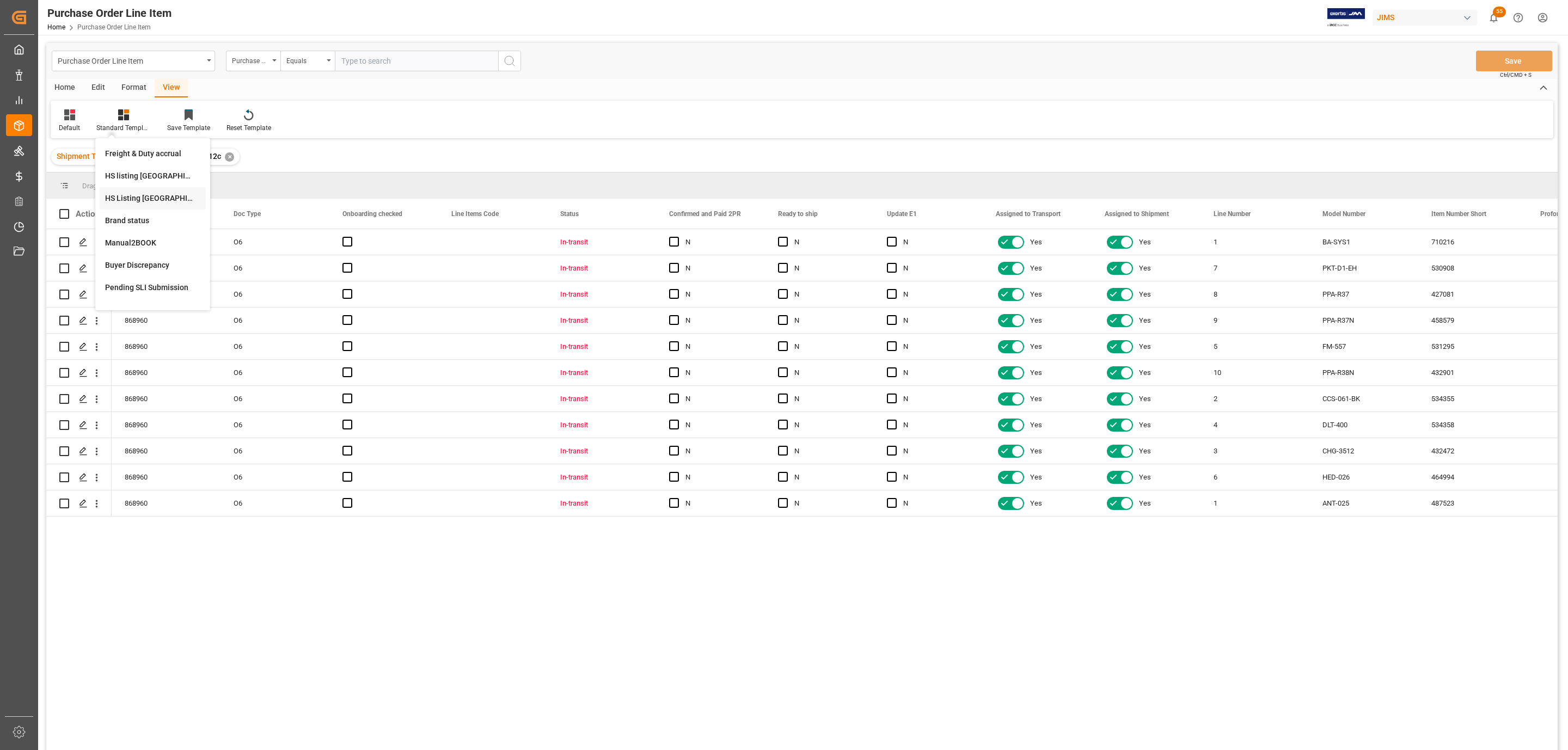
click at [144, 192] on div "HS Listing [GEOGRAPHIC_DATA]" at bounding box center [153, 198] width 95 height 12
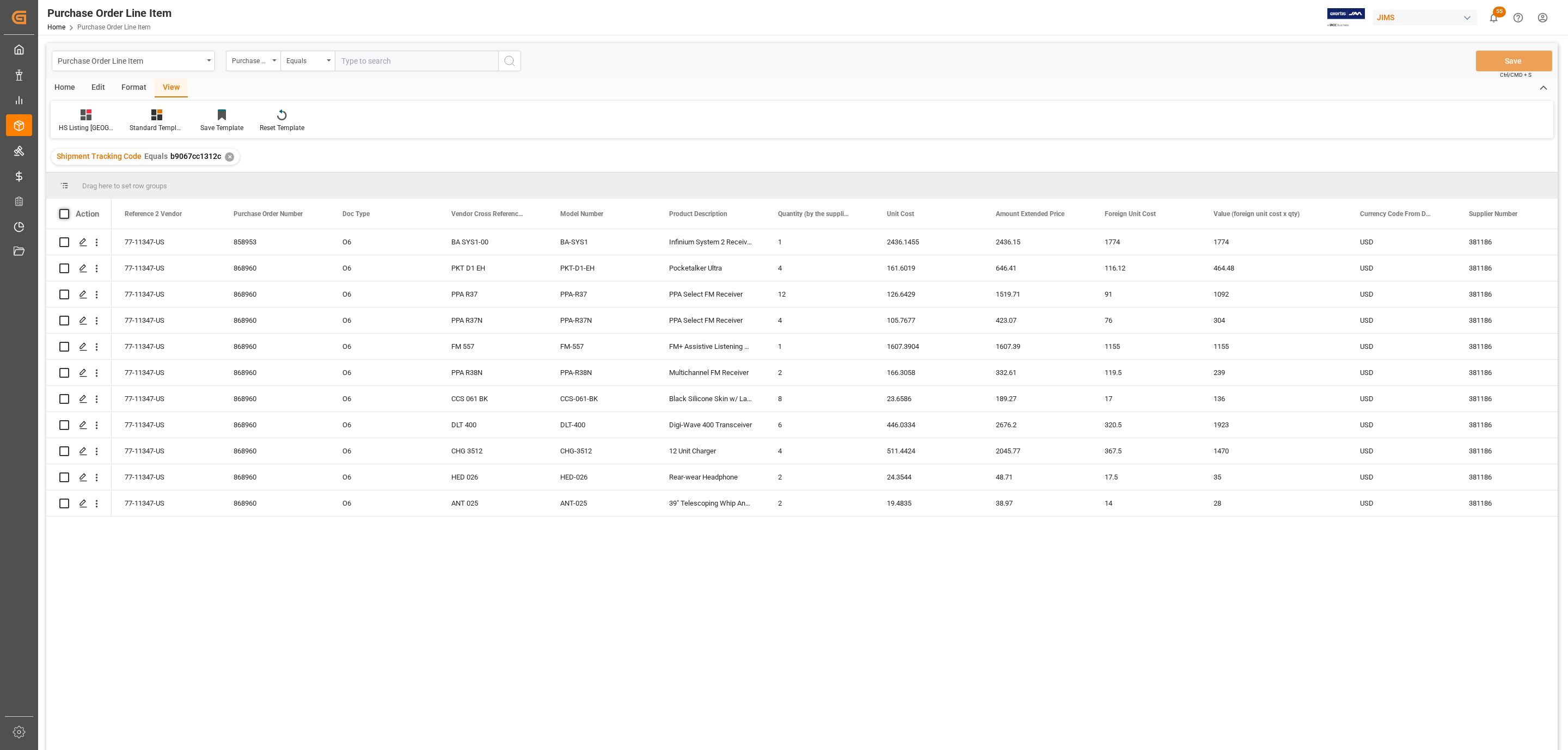
click at [64, 213] on span at bounding box center [64, 214] width 10 height 10
click at [68, 209] on input "checkbox" at bounding box center [68, 209] width 0 height 0
checkbox input "true"
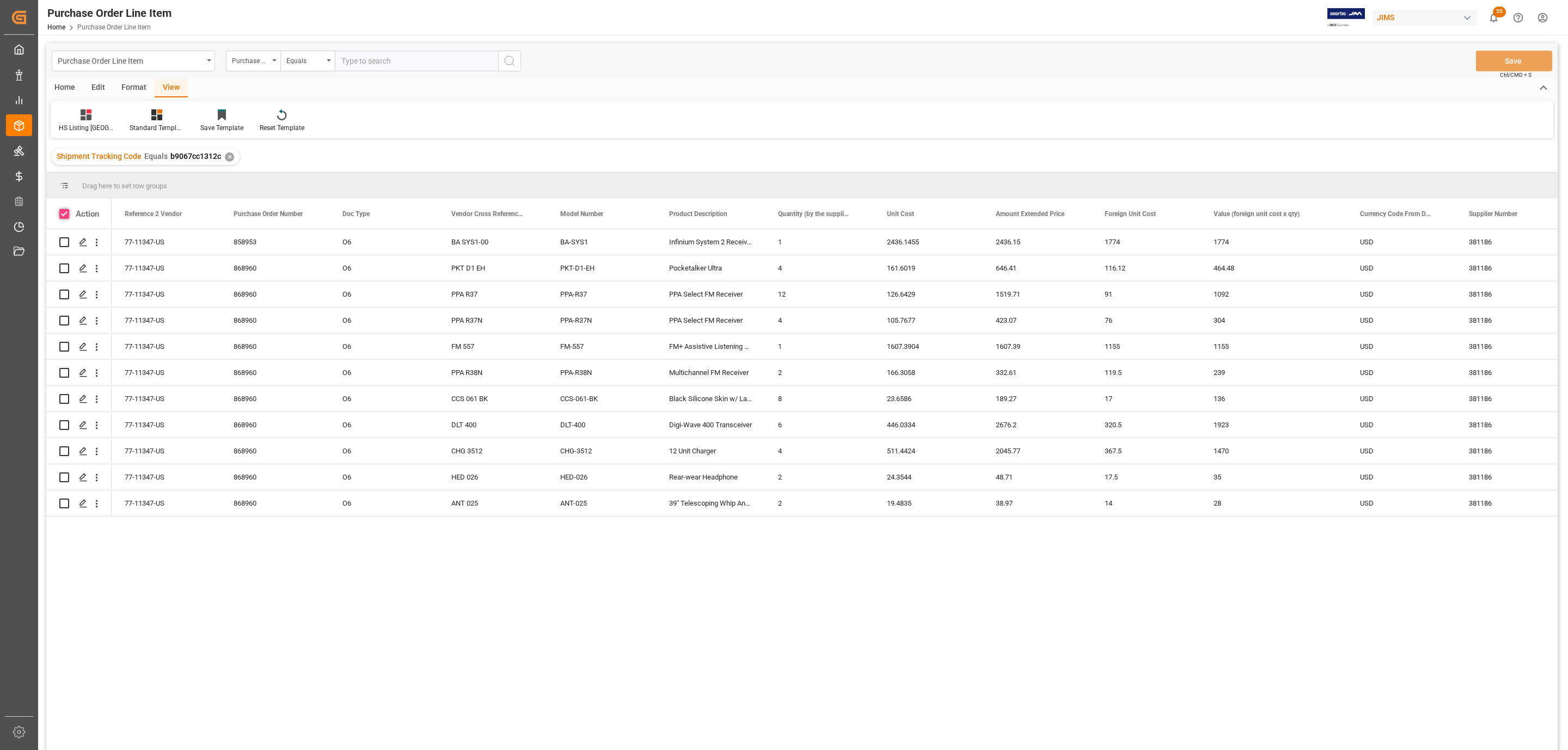
checkbox input "true"
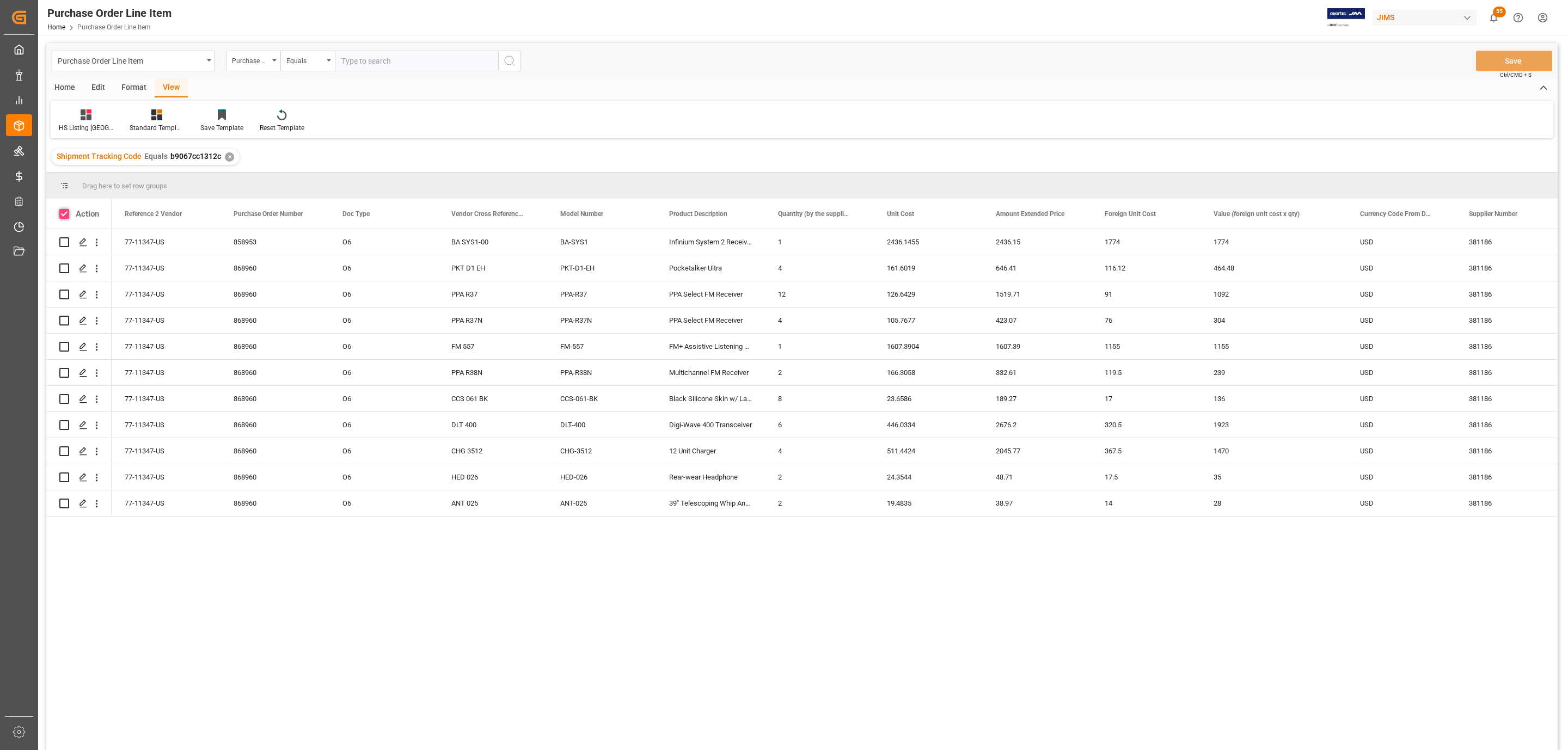
checkbox input "true"
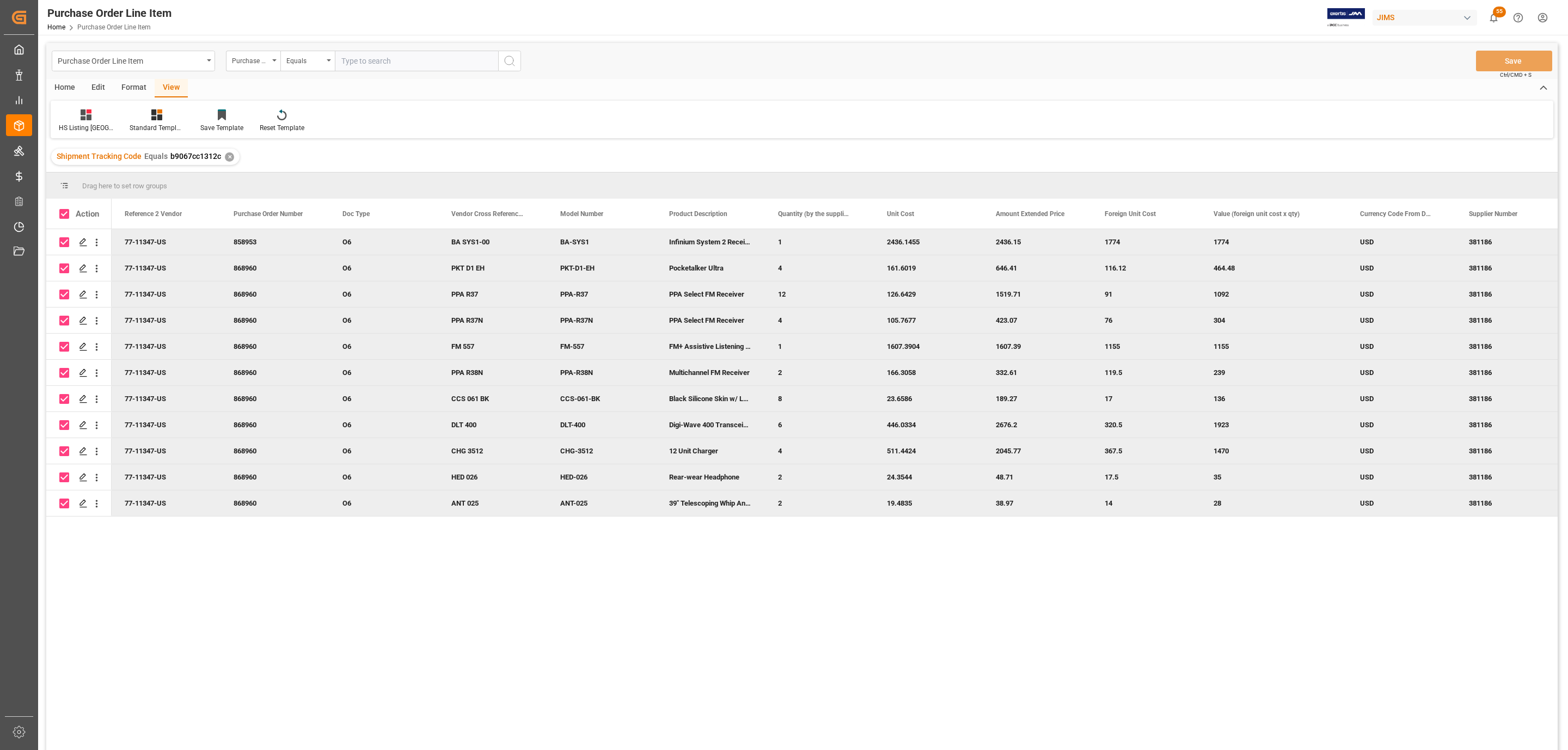
click at [69, 83] on div "Home" at bounding box center [65, 88] width 37 height 18
click at [119, 119] on icon at bounding box center [120, 115] width 9 height 11
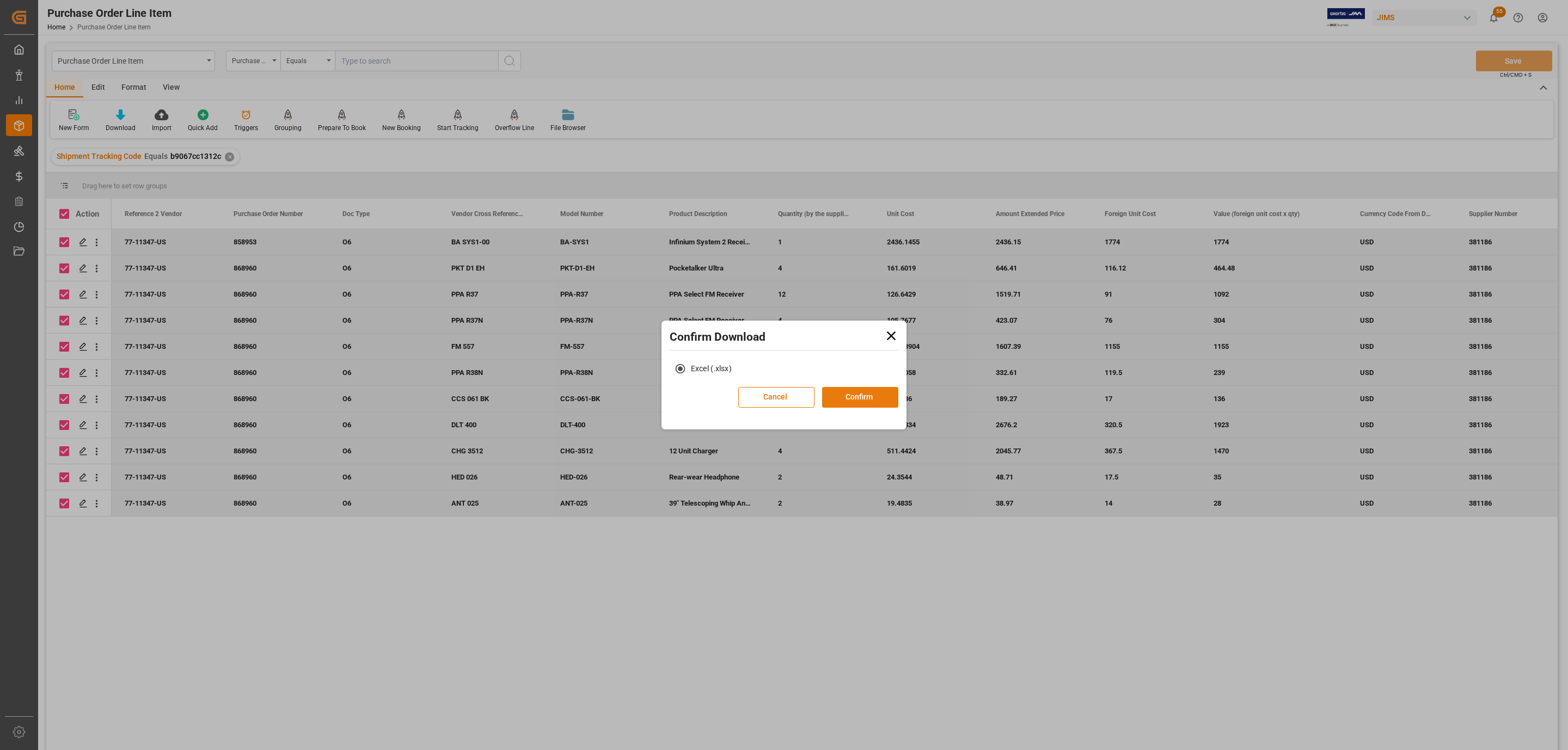
click at [876, 398] on button "Confirm" at bounding box center [860, 398] width 76 height 21
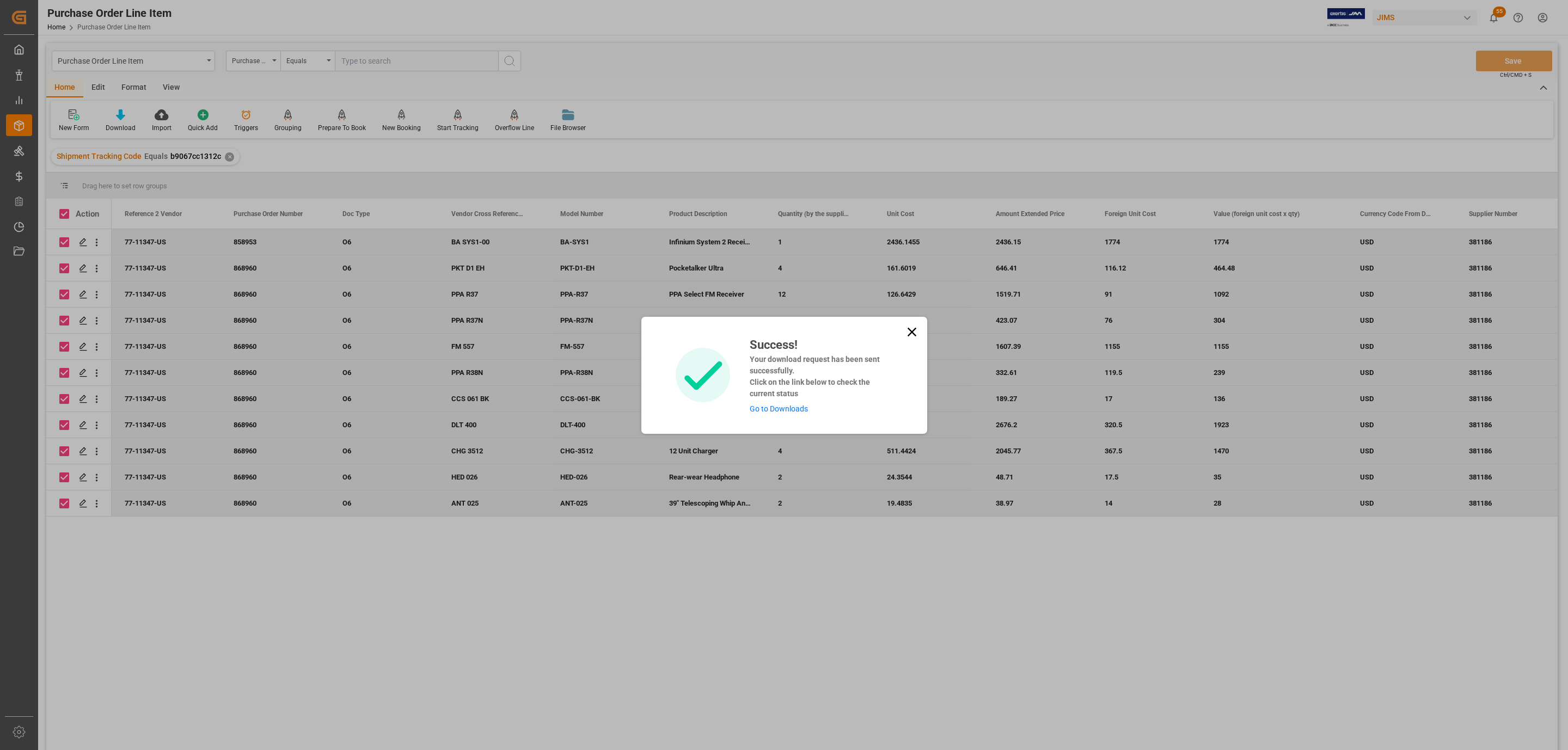
click at [758, 410] on link "Go to Downloads" at bounding box center [779, 408] width 58 height 9
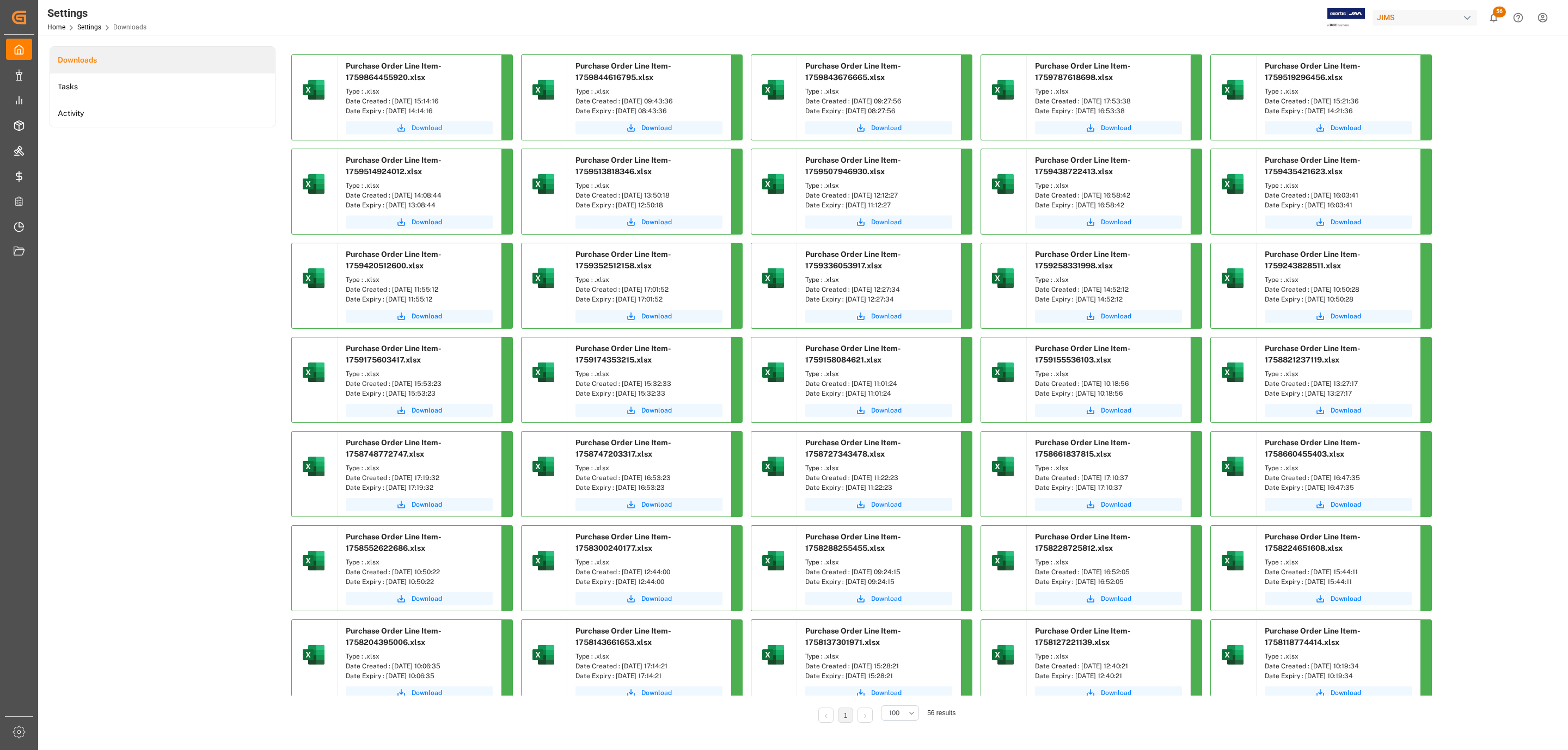
click at [429, 132] on span "Download" at bounding box center [427, 128] width 30 height 10
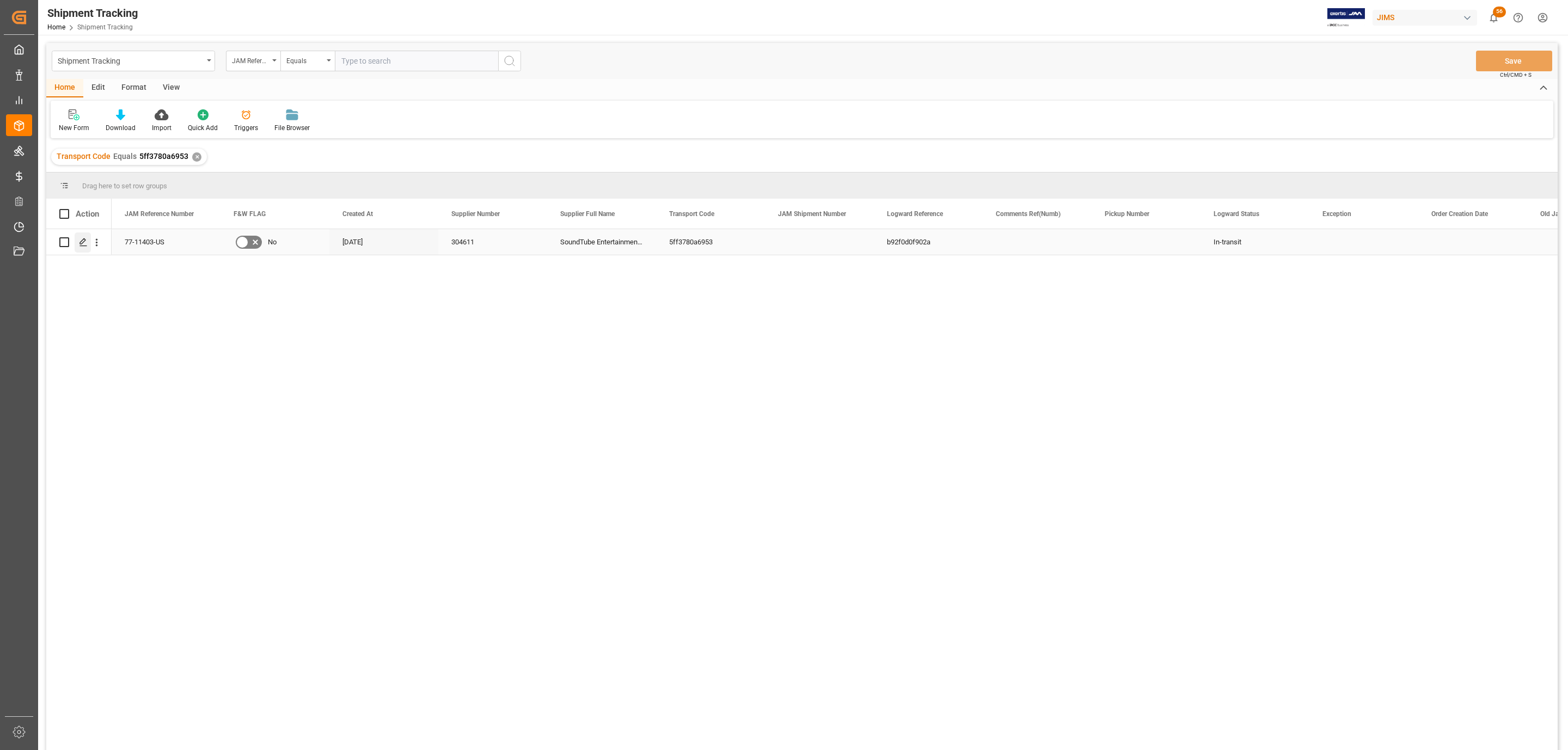
click at [80, 245] on icon "Press SPACE to select this row." at bounding box center [83, 242] width 9 height 9
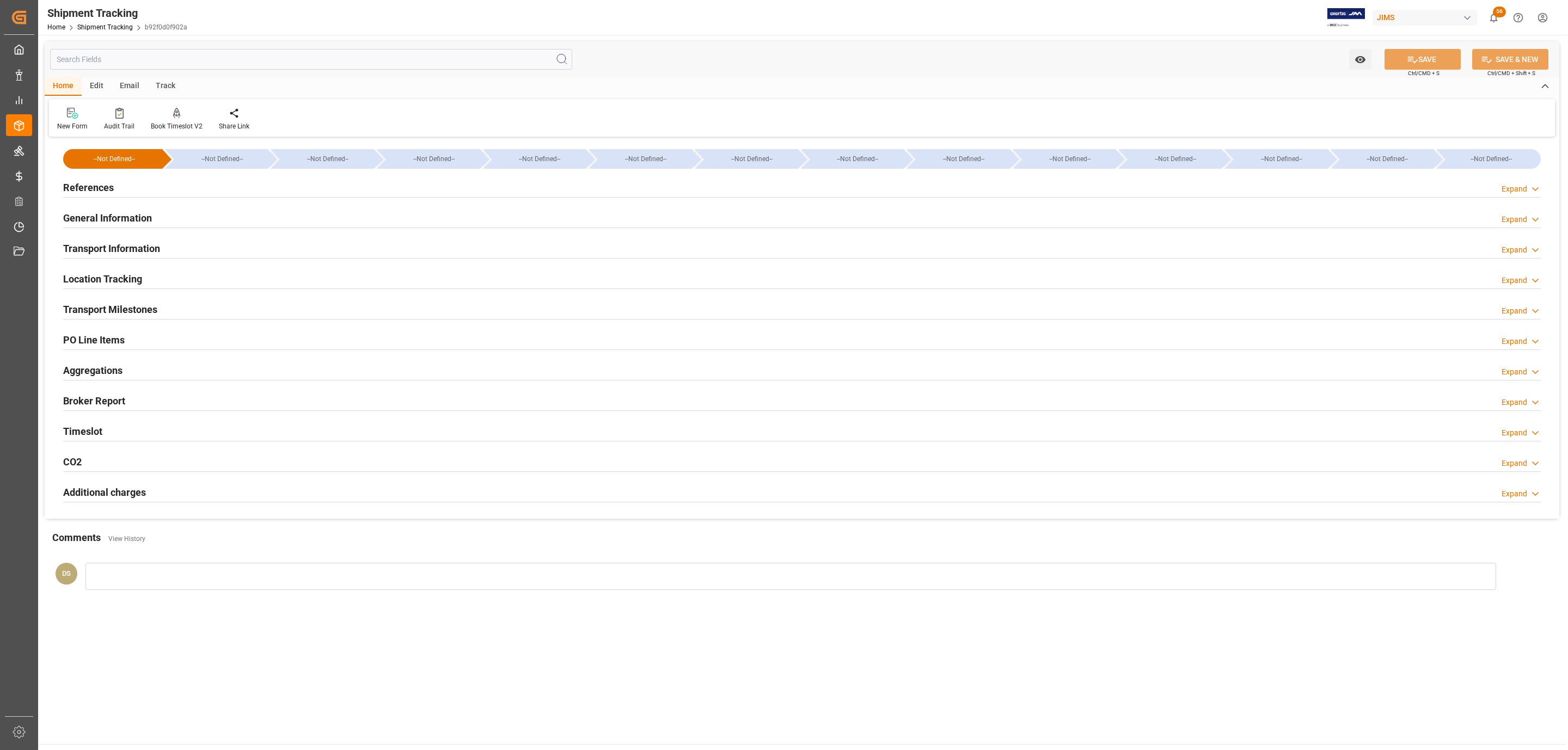
drag, startPoint x: 157, startPoint y: 180, endPoint x: 142, endPoint y: 200, distance: 25.0
click at [157, 180] on div "References Expand" at bounding box center [802, 187] width 1477 height 21
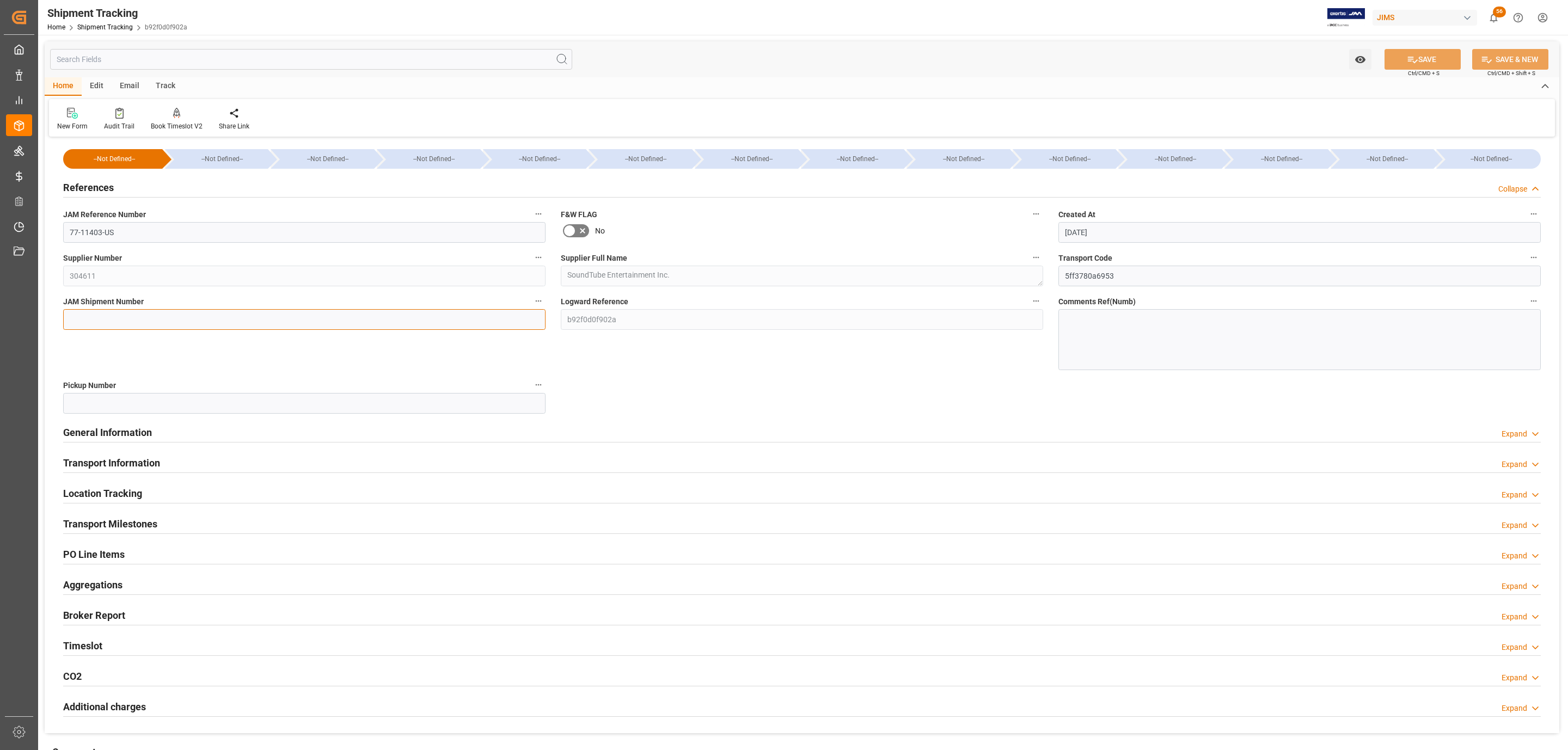
click at [110, 312] on input at bounding box center [304, 320] width 482 height 21
paste input "73342"
type input "73342"
click at [1397, 59] on button "SAVE" at bounding box center [1422, 59] width 76 height 21
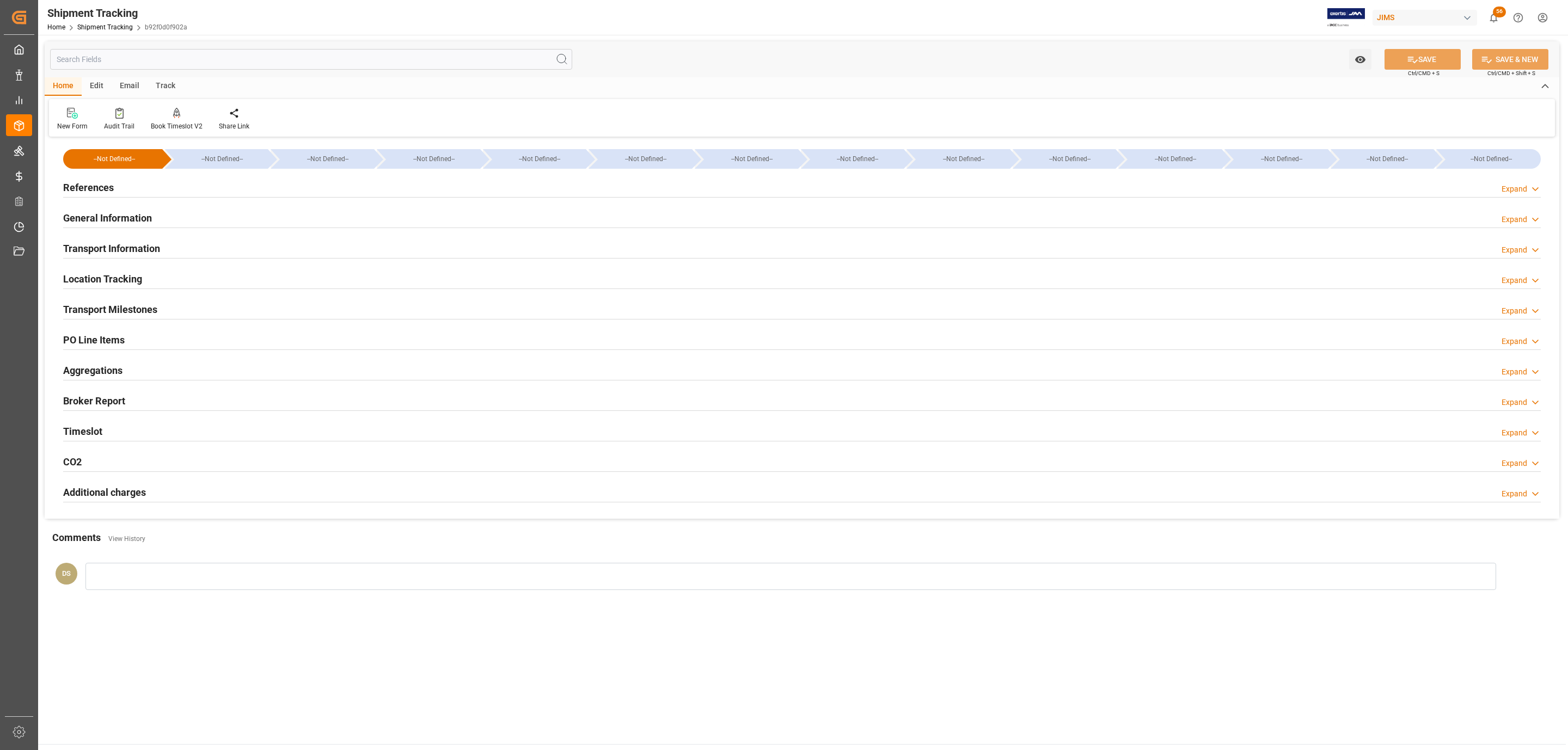
click at [136, 304] on h2 "Transport Milestones" at bounding box center [110, 309] width 94 height 15
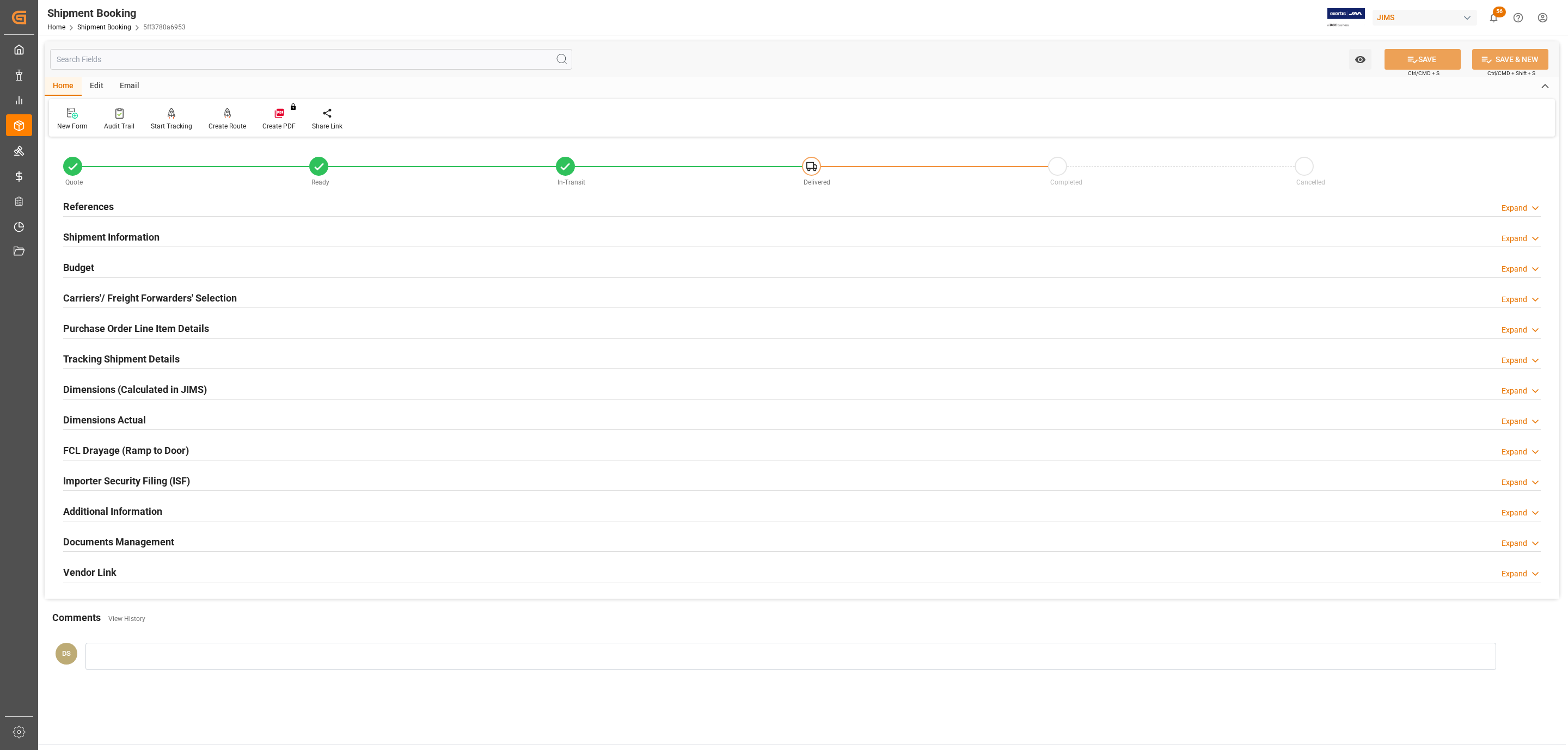
click at [131, 214] on div "References Expand" at bounding box center [802, 206] width 1477 height 21
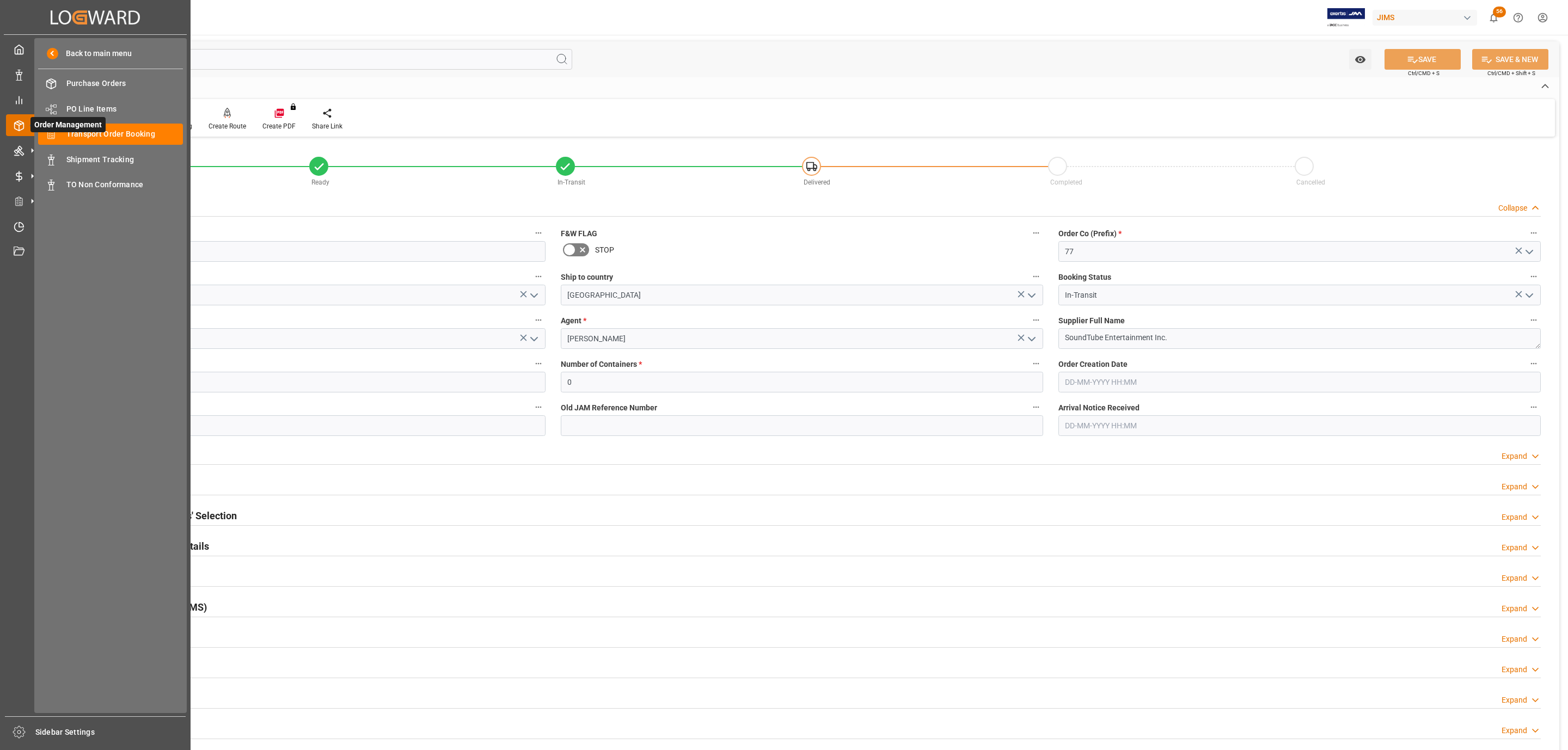
click at [100, 131] on span "Order Management" at bounding box center [68, 124] width 75 height 15
click at [116, 134] on span "Transport Order Booking" at bounding box center [125, 134] width 117 height 12
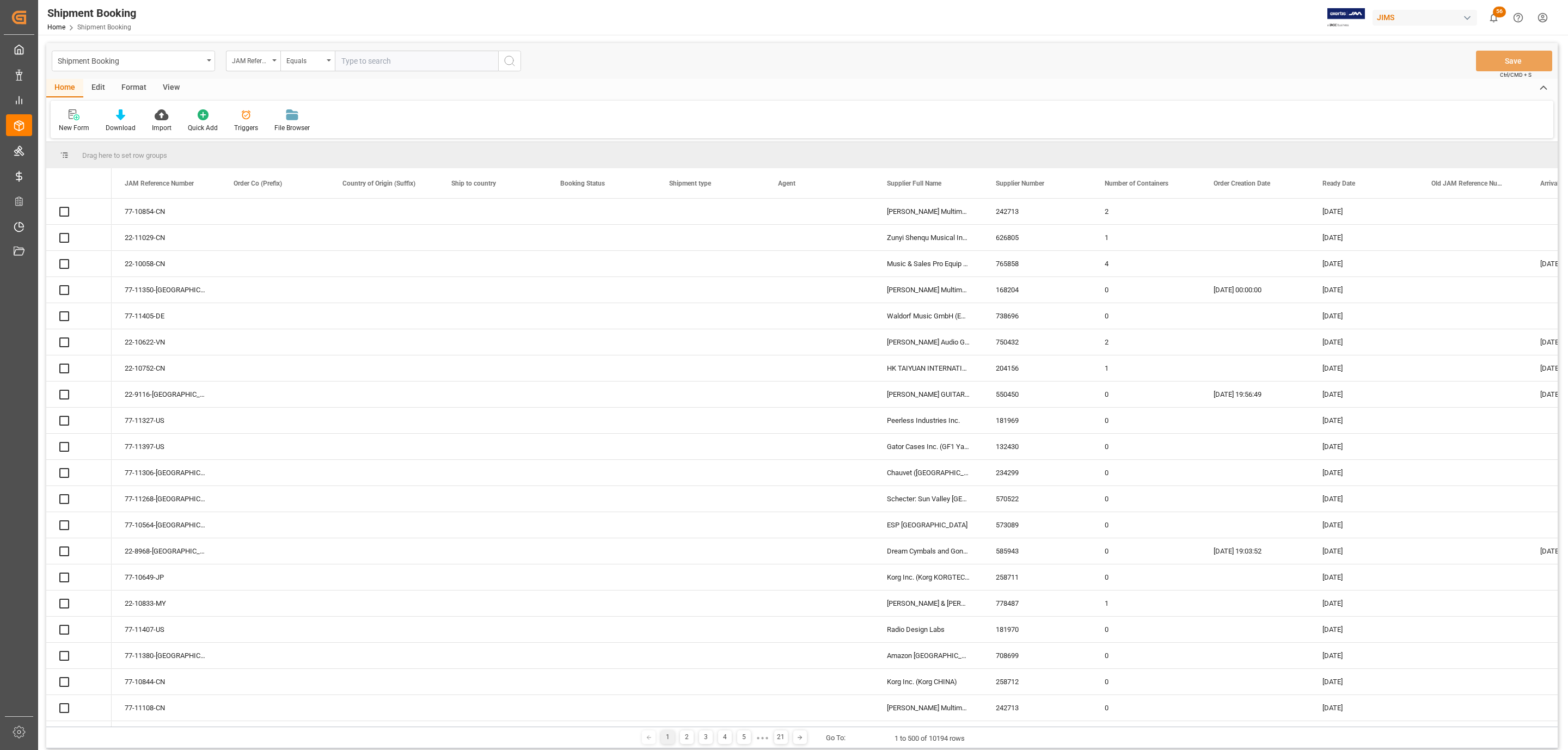
click at [364, 63] on input "text" at bounding box center [417, 61] width 163 height 21
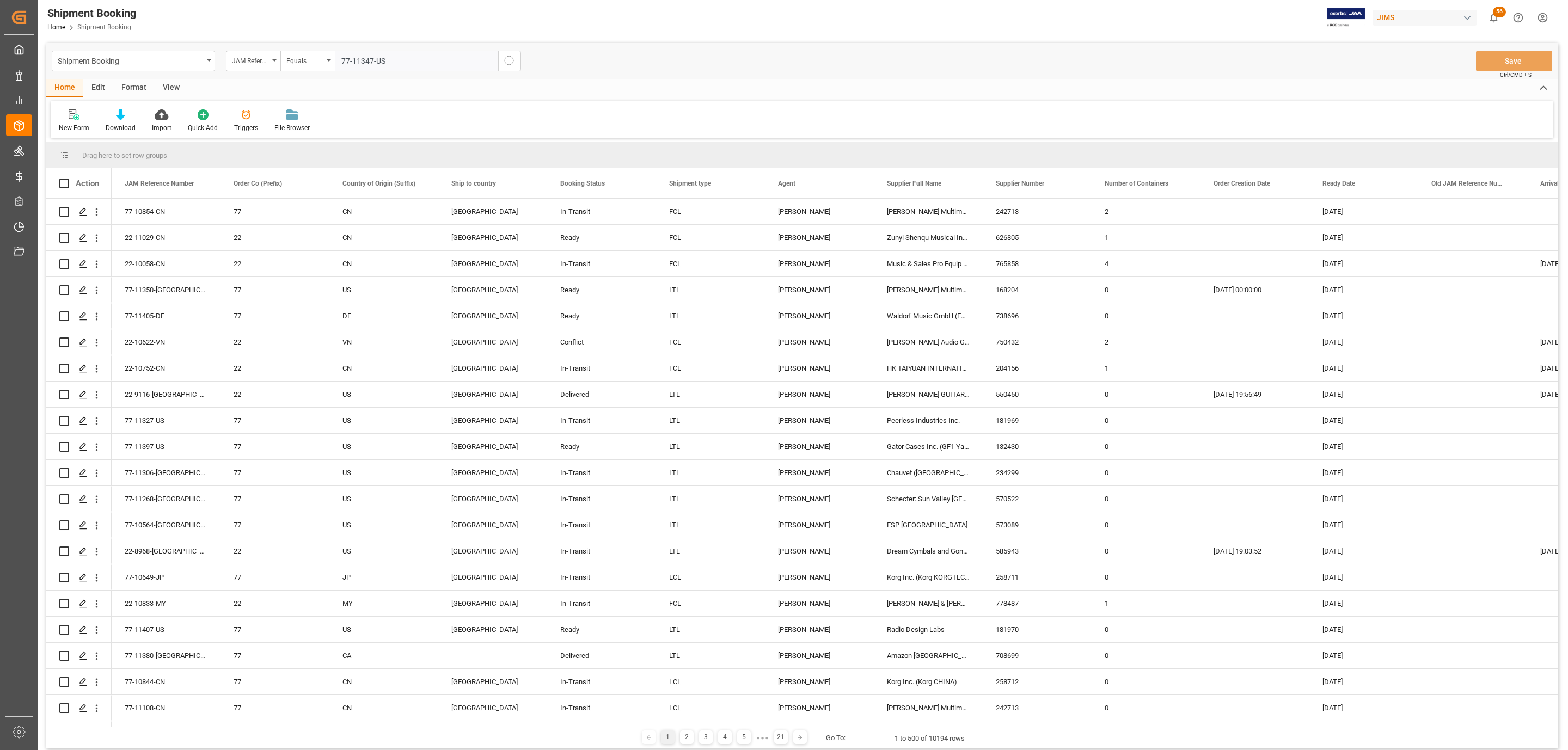
type input "77-11347-US"
click at [511, 59] on icon "search button" at bounding box center [509, 60] width 13 height 13
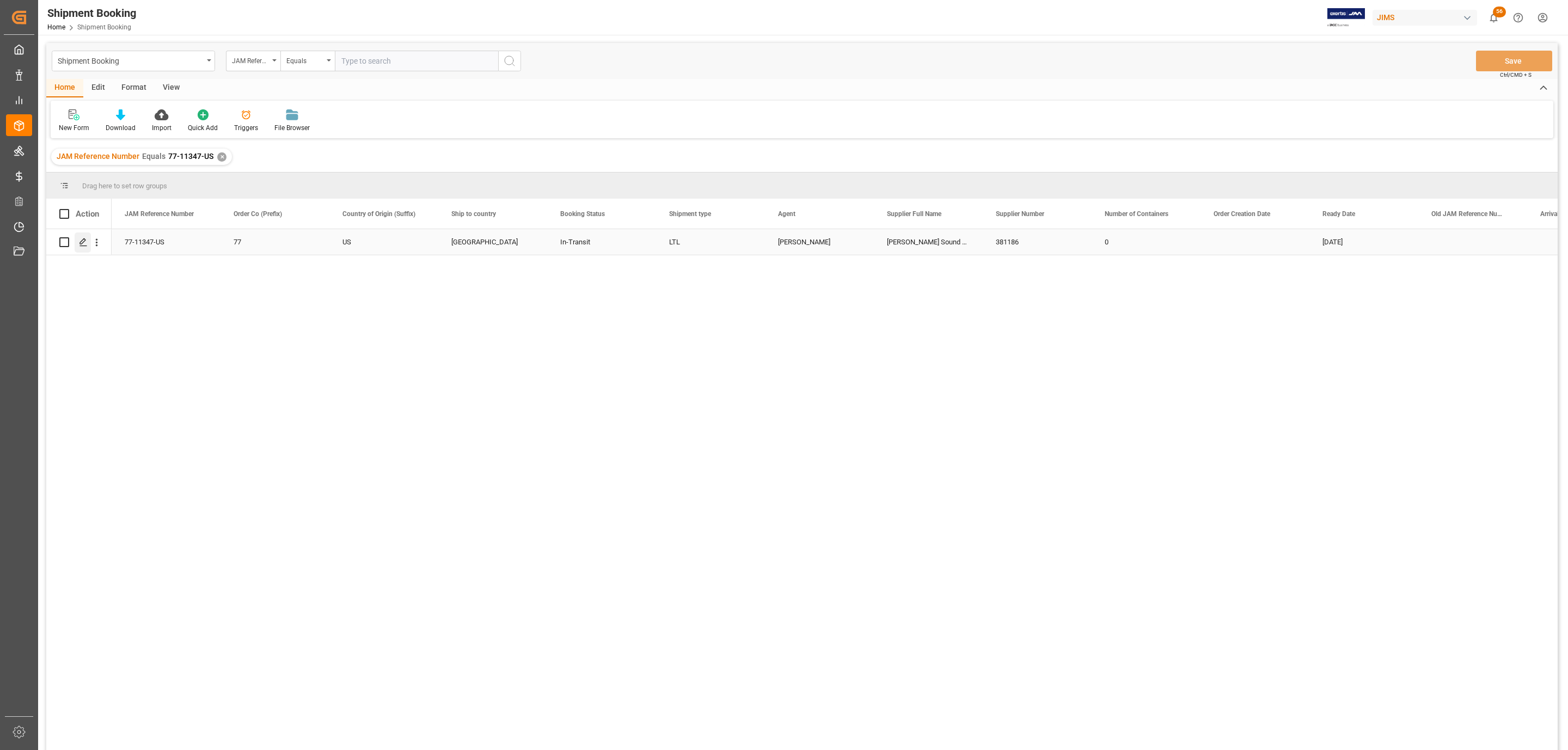
click at [83, 246] on line "Press SPACE to select this row." at bounding box center [83, 246] width 7 height 0
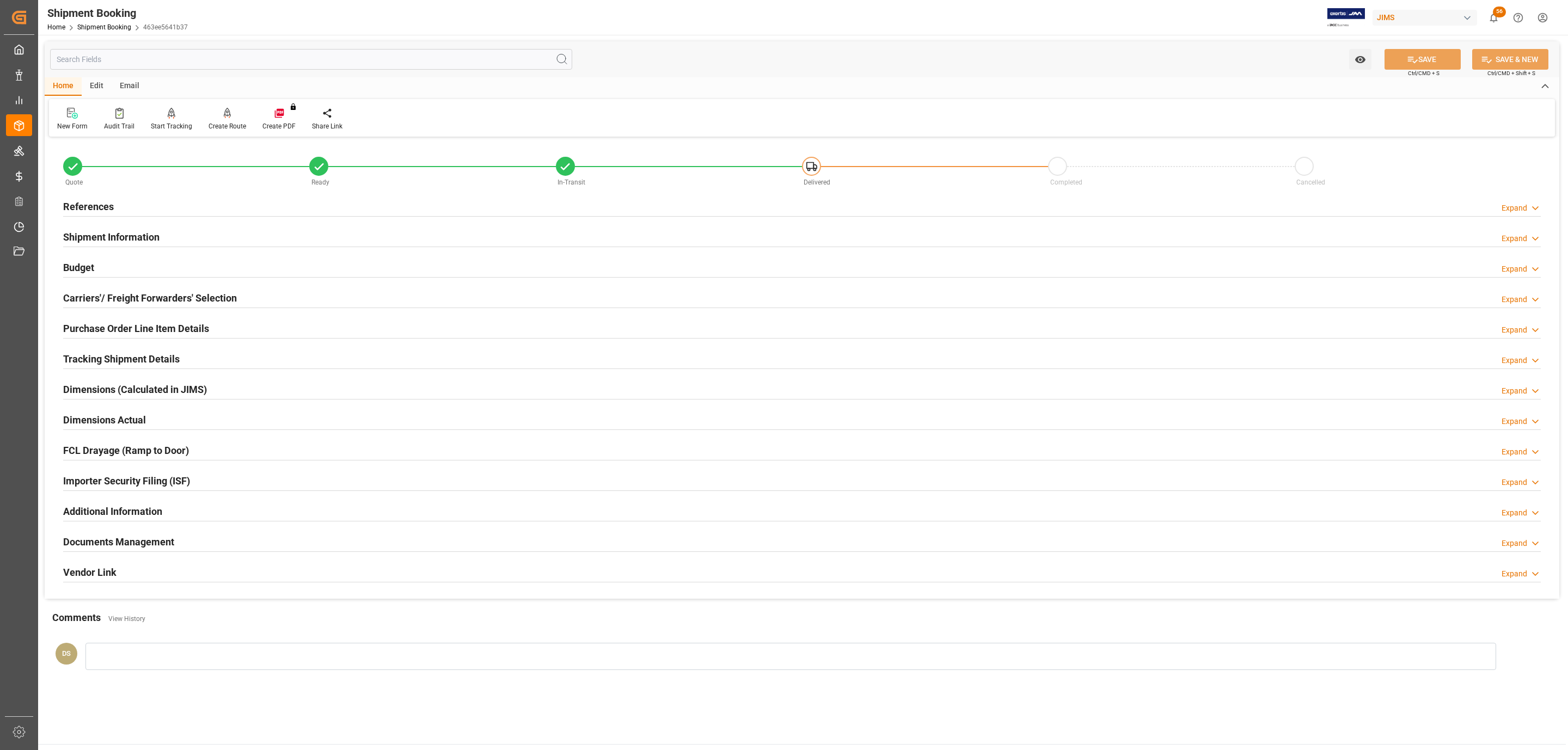
click at [121, 544] on h2 "Documents Management" at bounding box center [119, 542] width 111 height 15
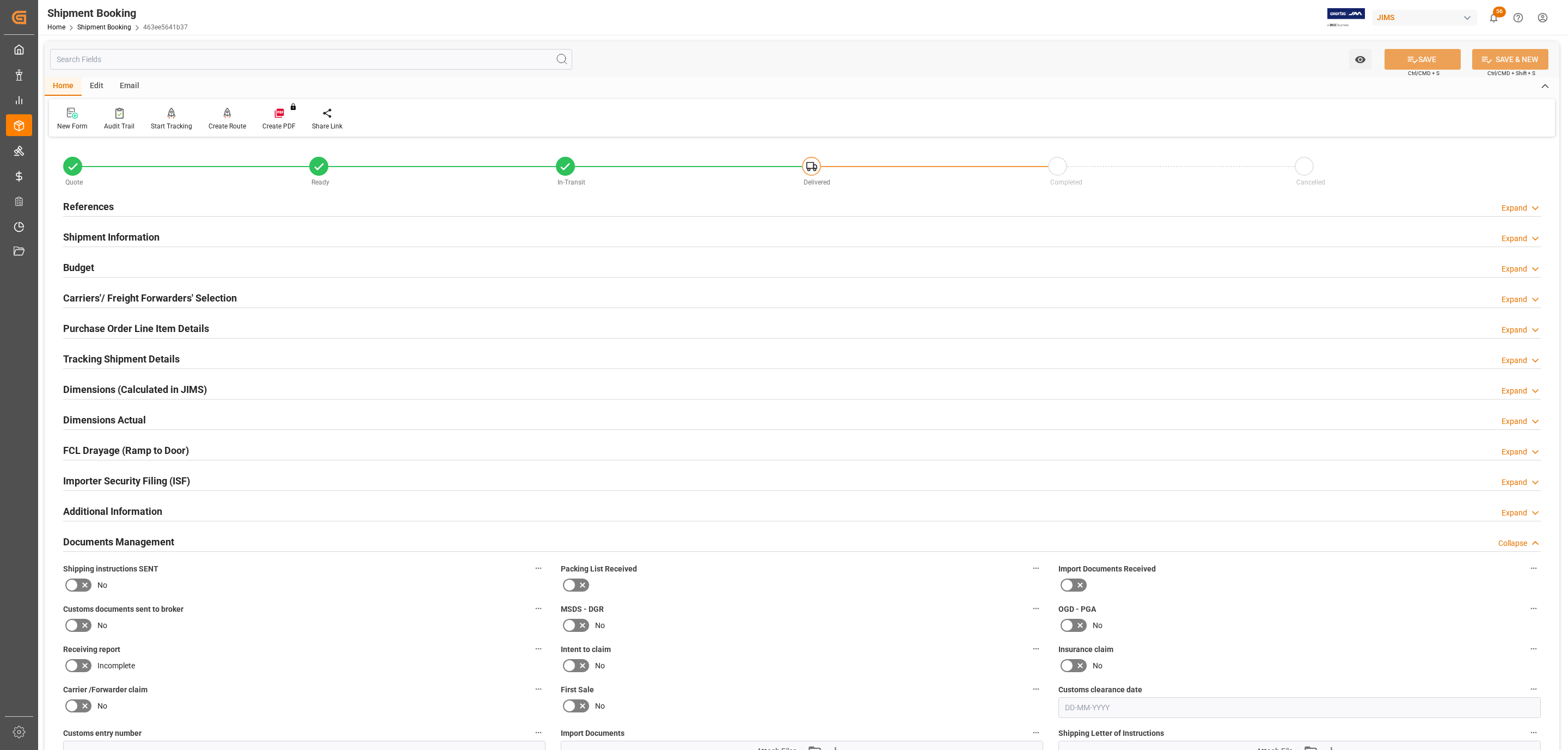
click at [141, 209] on div "References Expand" at bounding box center [802, 206] width 1477 height 21
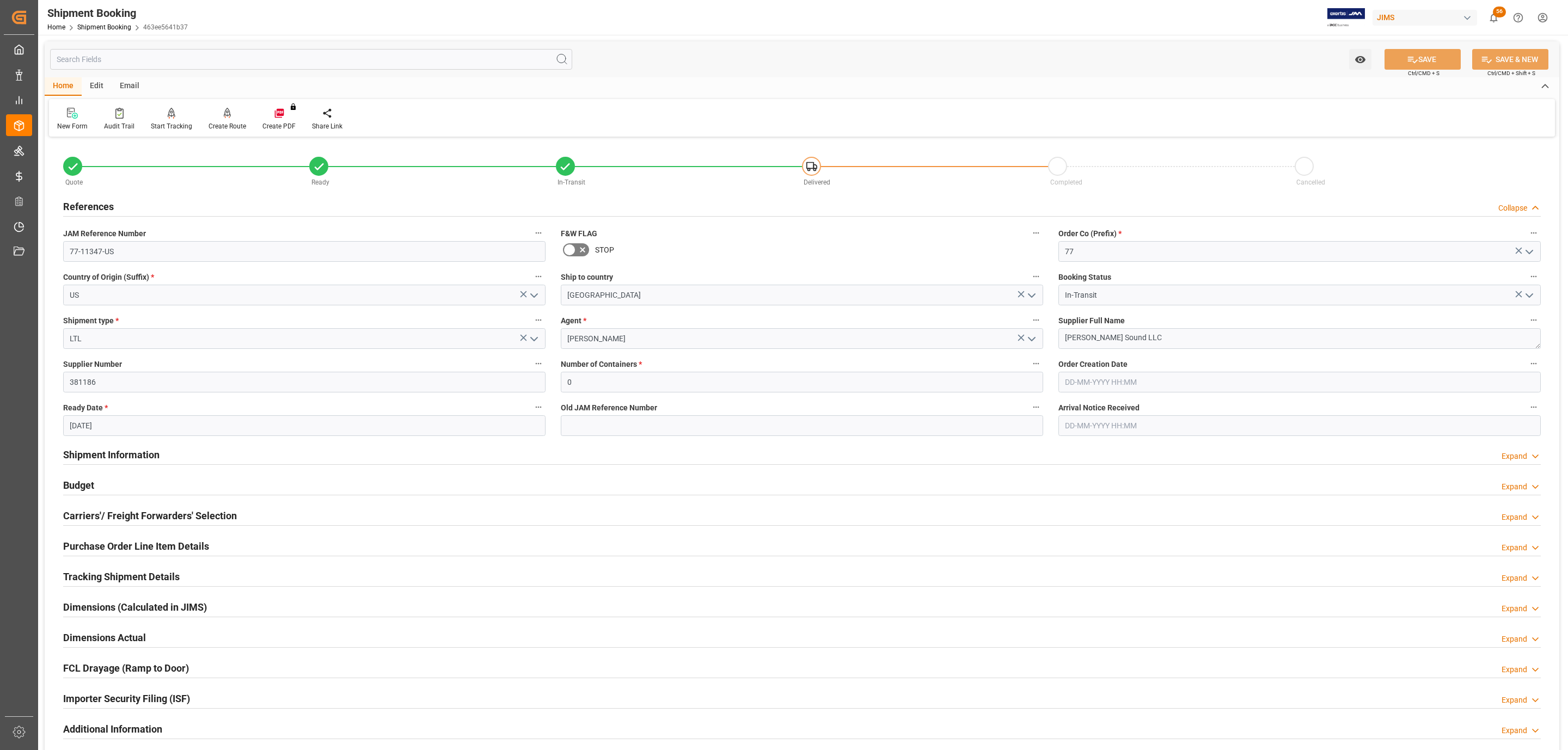
click at [141, 209] on div "References Collapse" at bounding box center [802, 206] width 1477 height 21
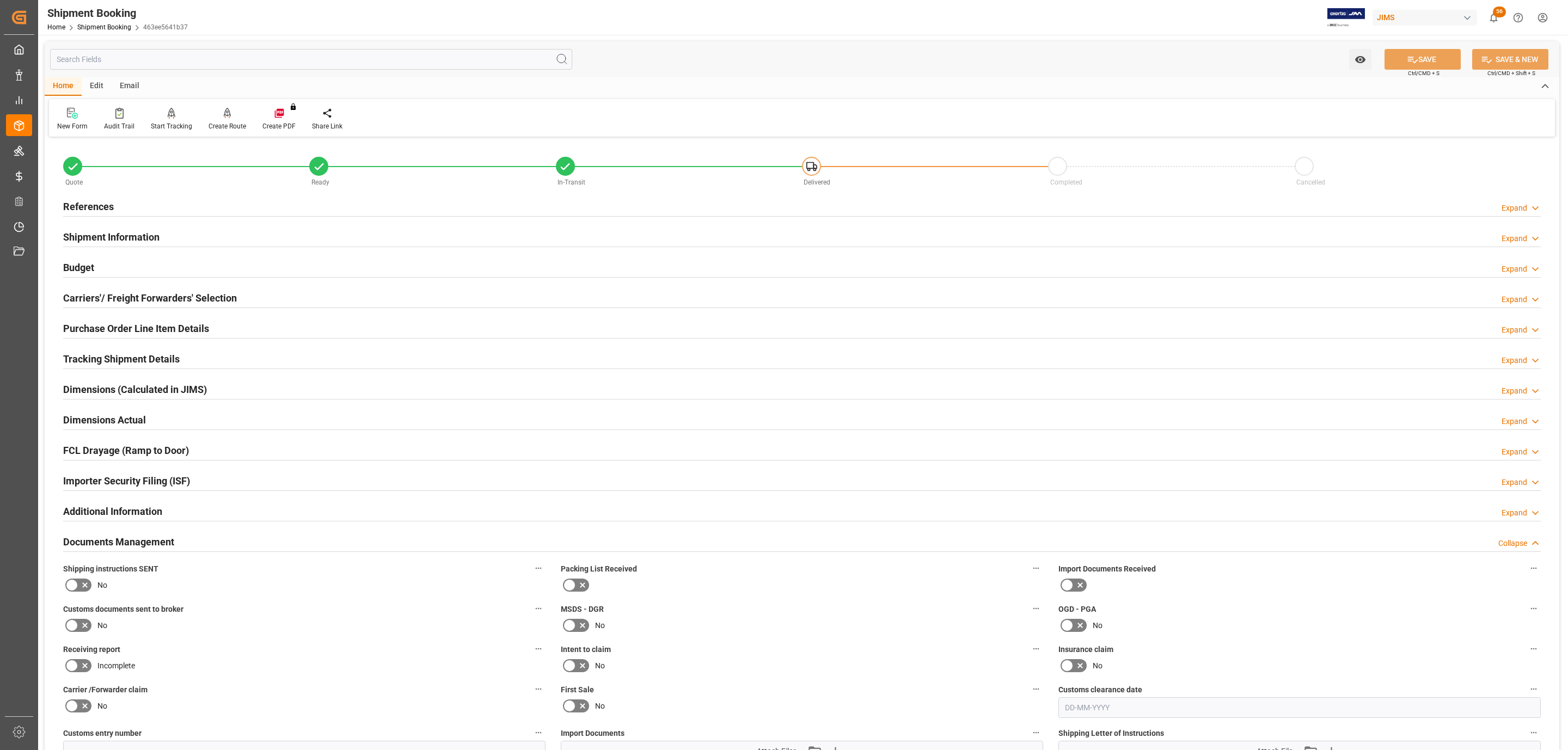
click at [86, 586] on icon at bounding box center [85, 585] width 5 height 5
click at [0, 0] on input "checkbox" at bounding box center [0, 0] width 0 height 0
click at [75, 629] on icon at bounding box center [71, 625] width 13 height 13
click at [0, 0] on input "checkbox" at bounding box center [0, 0] width 0 height 0
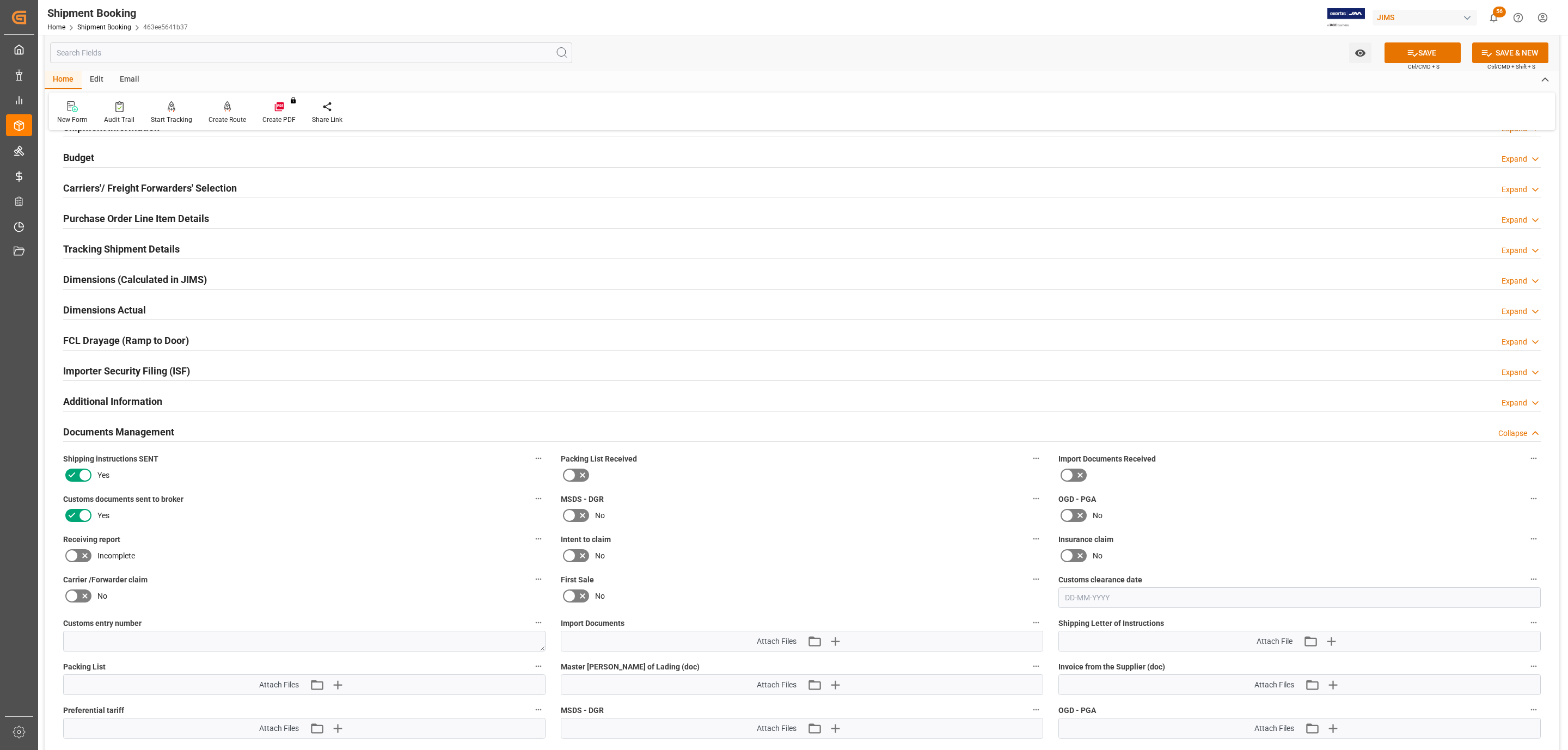
scroll to position [326, 0]
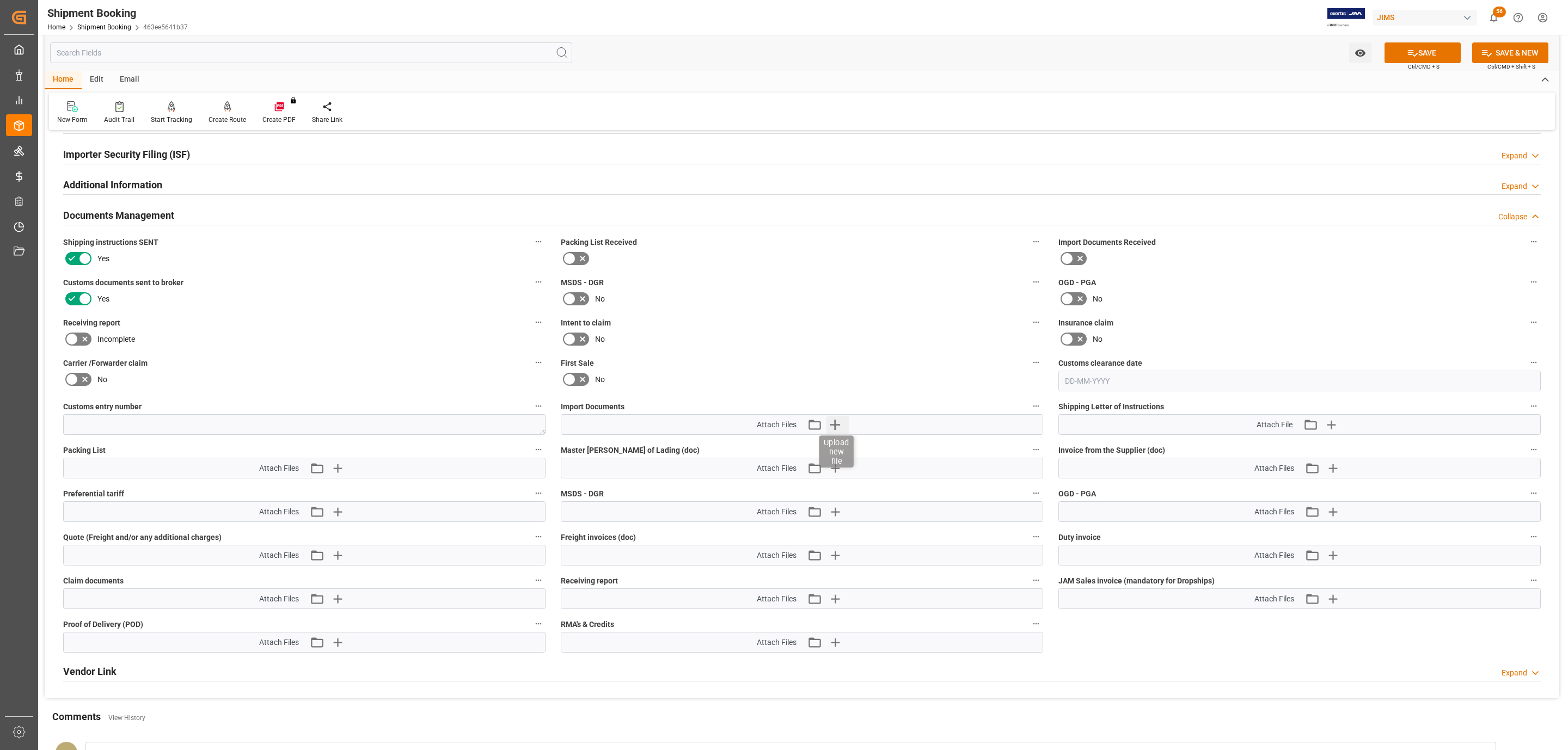
click at [842, 429] on icon "button" at bounding box center [835, 424] width 18 height 18
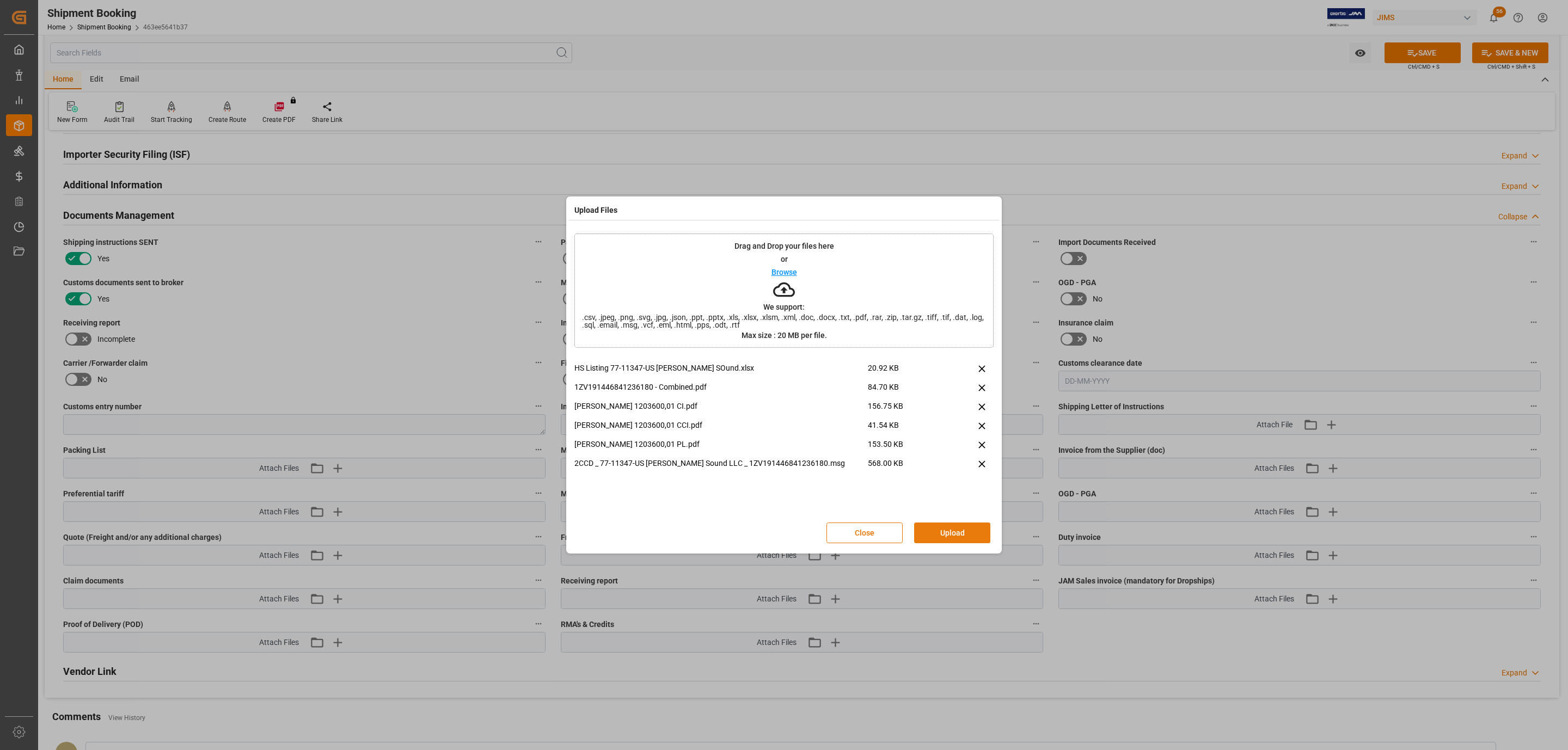
click at [965, 533] on button "Upload" at bounding box center [952, 533] width 76 height 21
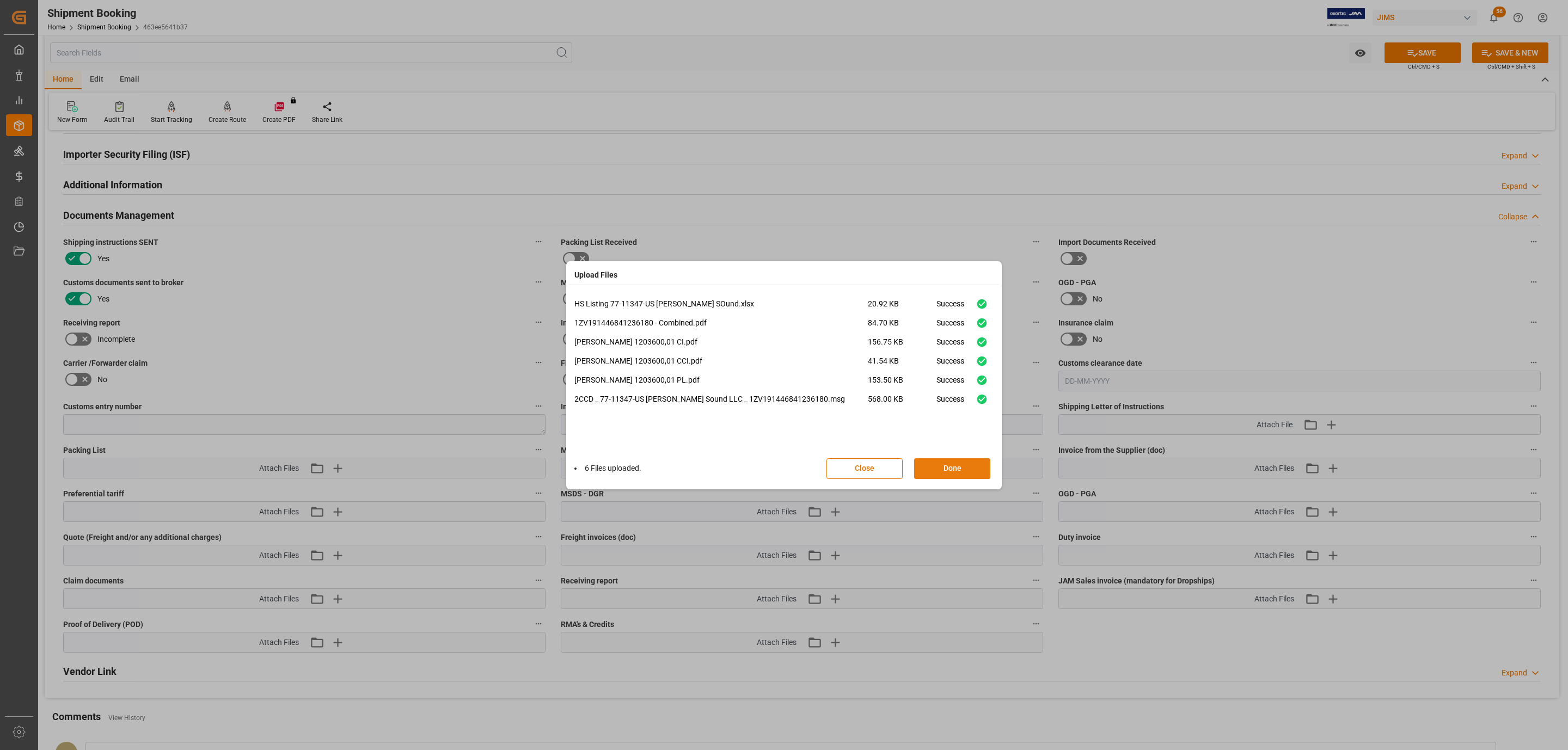
click at [922, 464] on button "Done" at bounding box center [952, 469] width 76 height 21
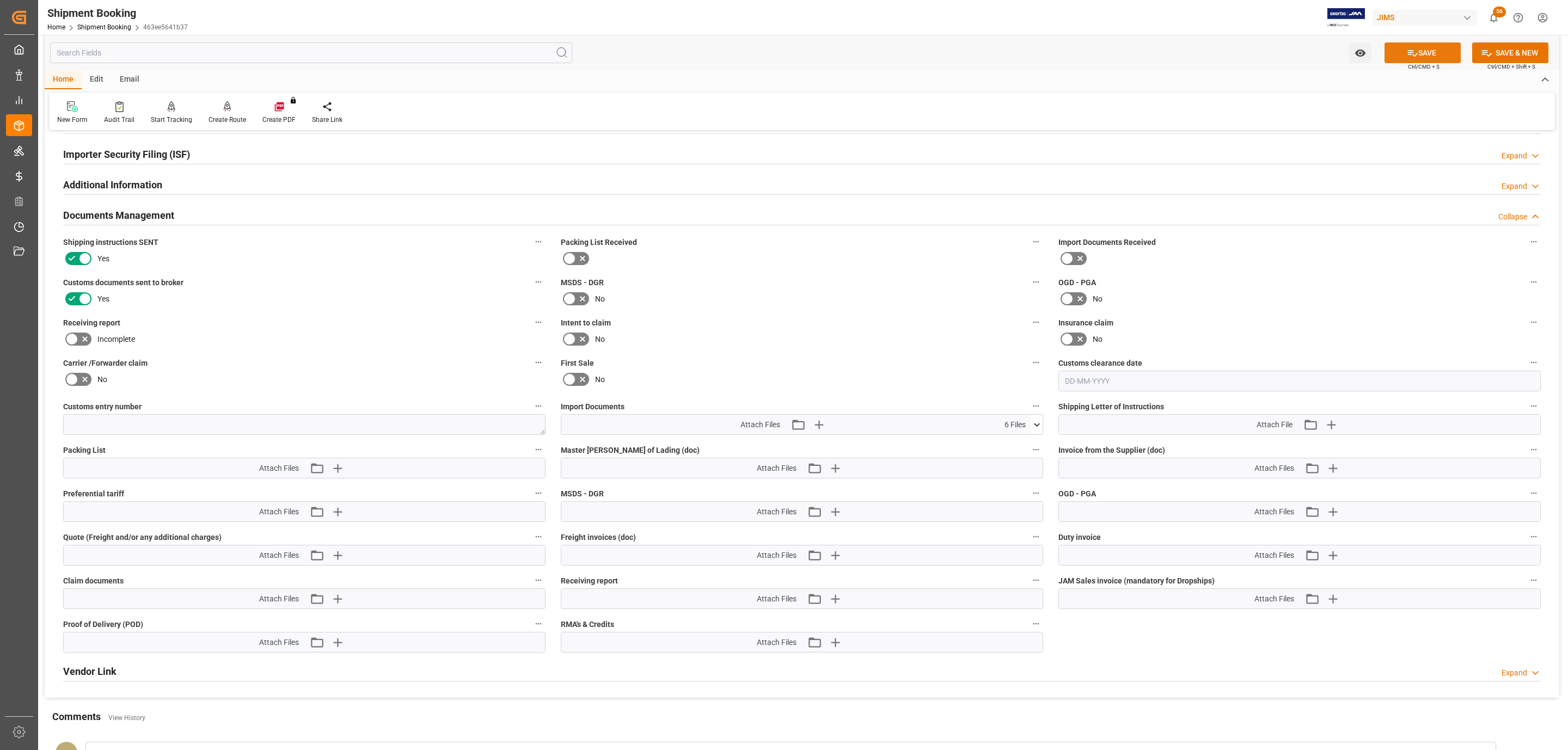
click at [1396, 46] on button "SAVE" at bounding box center [1422, 53] width 76 height 21
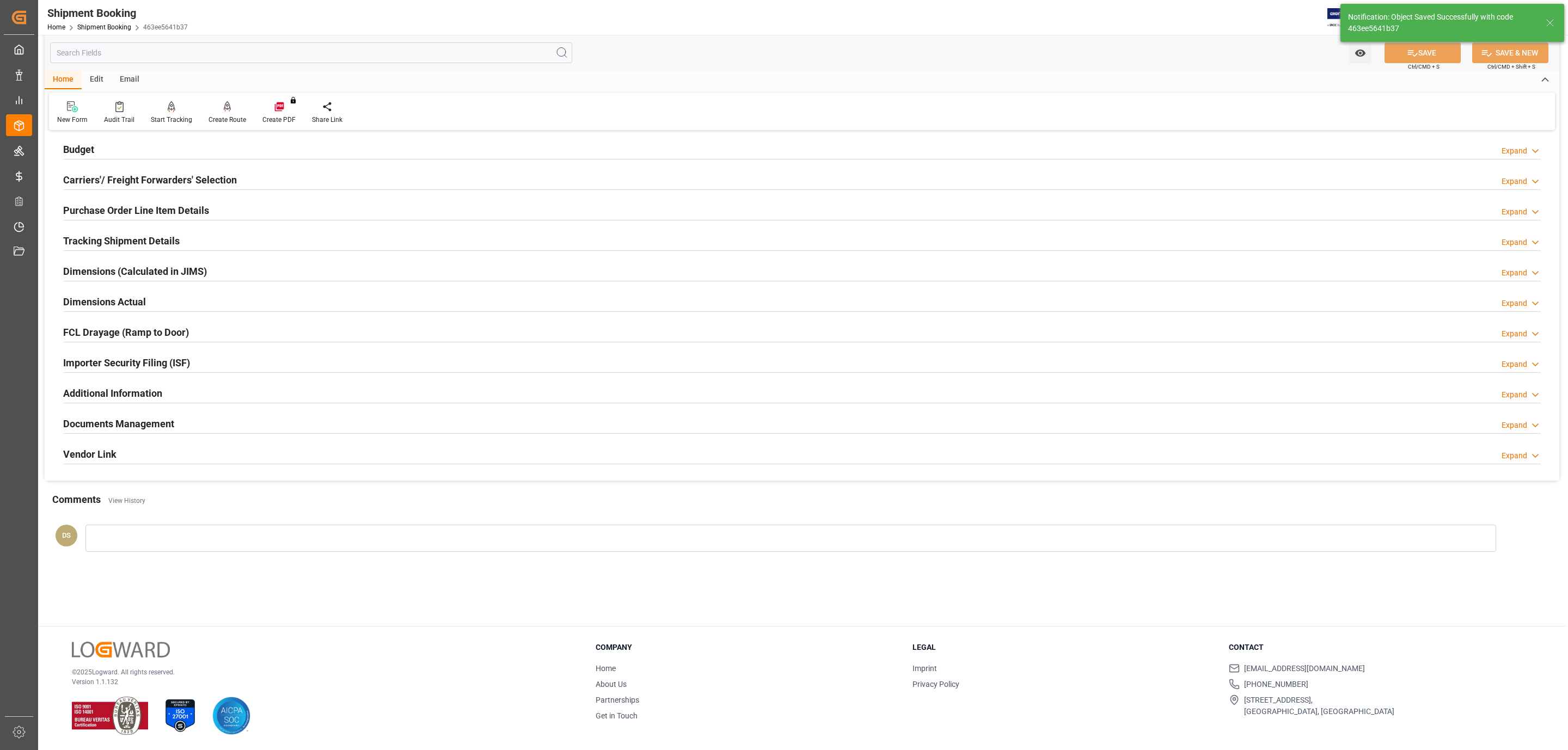
scroll to position [118, 0]
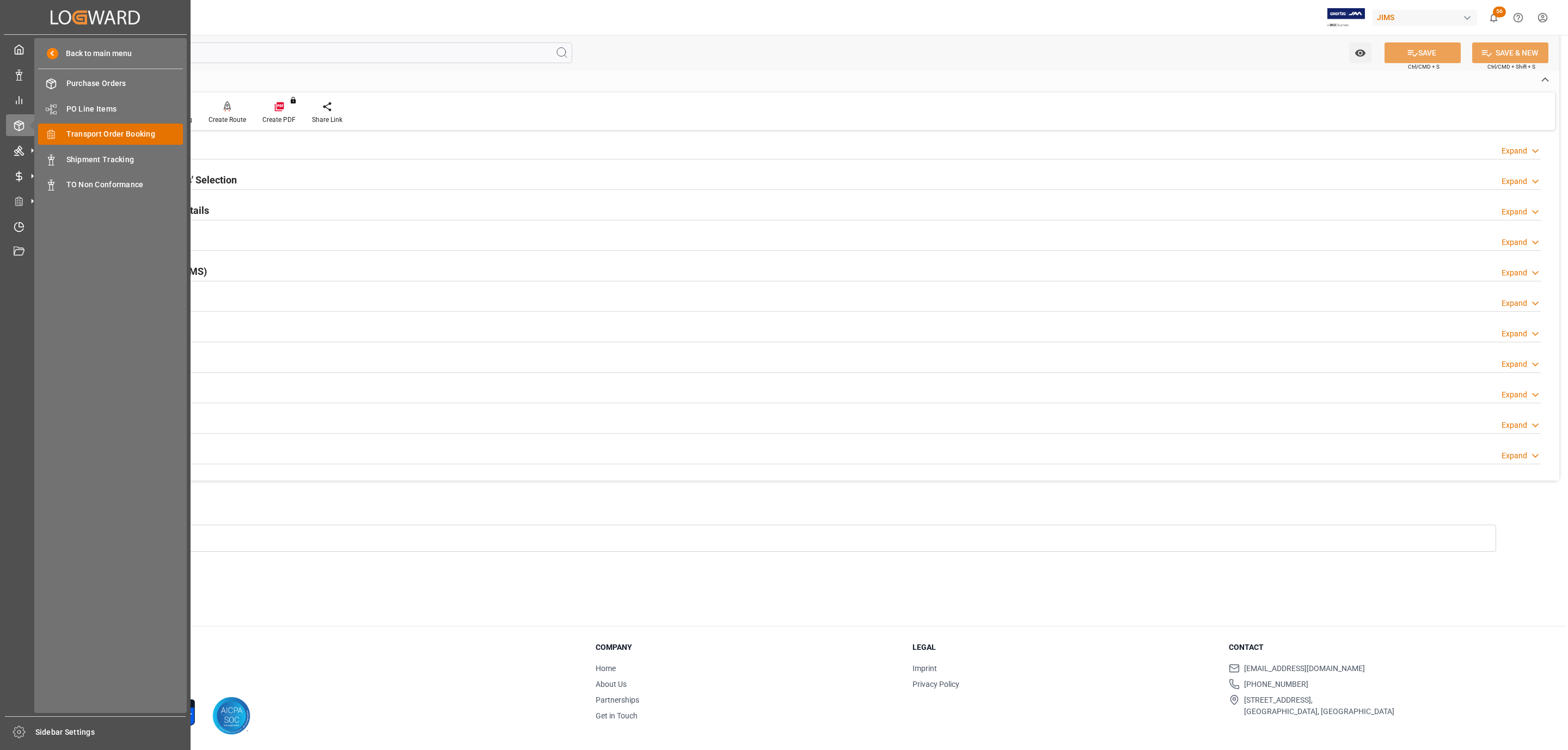
click at [172, 134] on span "Transport Order Booking" at bounding box center [125, 134] width 117 height 12
